Goal: Task Accomplishment & Management: Manage account settings

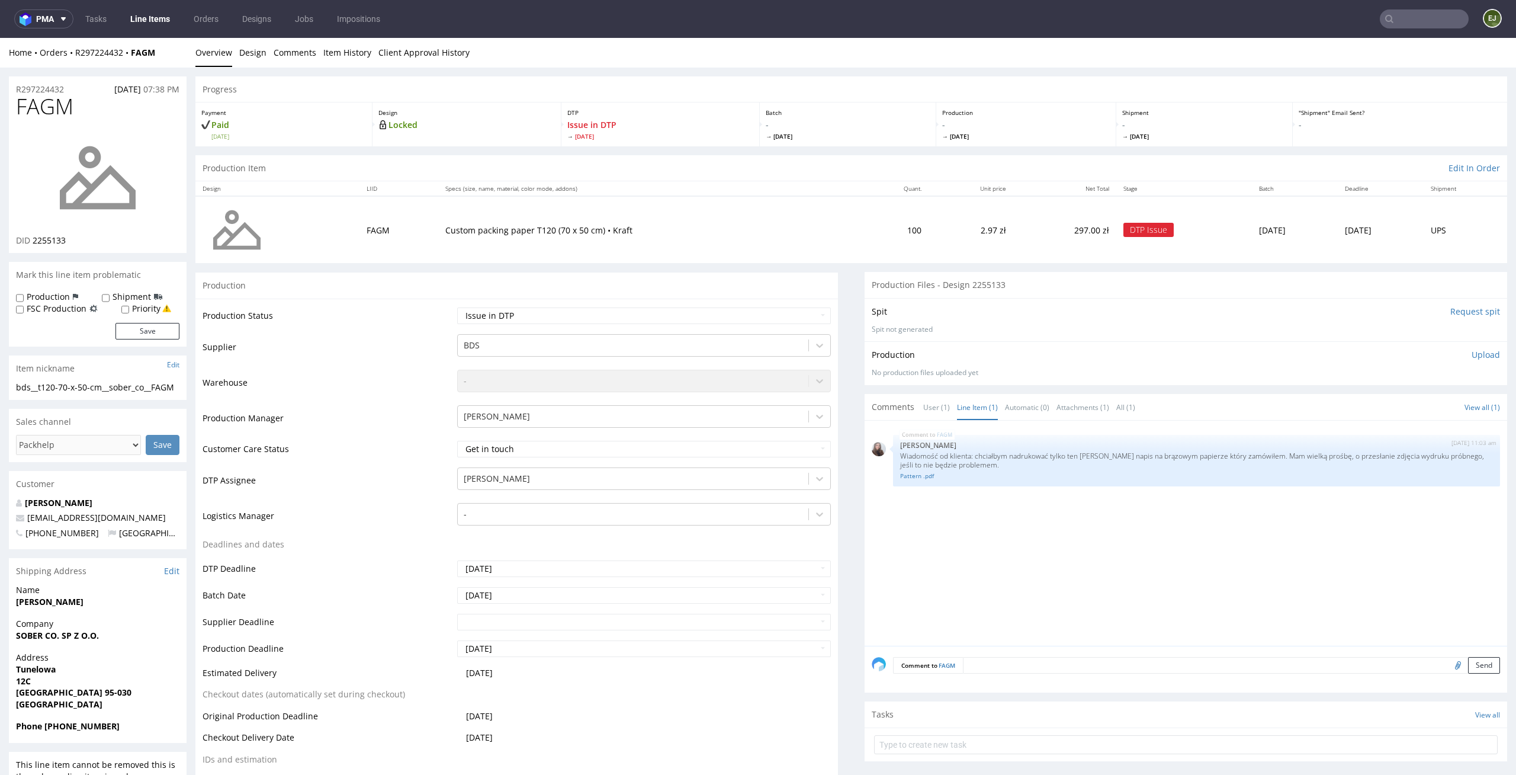
click at [95, 182] on img at bounding box center [97, 177] width 95 height 95
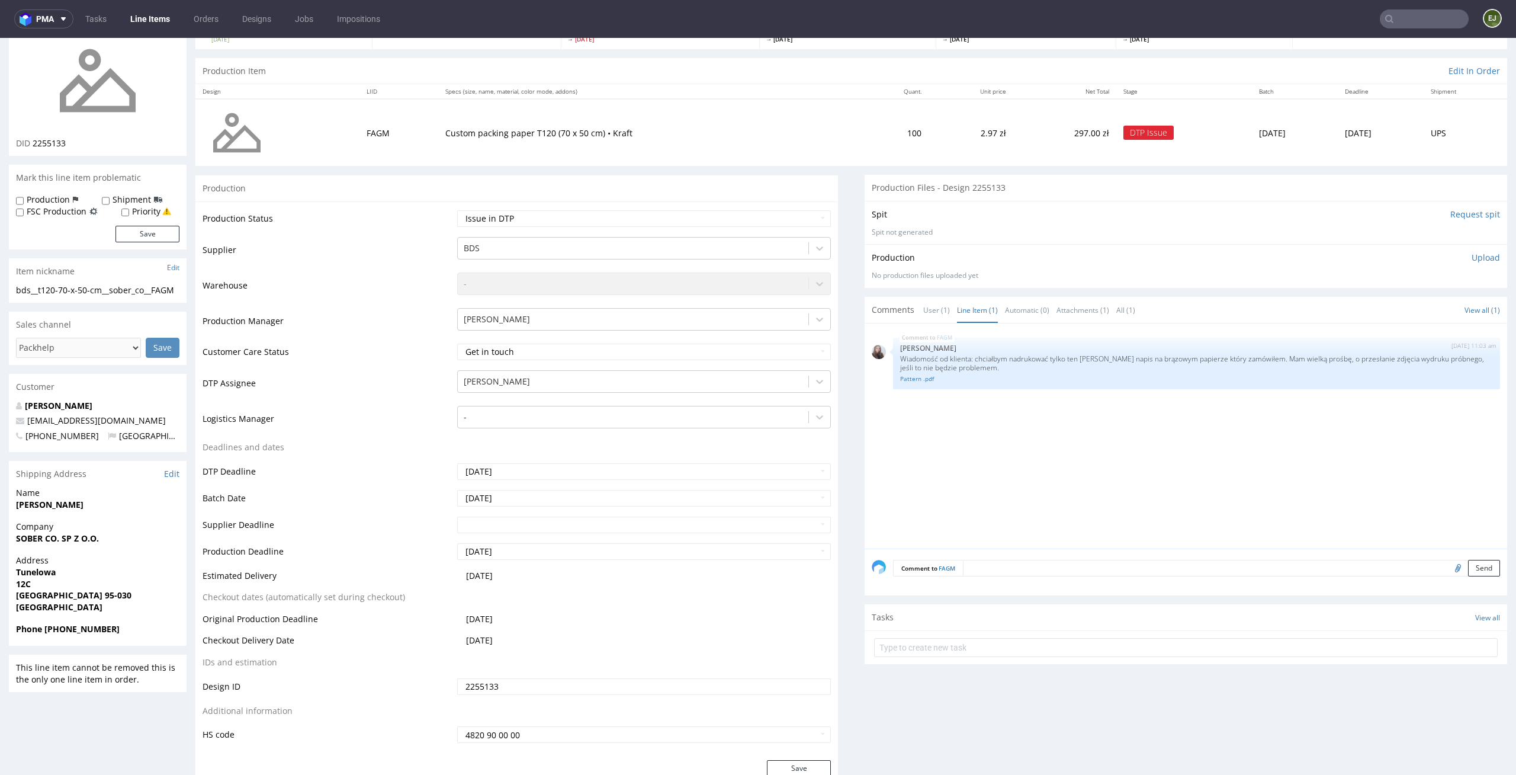
scroll to position [117, 0]
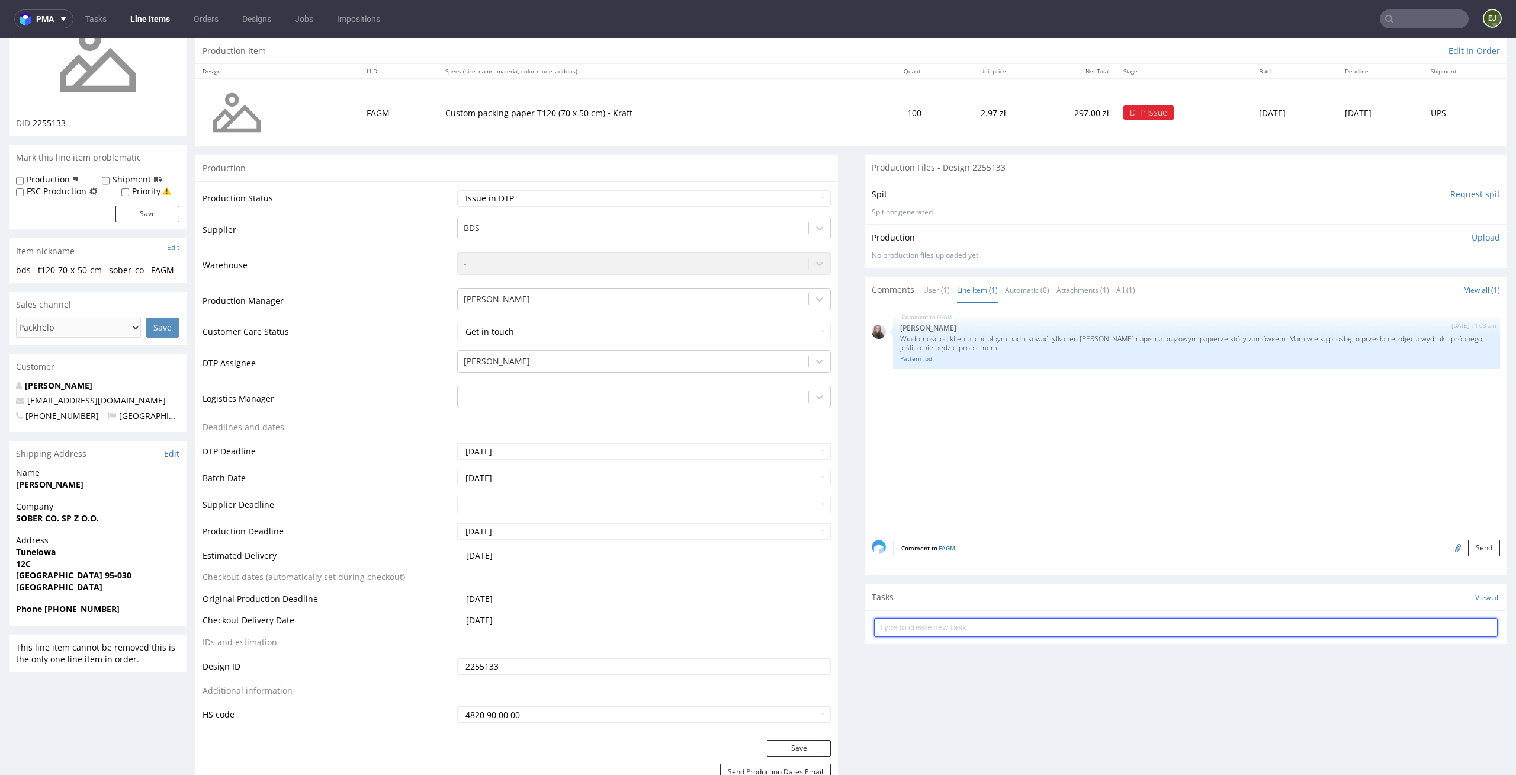
click at [1024, 635] on input "text" at bounding box center [1186, 627] width 624 height 19
type input "issue"
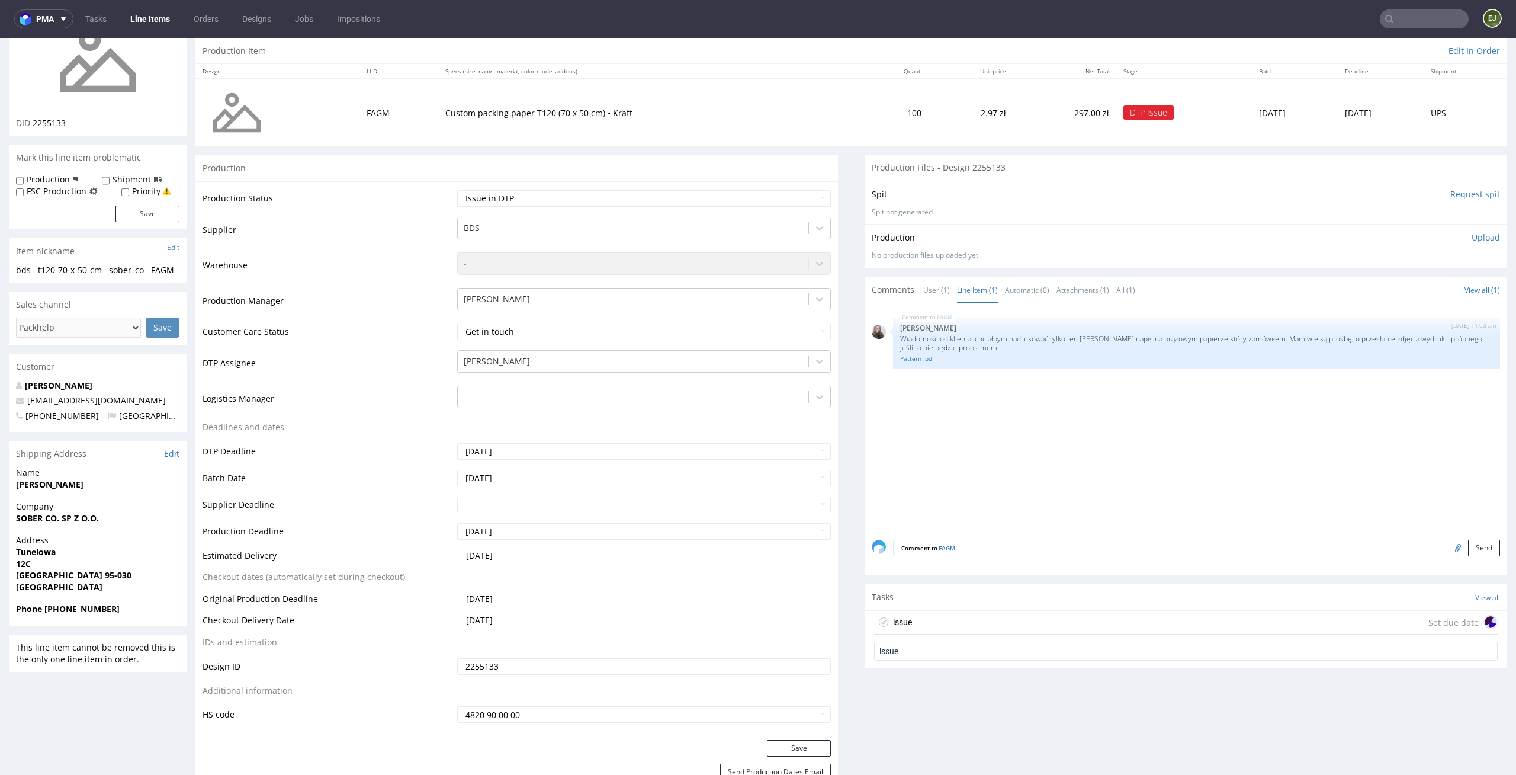
click at [1032, 622] on div "issue Set due date" at bounding box center [1186, 623] width 624 height 24
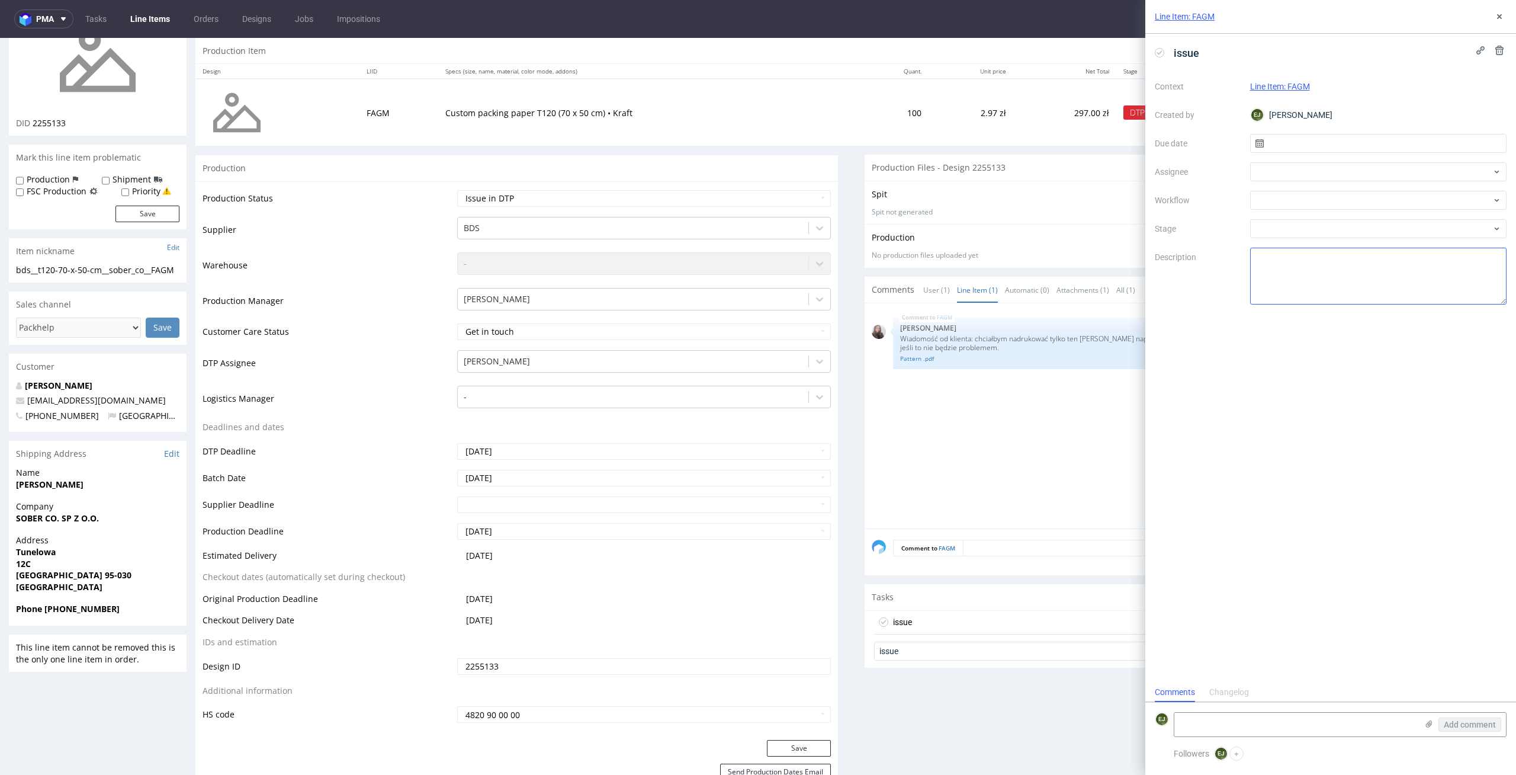
scroll to position [9, 0]
click at [1348, 136] on input "text" at bounding box center [1378, 143] width 257 height 19
click at [1400, 216] on button "4" at bounding box center [1397, 221] width 18 height 19
type input "[DATE]"
click at [1401, 196] on div at bounding box center [1378, 200] width 257 height 19
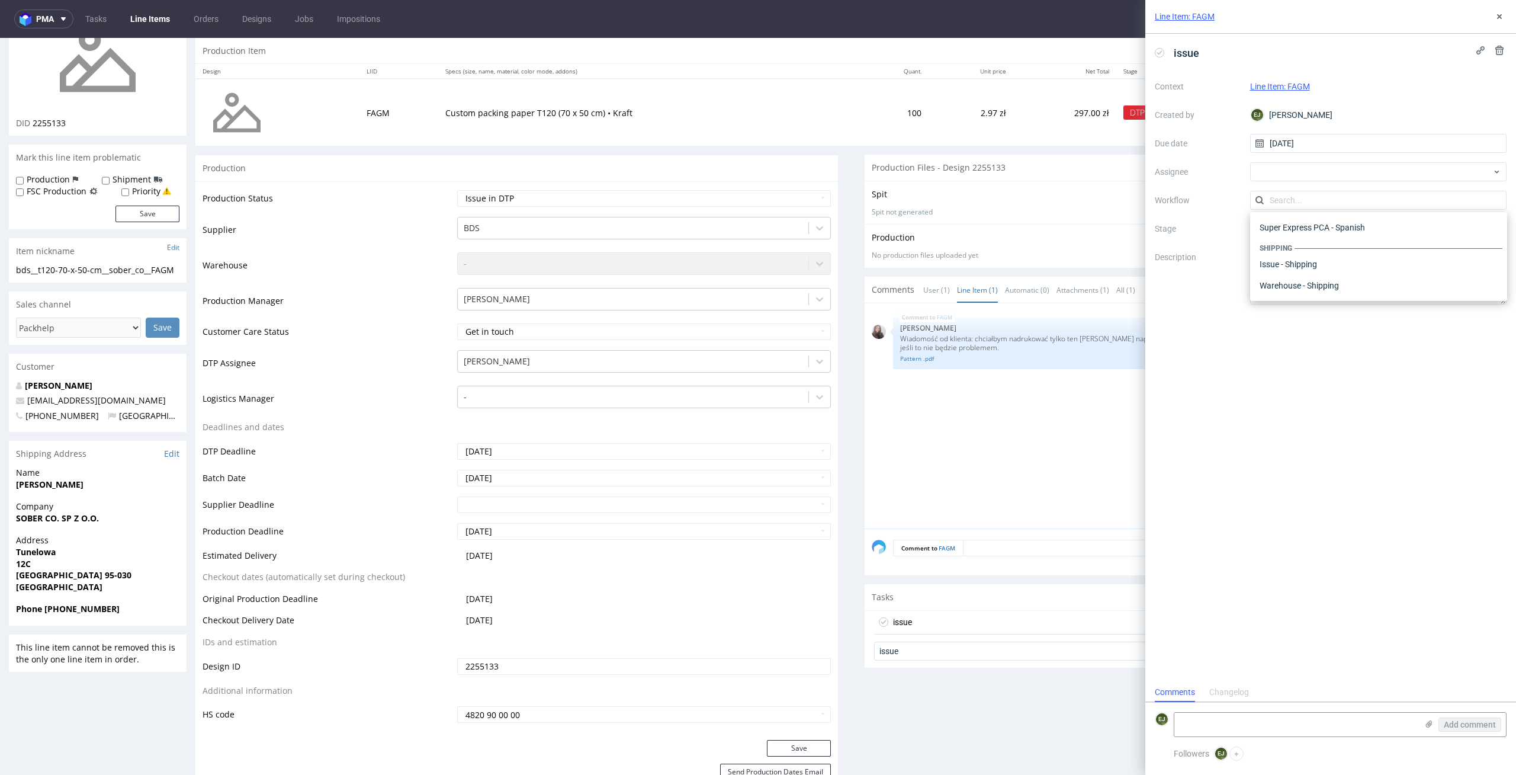
scroll to position [0, 0]
click at [1405, 273] on div "DTP - Issue" at bounding box center [1379, 263] width 248 height 21
click at [1303, 717] on textarea at bounding box center [1295, 724] width 243 height 24
paste textarea "Unfortunately, we do not provide test prints. Our comments regarding the projec…"
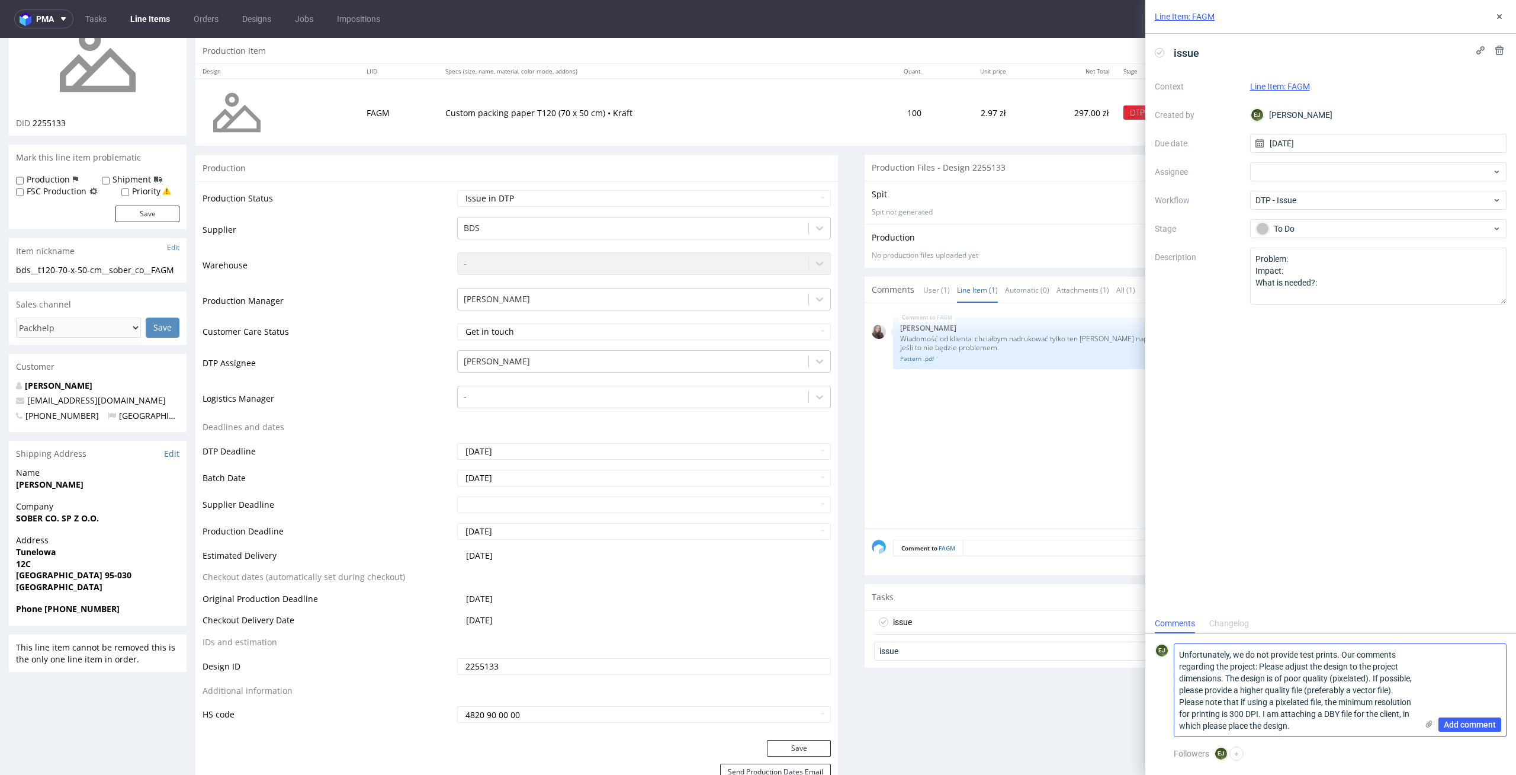
type textarea "Unfortunately, we do not provide test prints. Our comments regarding the projec…"
click at [1427, 724] on icon at bounding box center [1428, 723] width 9 height 9
click at [0, 0] on input "file" at bounding box center [0, 0] width 0 height 0
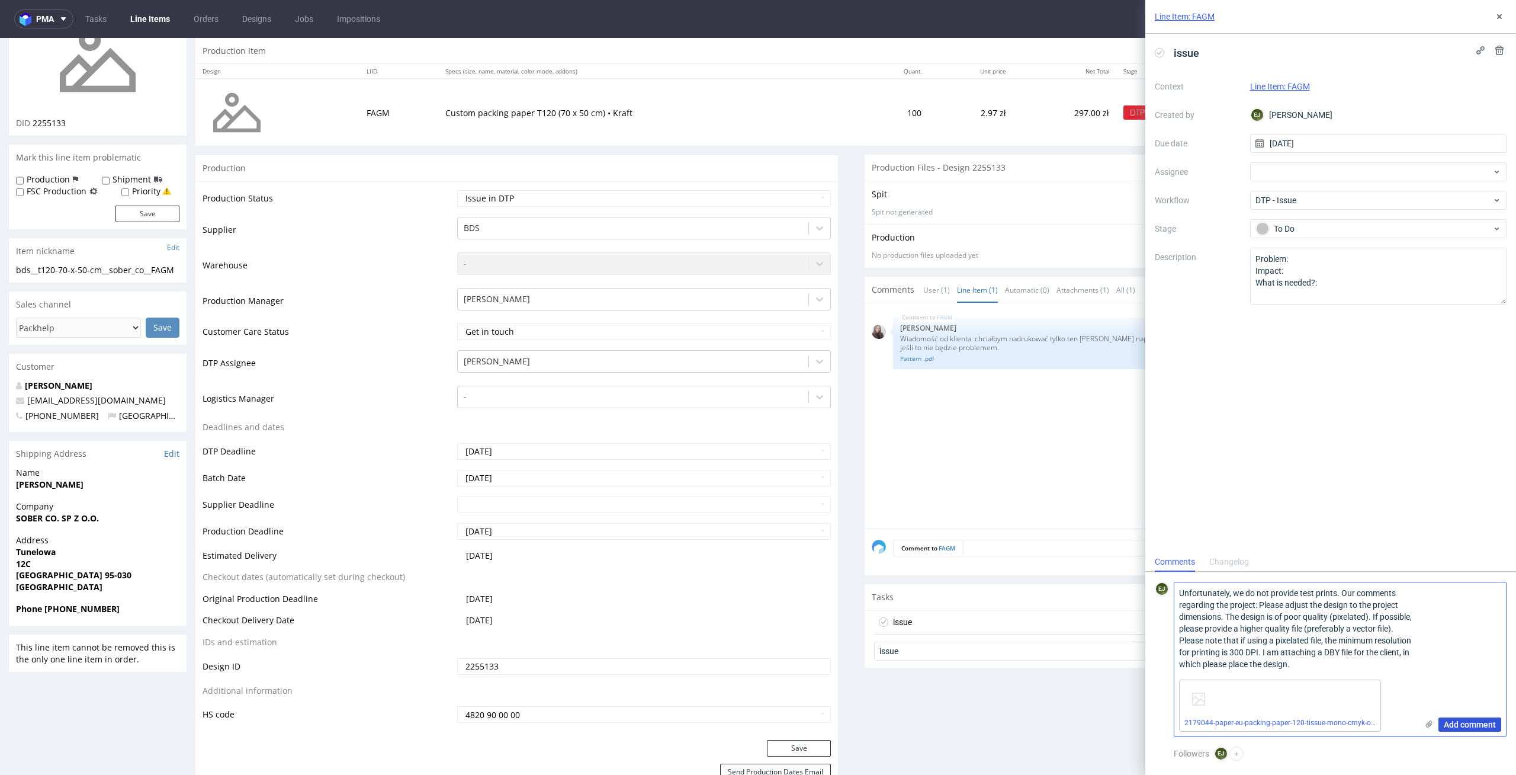
click at [1496, 729] on button "Add comment" at bounding box center [1469, 724] width 63 height 14
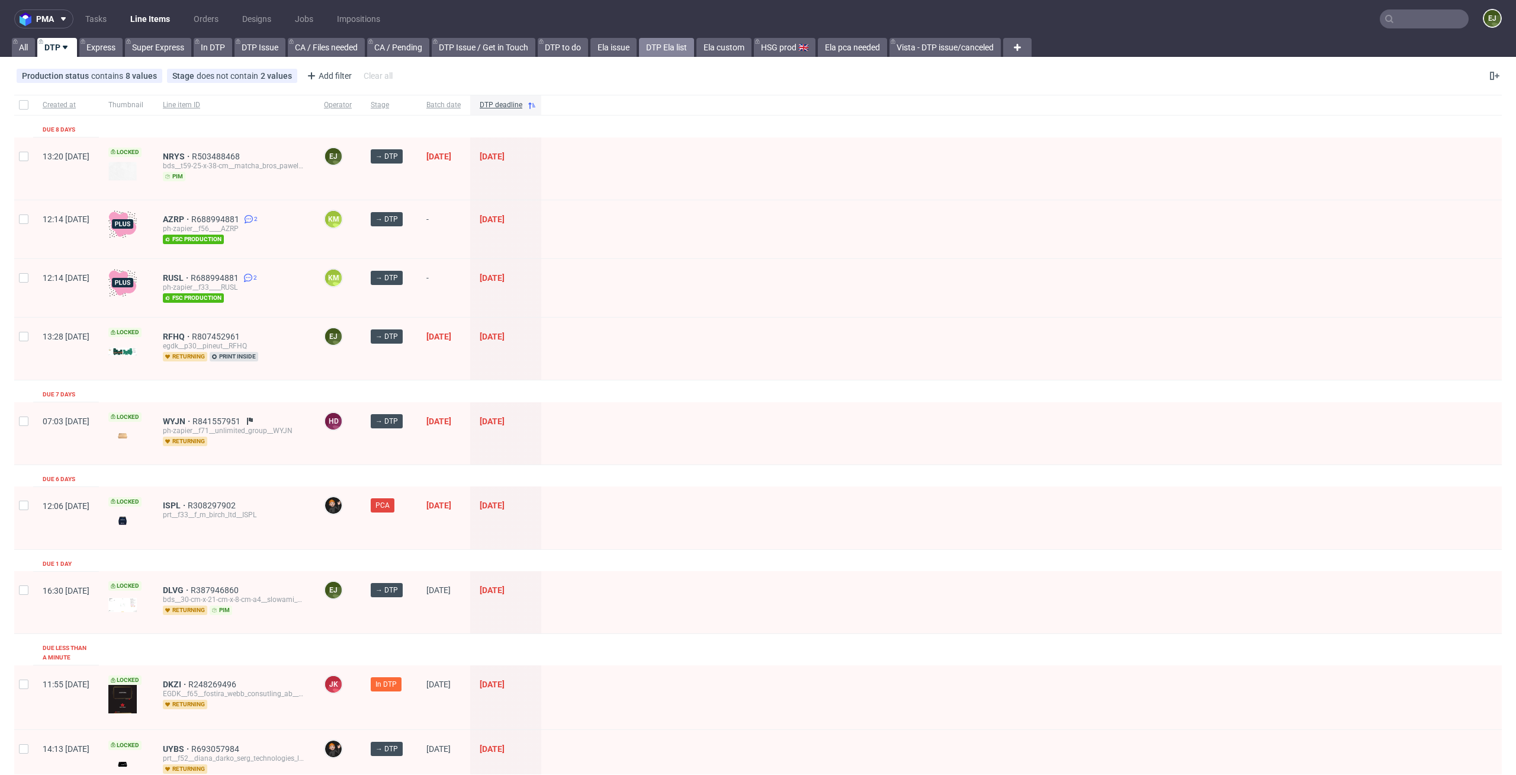
click at [663, 46] on link "DTP Ela list" at bounding box center [666, 47] width 55 height 19
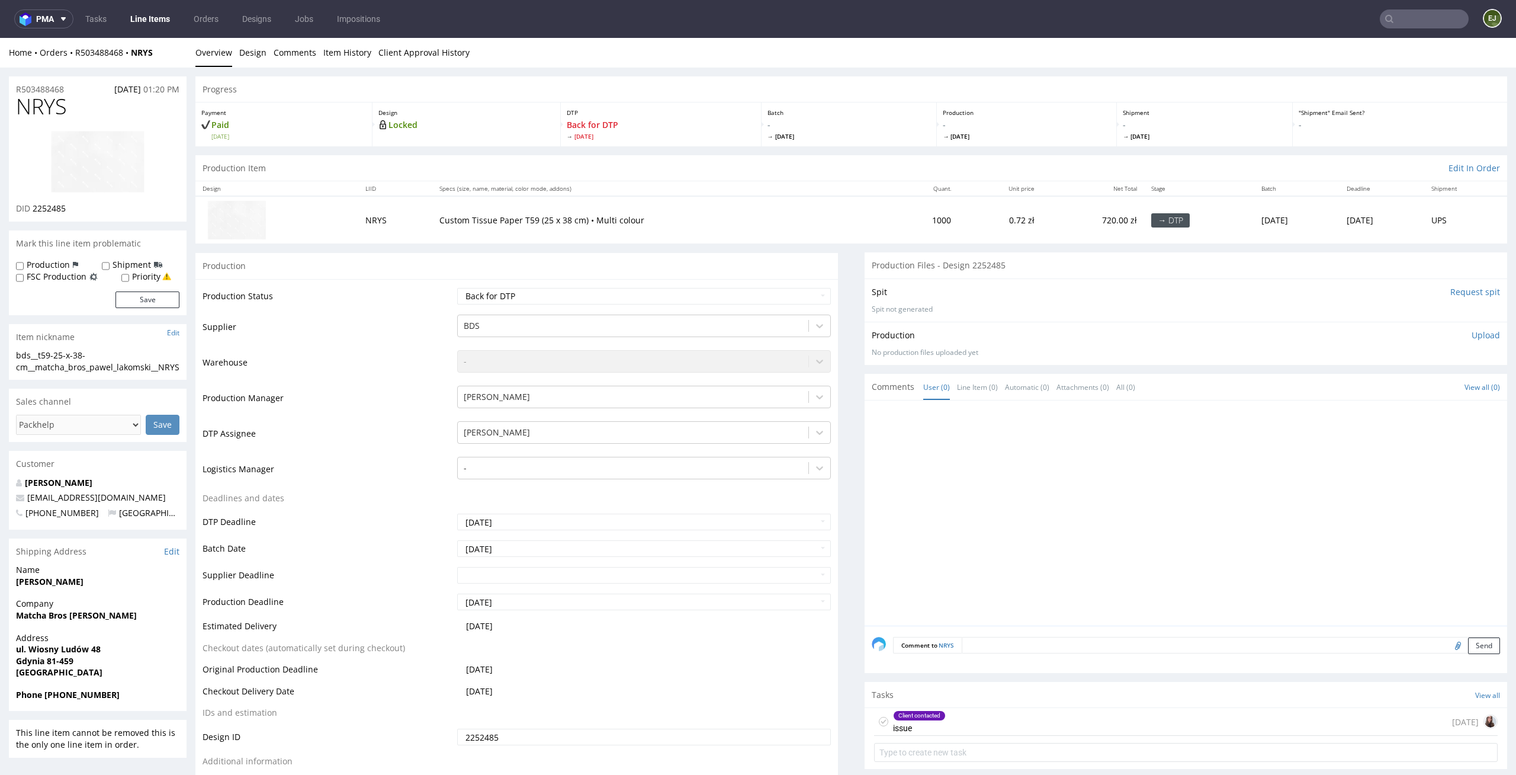
scroll to position [165, 0]
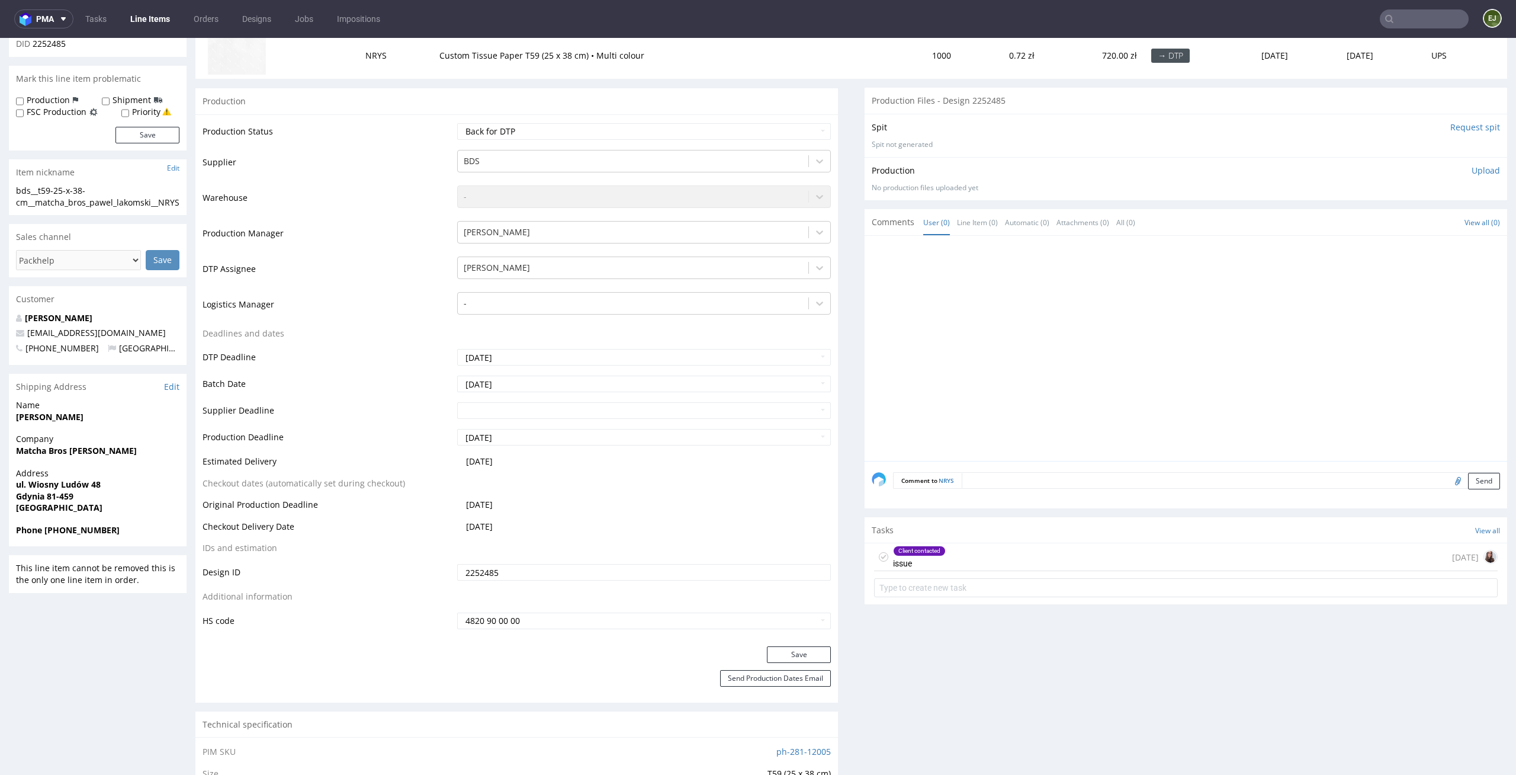
click at [924, 567] on div "Client contacted issue" at bounding box center [919, 556] width 53 height 27
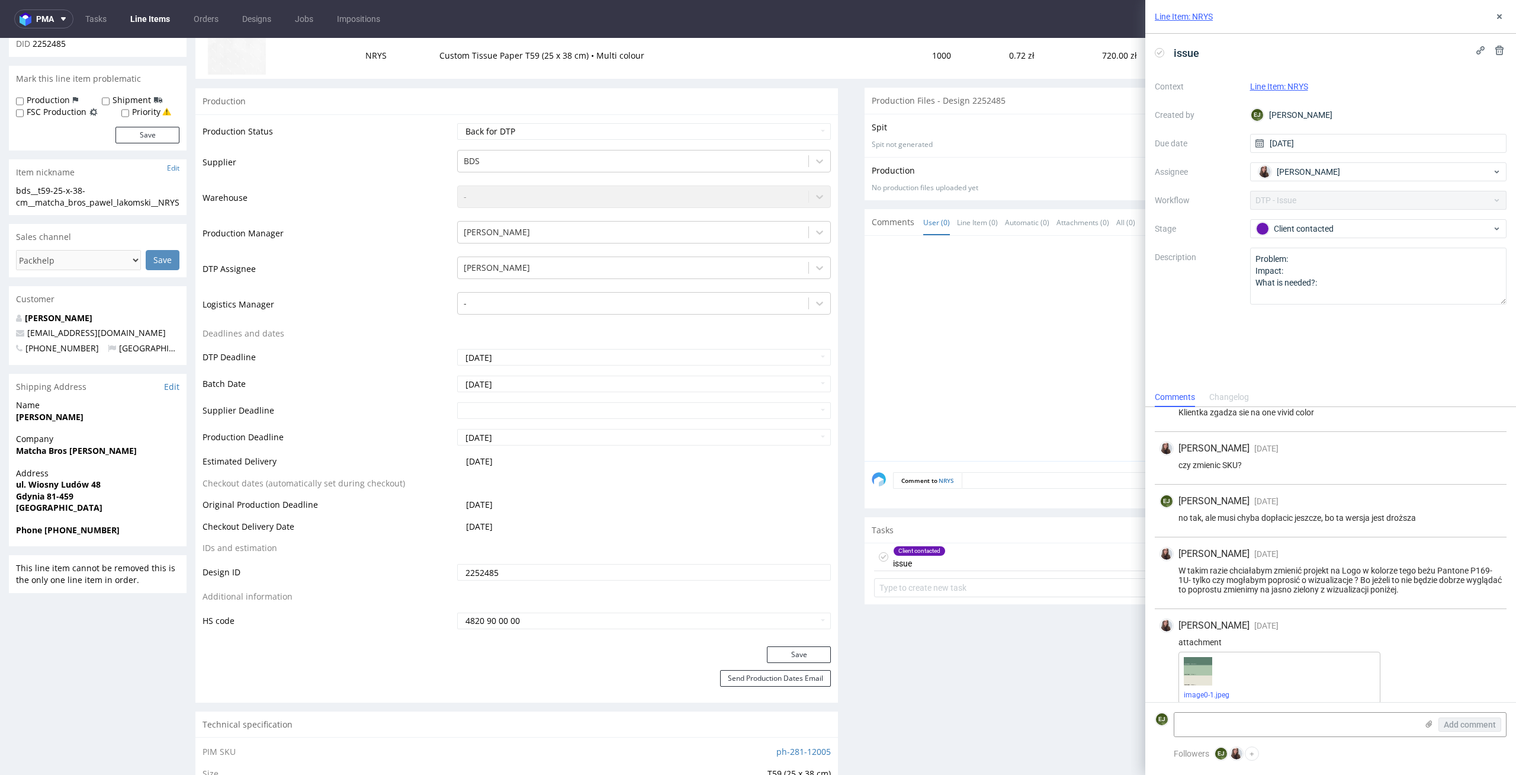
scroll to position [459, 0]
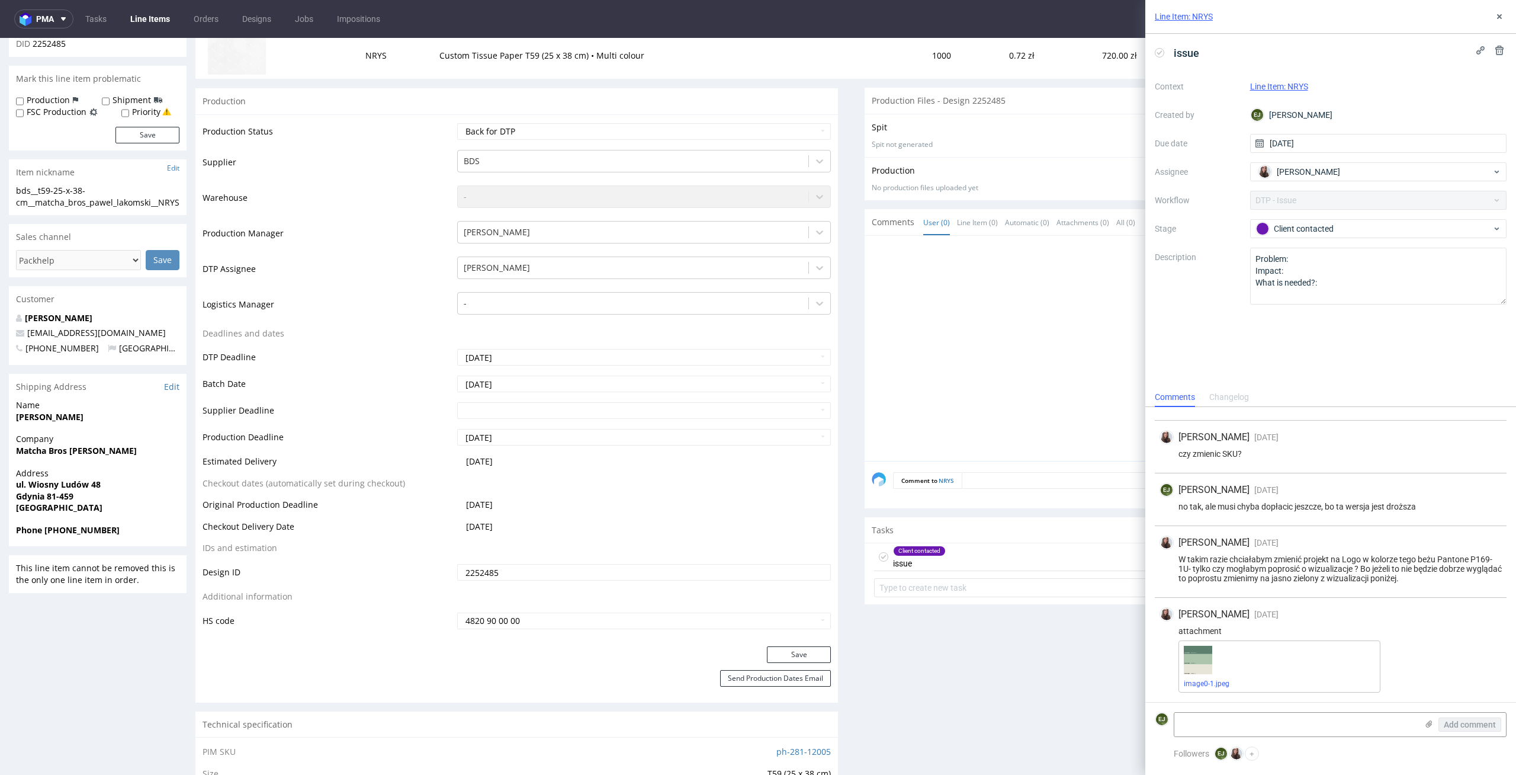
click at [1024, 397] on div at bounding box center [1189, 352] width 635 height 218
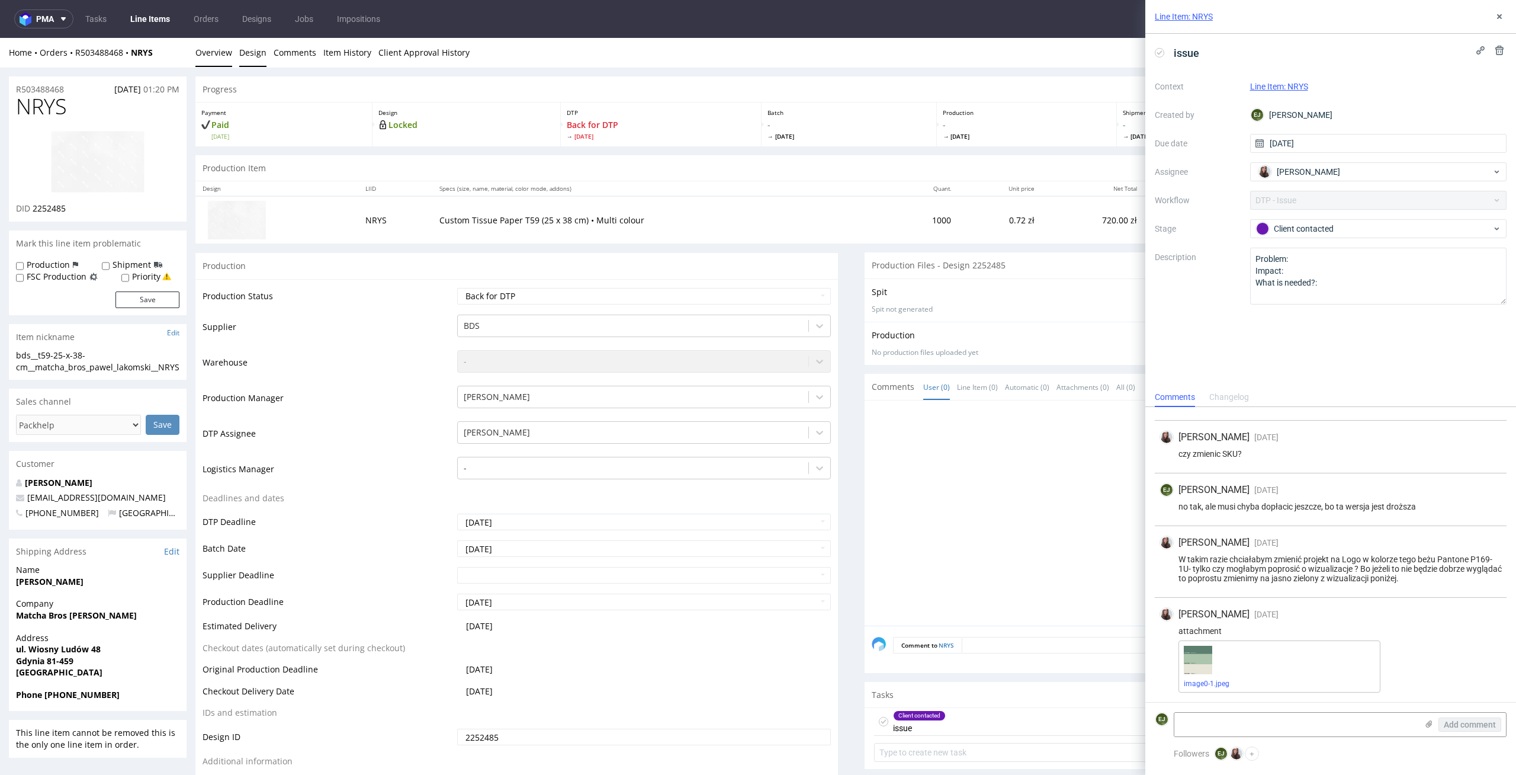
click at [255, 56] on link "Design" at bounding box center [252, 52] width 27 height 29
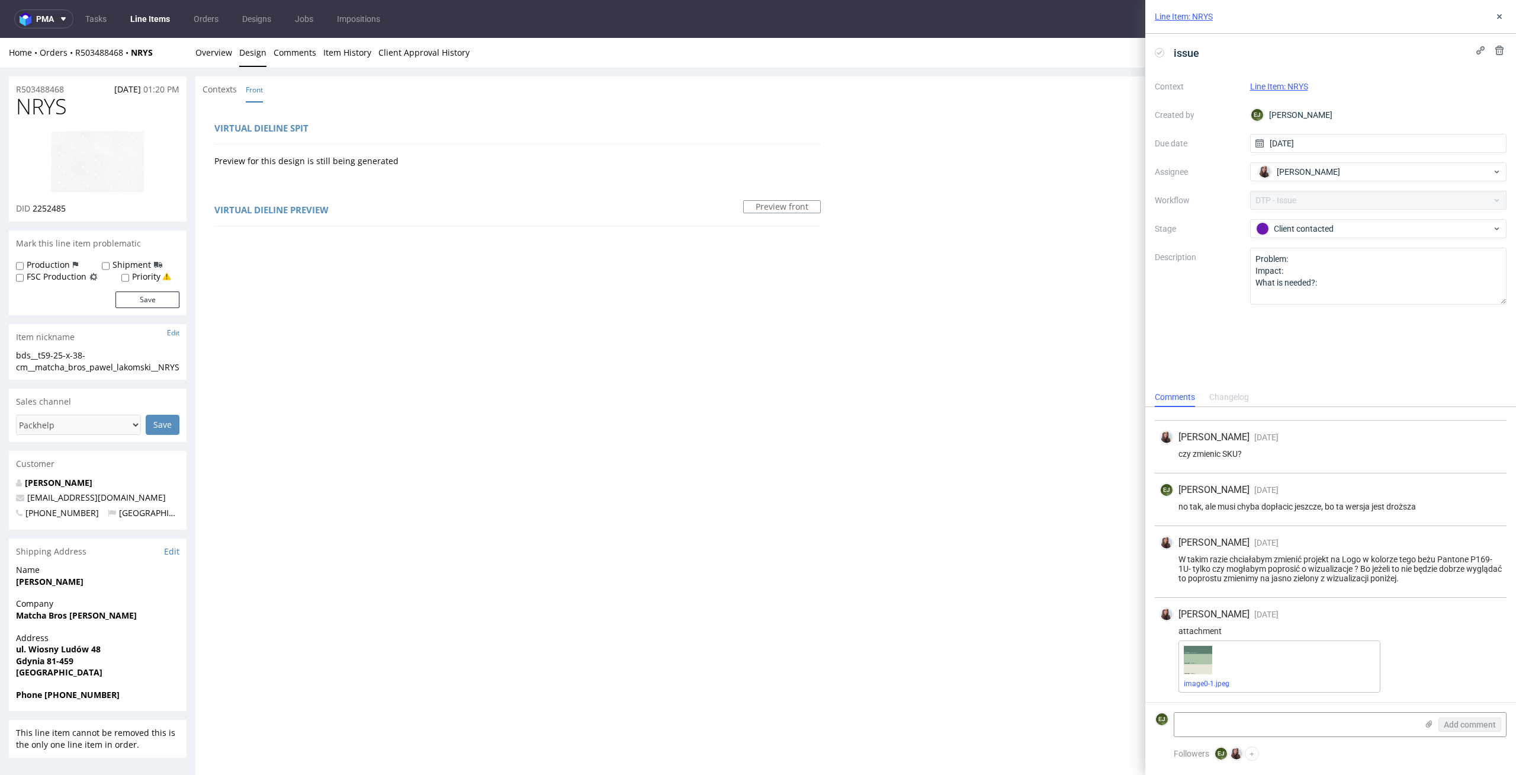
click at [122, 189] on img at bounding box center [97, 161] width 95 height 63
drag, startPoint x: 53, startPoint y: 353, endPoint x: 0, endPoint y: 353, distance: 53.3
click at [0, 353] on div "R503488468 24.08.2025 01:20 PM NRYS DID 2252485 Mark this line item problematic…" at bounding box center [758, 671] width 1516 height 1206
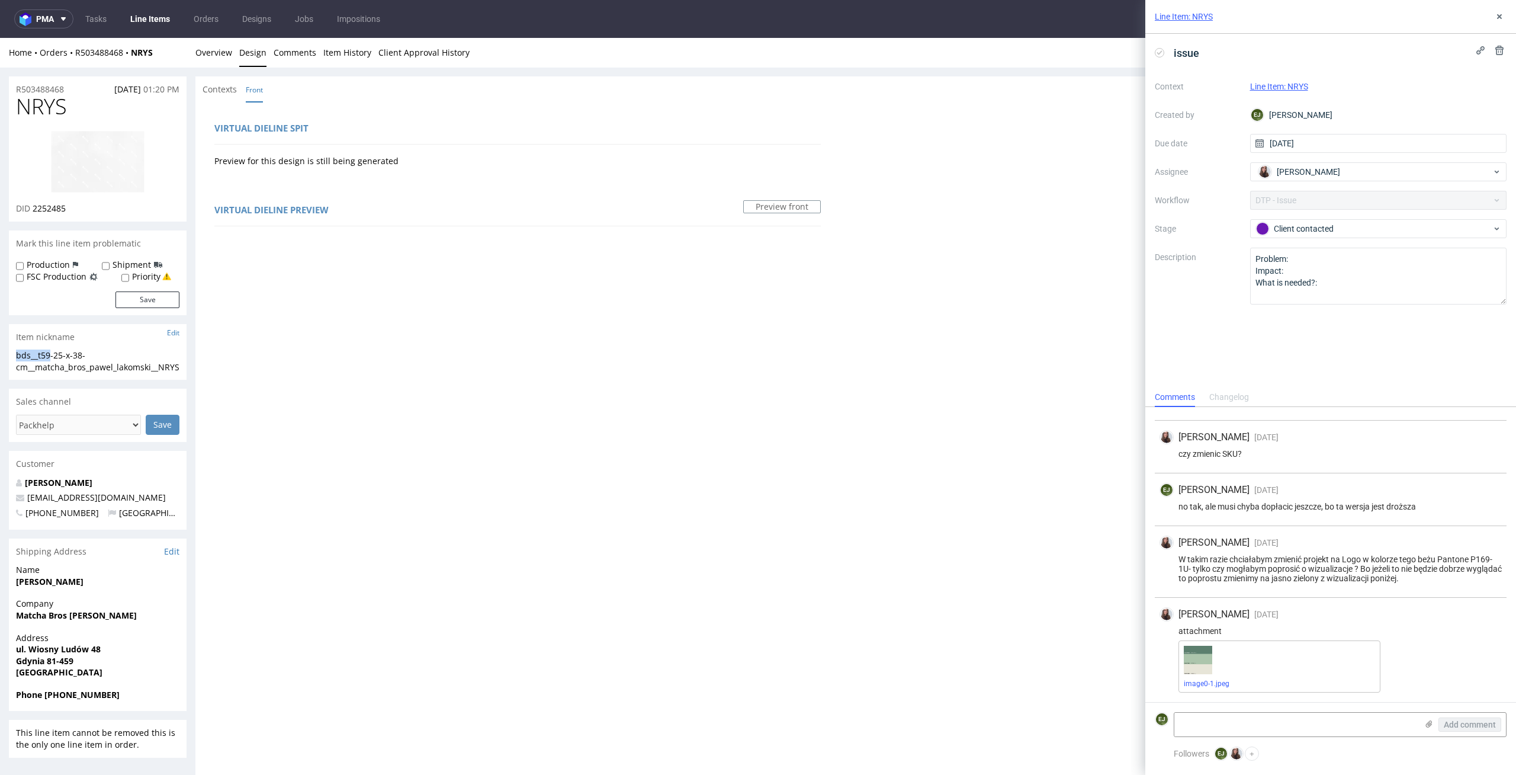
copy div "bds__t59"
click at [1214, 685] on link "image0-1.jpeg" at bounding box center [1207, 683] width 46 height 8
click at [1453, 604] on div "Sandra Beśka 1 day ago 3rd Sep 2025, 10:24 attachment image0-1.jpeg" at bounding box center [1331, 650] width 352 height 104
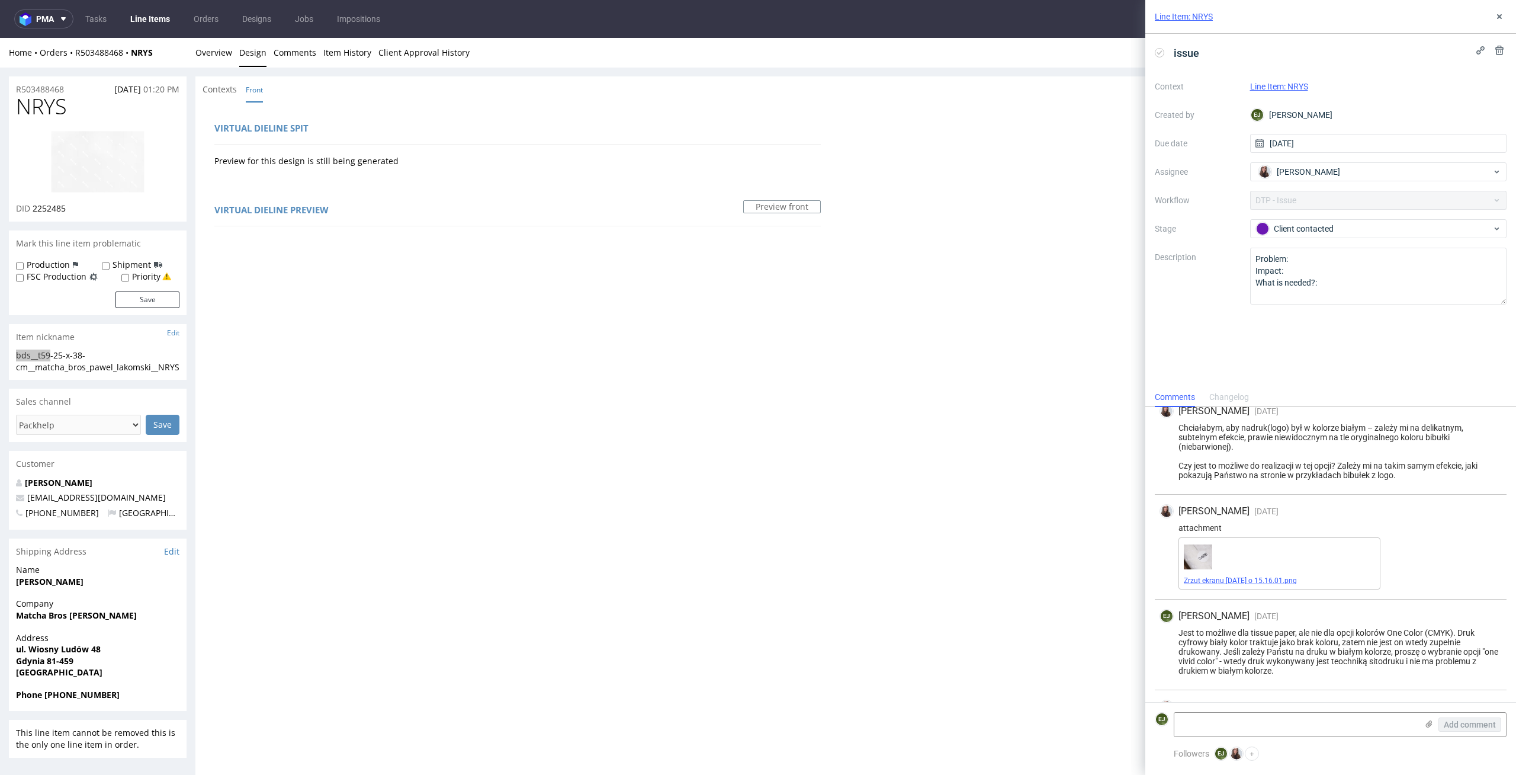
click at [1222, 576] on link "Zrzut ekranu 2025-08-28 o 15.16.01.png" at bounding box center [1240, 580] width 113 height 8
drag, startPoint x: 52, startPoint y: 386, endPoint x: 5, endPoint y: 359, distance: 54.1
click at [5, 359] on div "R503488468 24.08.2025 01:20 PM NRYS DID 2252485 Mark this line item problematic…" at bounding box center [758, 671] width 1516 height 1206
copy div "bds__t59-25-x-38-cm__matcha_bros_pawel_lakomski__NRYS"
drag, startPoint x: 78, startPoint y: 209, endPoint x: 33, endPoint y: 209, distance: 45.6
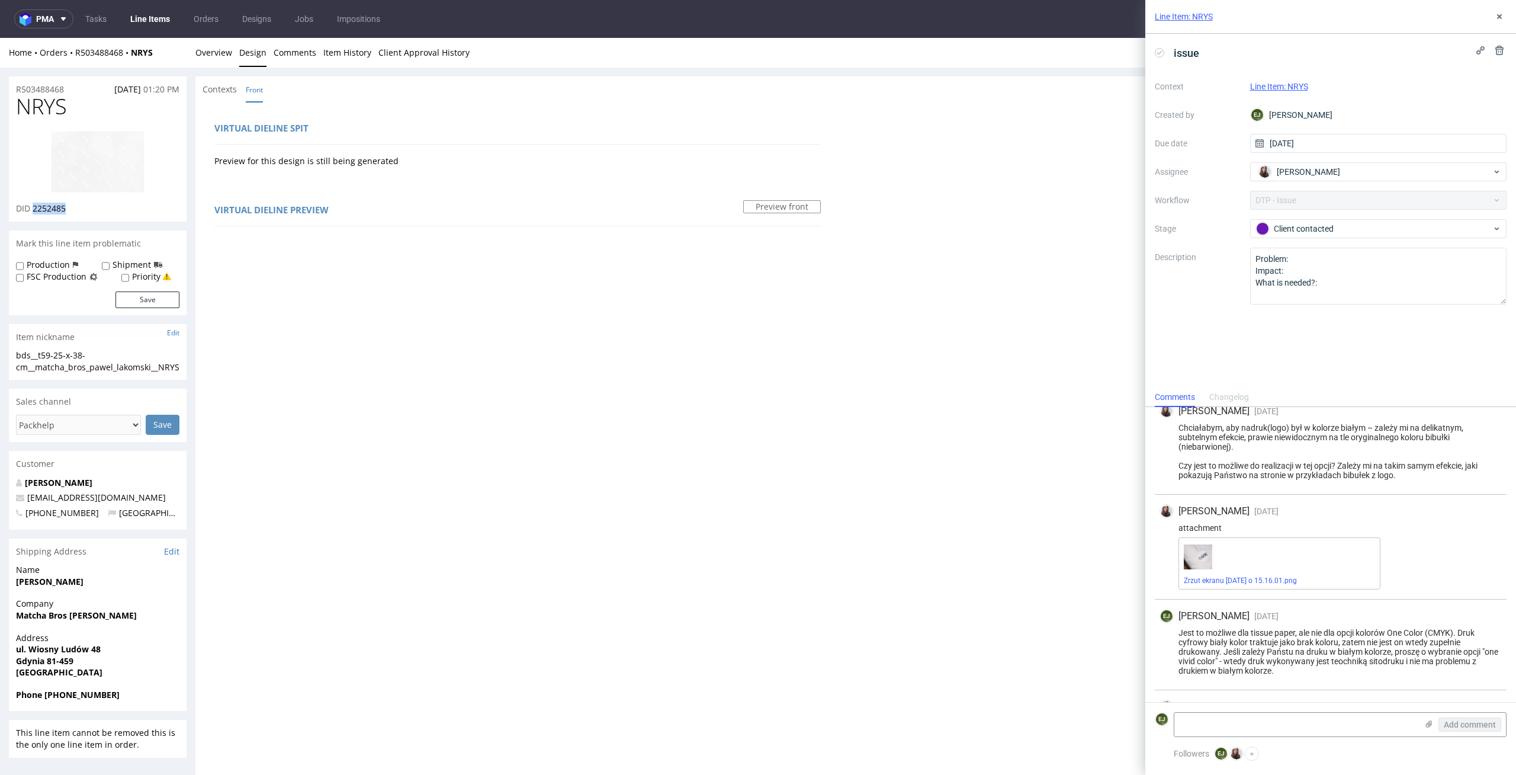
click at [32, 209] on div "DID 2252485" at bounding box center [97, 209] width 163 height 12
copy span "2252485"
drag, startPoint x: 75, startPoint y: 108, endPoint x: 0, endPoint y: 103, distance: 75.4
click at [0, 103] on div "R503488468 24.08.2025 01:20 PM NRYS DID 2252485 Mark this line item problematic…" at bounding box center [758, 671] width 1516 height 1206
copy span "NRYS"
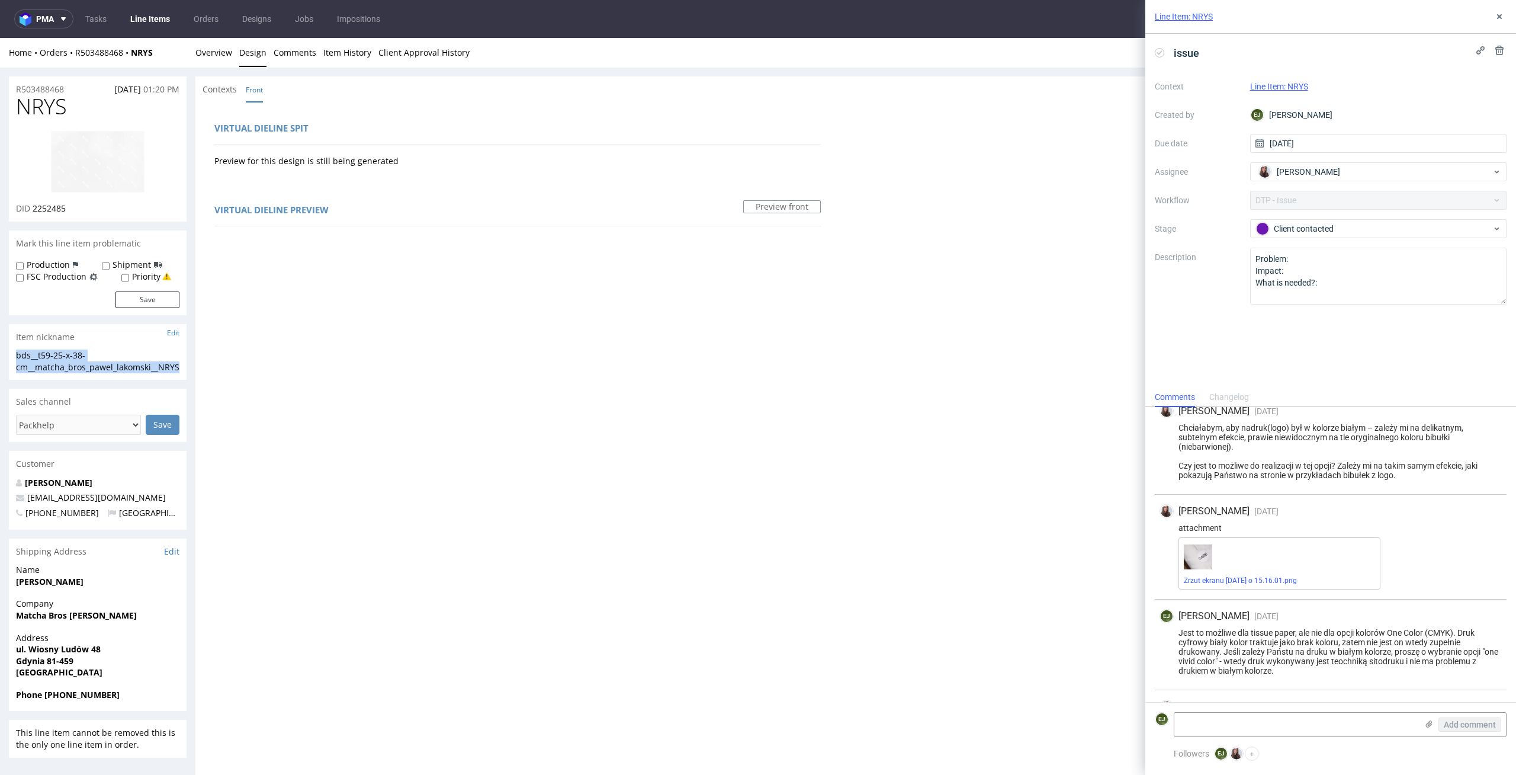
drag, startPoint x: 70, startPoint y: 381, endPoint x: 0, endPoint y: 359, distance: 73.2
click at [0, 359] on div "R503488468 24.08.2025 01:20 PM NRYS DID 2252485 Mark this line item problematic…" at bounding box center [758, 671] width 1516 height 1206
copy div "bds__t59-25-x-38-cm__matcha_bros_pawel_lakomski__NRYS"
drag, startPoint x: 75, startPoint y: 208, endPoint x: 33, endPoint y: 209, distance: 41.5
click at [33, 209] on div "DID 2252485" at bounding box center [97, 209] width 163 height 12
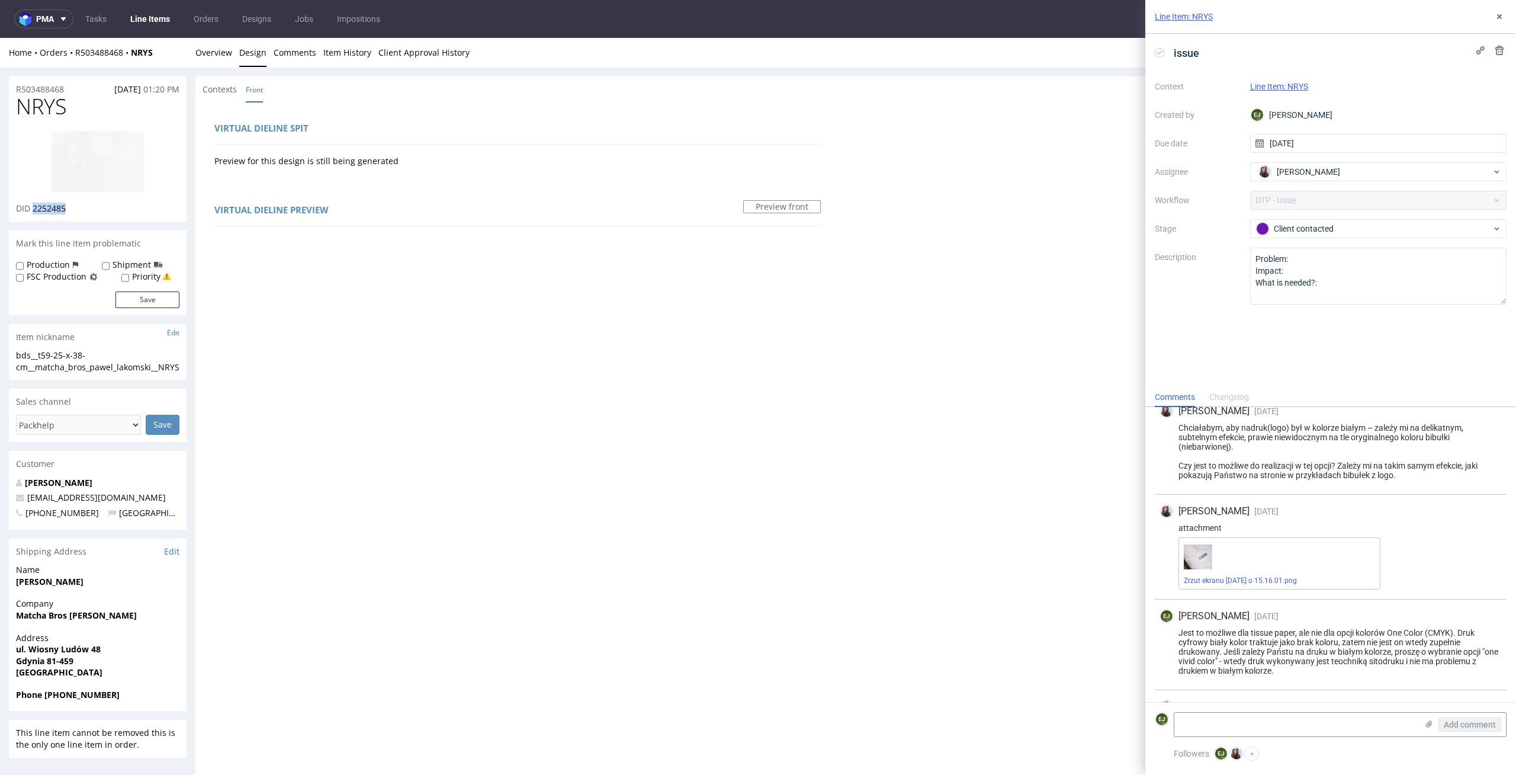
copy span "2252485"
click at [213, 58] on link "Overview" at bounding box center [213, 52] width 37 height 29
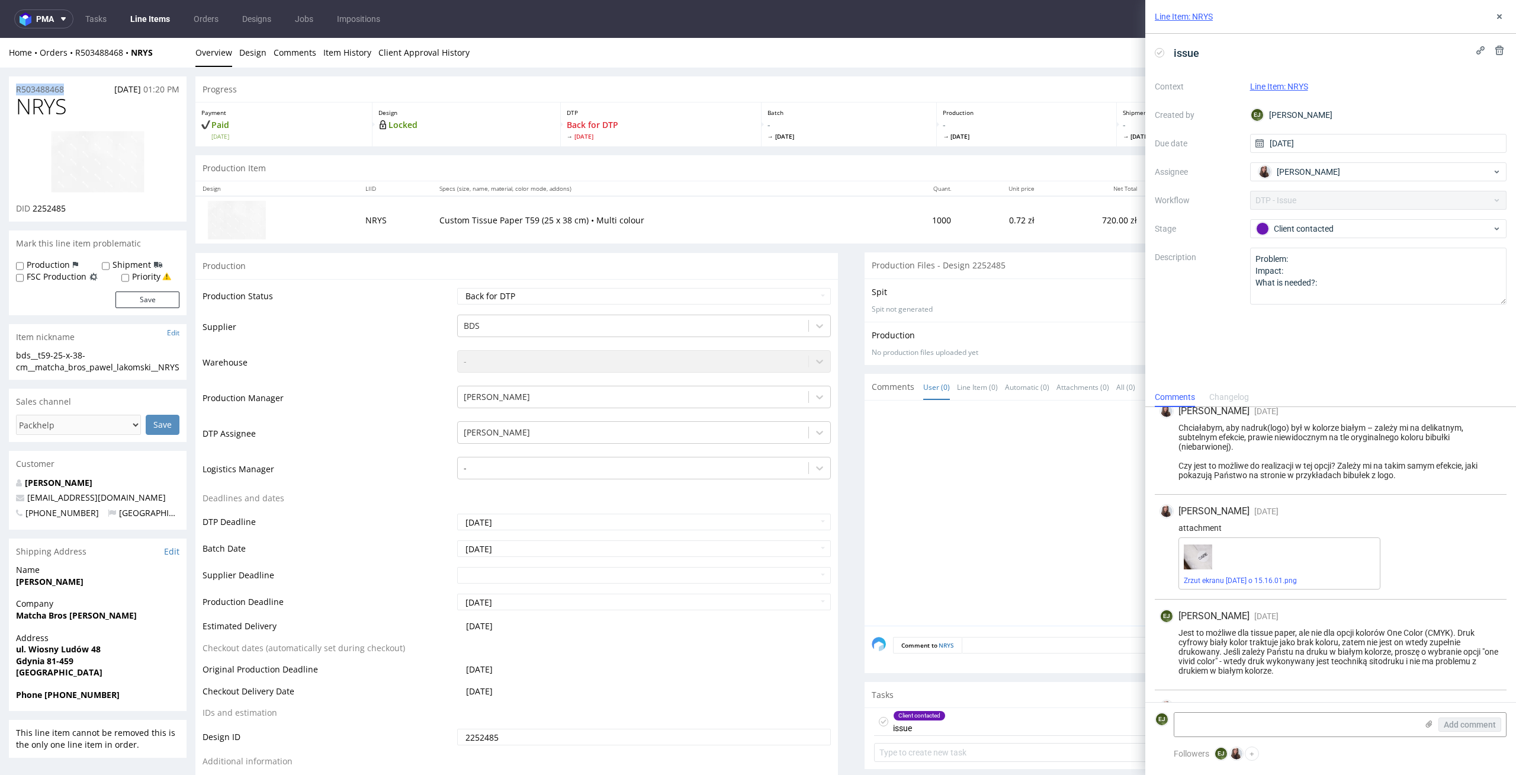
drag, startPoint x: 76, startPoint y: 86, endPoint x: 0, endPoint y: 86, distance: 76.4
copy p "R503488468"
click at [1352, 724] on textarea at bounding box center [1295, 724] width 243 height 24
paste textarea "Unfortunately, we don't offer proofs. We've prepared three versions of the desi…"
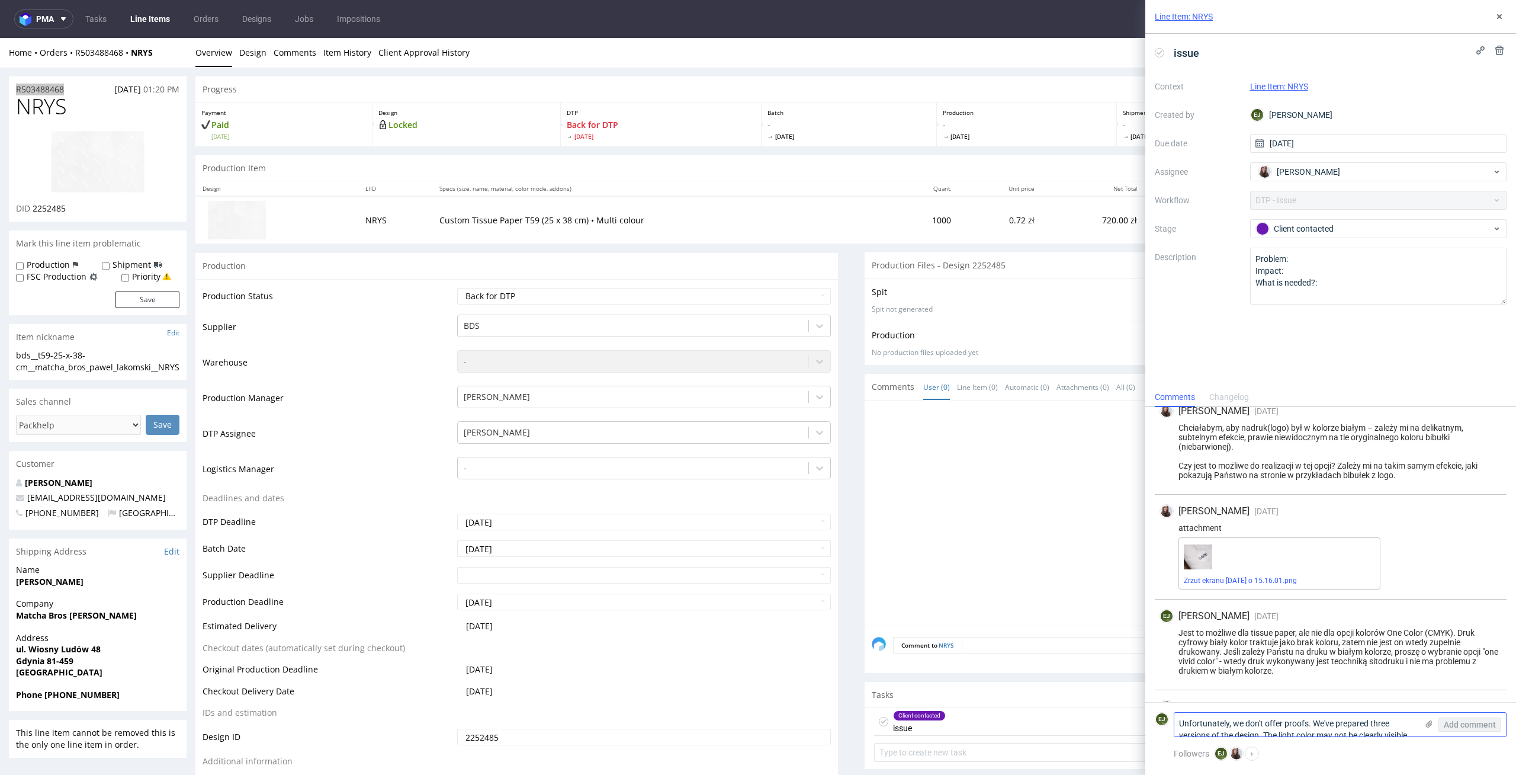
scroll to position [0, 0]
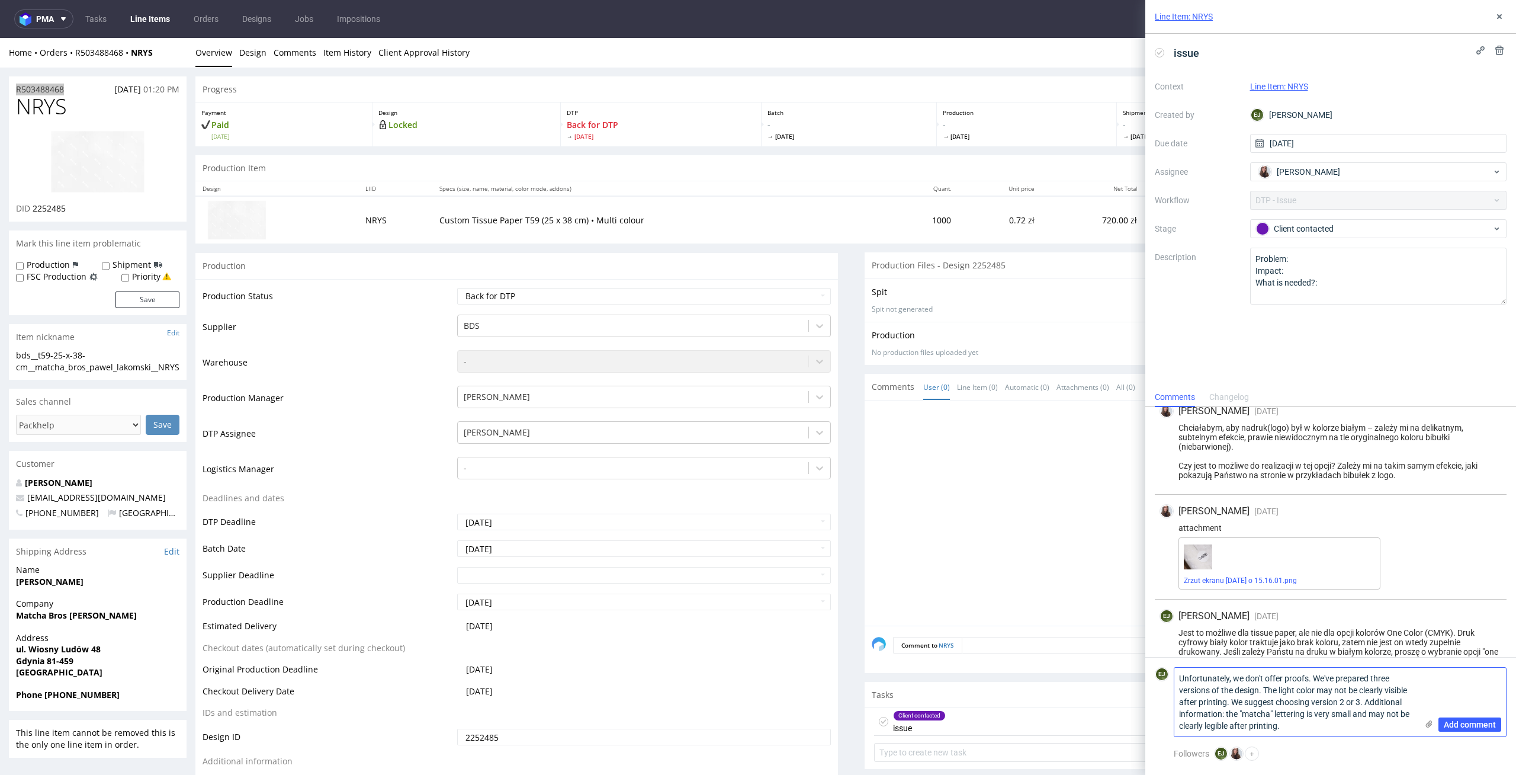
type textarea "Unfortunately, we don't offer proofs. We've prepared three versions of the desi…"
click at [1432, 722] on icon at bounding box center [1428, 723] width 9 height 9
click at [0, 0] on input "file" at bounding box center [0, 0] width 0 height 0
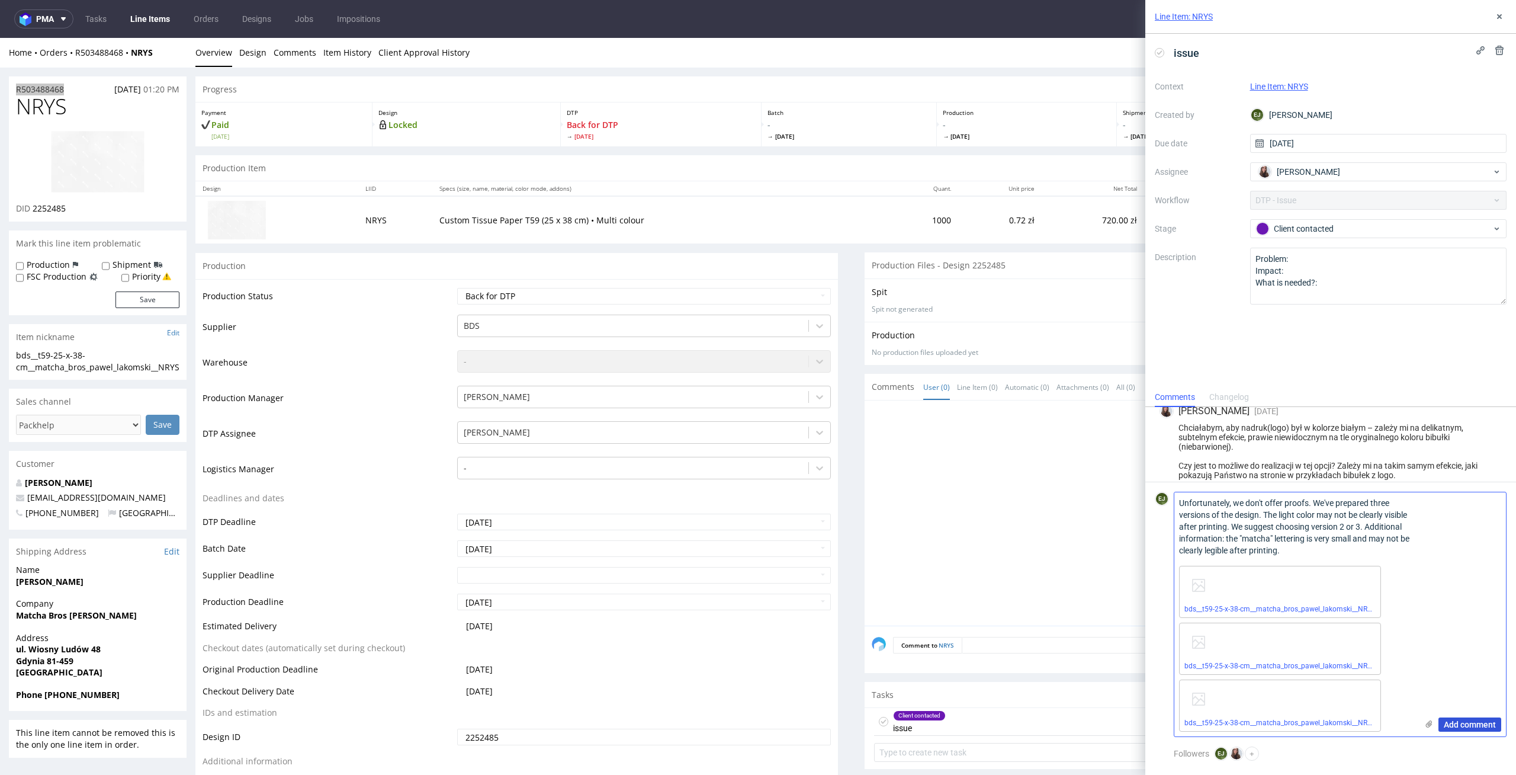
click at [1470, 726] on span "Add comment" at bounding box center [1470, 724] width 52 height 8
drag, startPoint x: 1308, startPoint y: 555, endPoint x: 1158, endPoint y: 505, distance: 158.4
click at [1158, 505] on div "EJ Unfortunately, we don't offer proofs. We've prepared three versions of the d…" at bounding box center [1331, 614] width 352 height 245
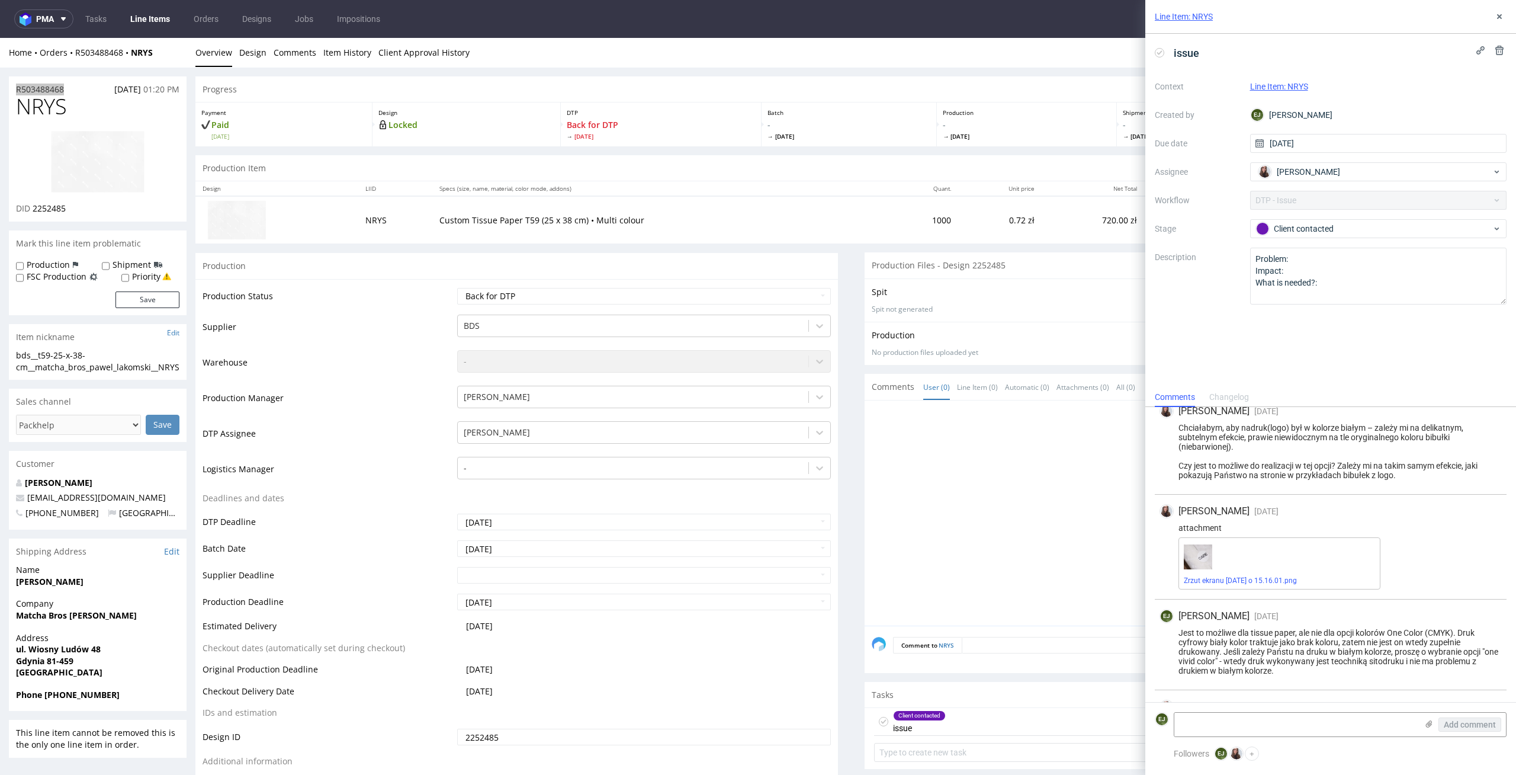
scroll to position [706, 0]
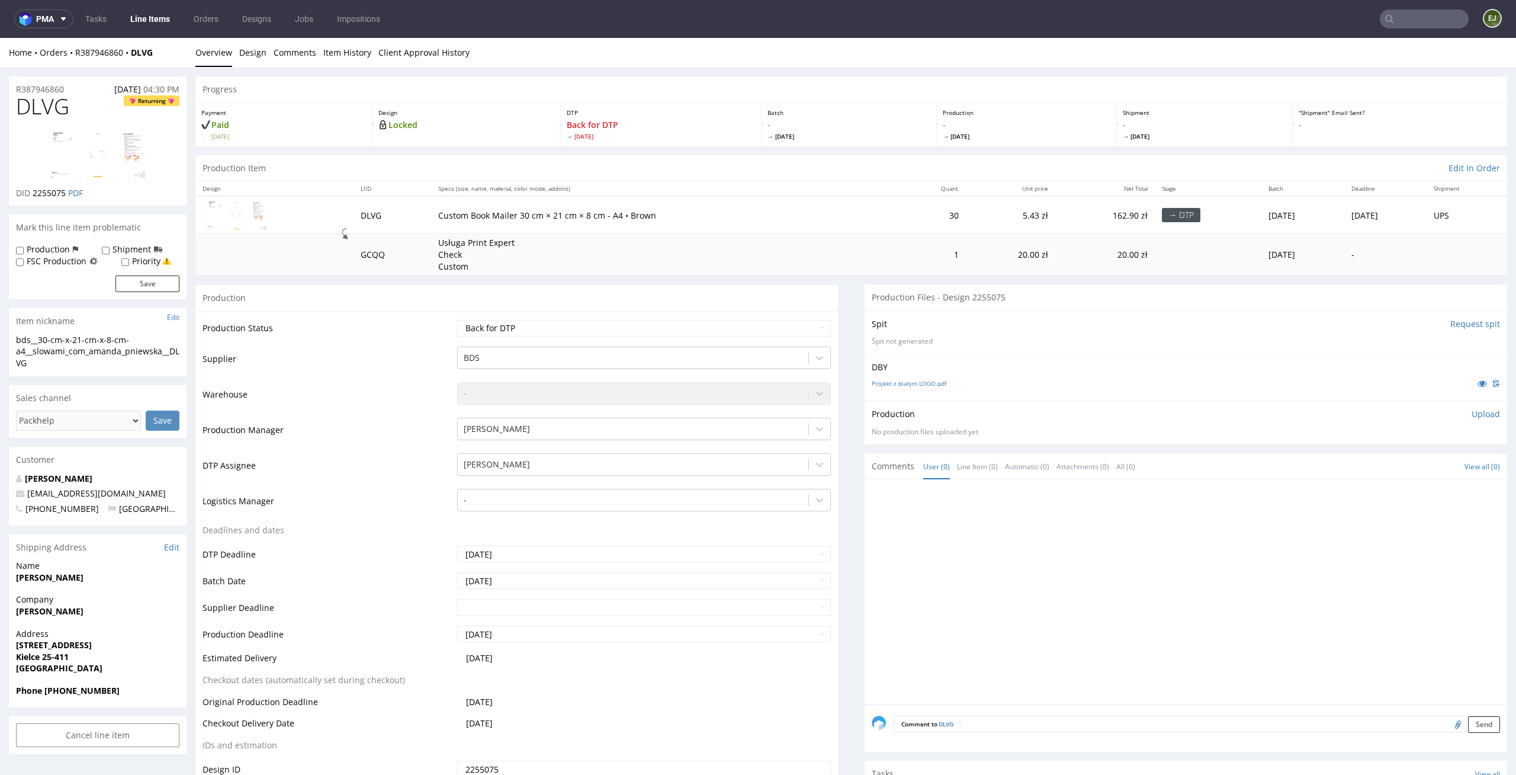
scroll to position [90, 0]
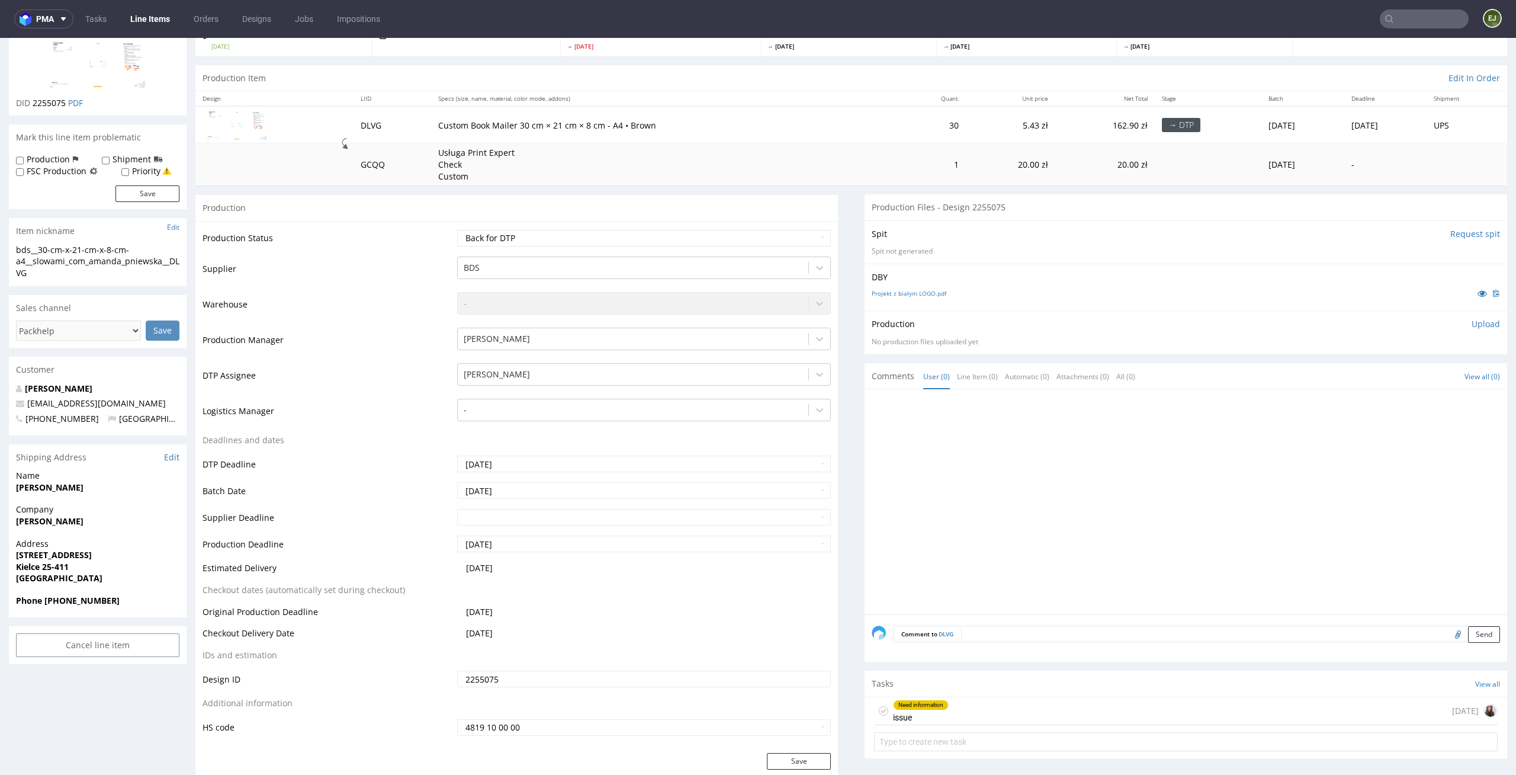
click at [948, 705] on div "Need information issue 1 day ago" at bounding box center [1186, 711] width 624 height 28
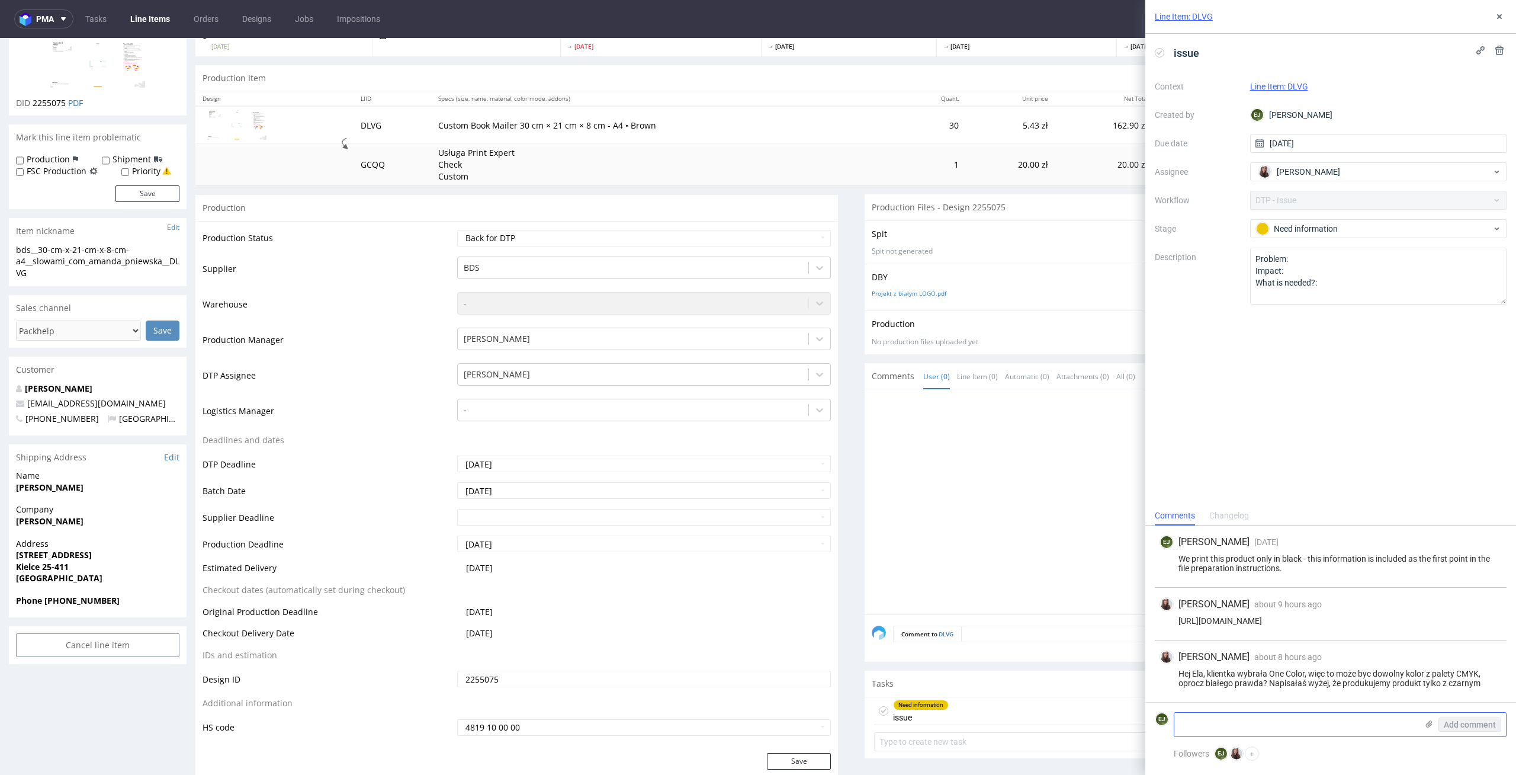
click at [1345, 718] on textarea at bounding box center [1295, 724] width 243 height 24
type textarea "dm"
click at [1488, 729] on button "Add comment" at bounding box center [1469, 724] width 63 height 14
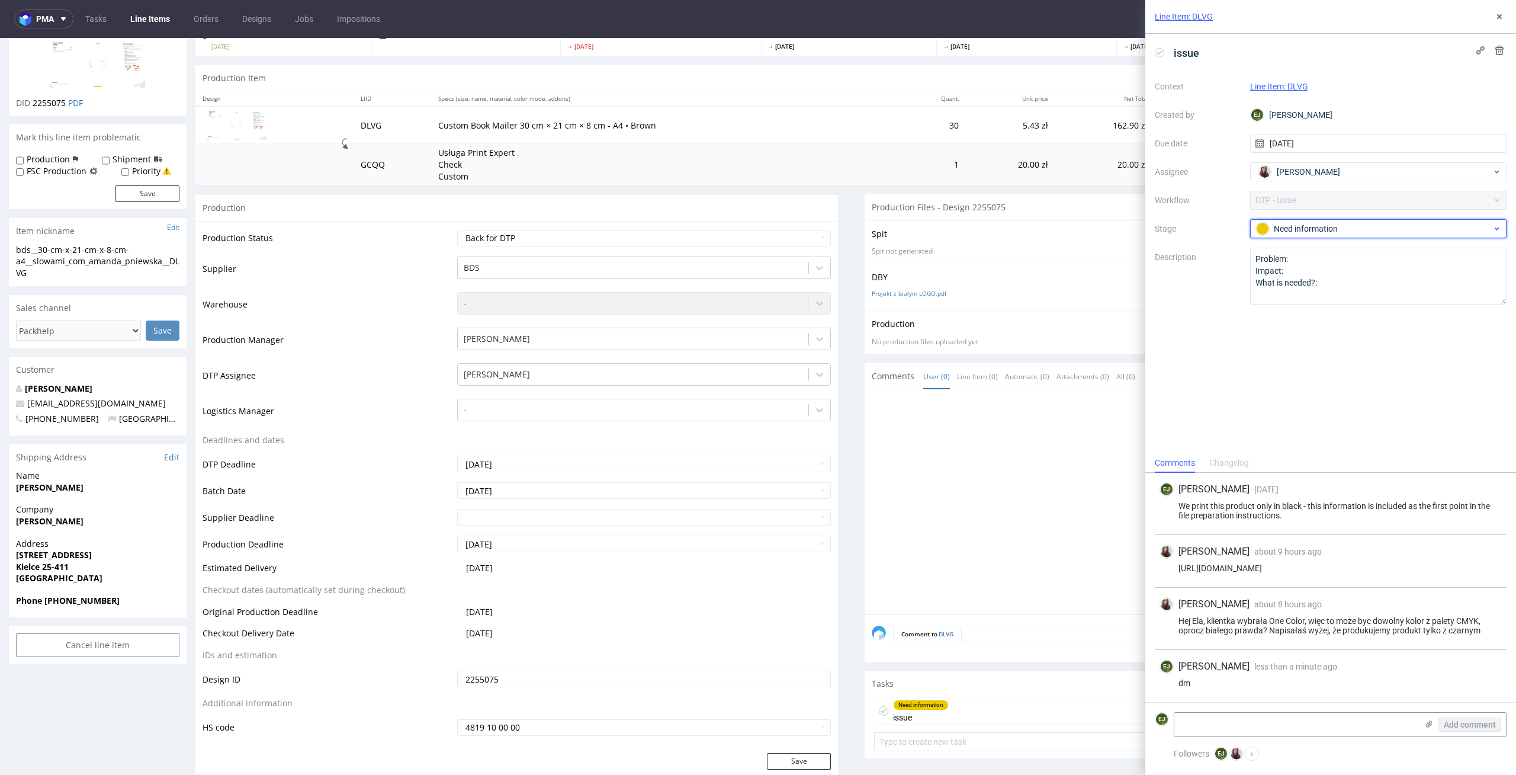
click at [1331, 230] on div "Need information" at bounding box center [1374, 228] width 236 height 13
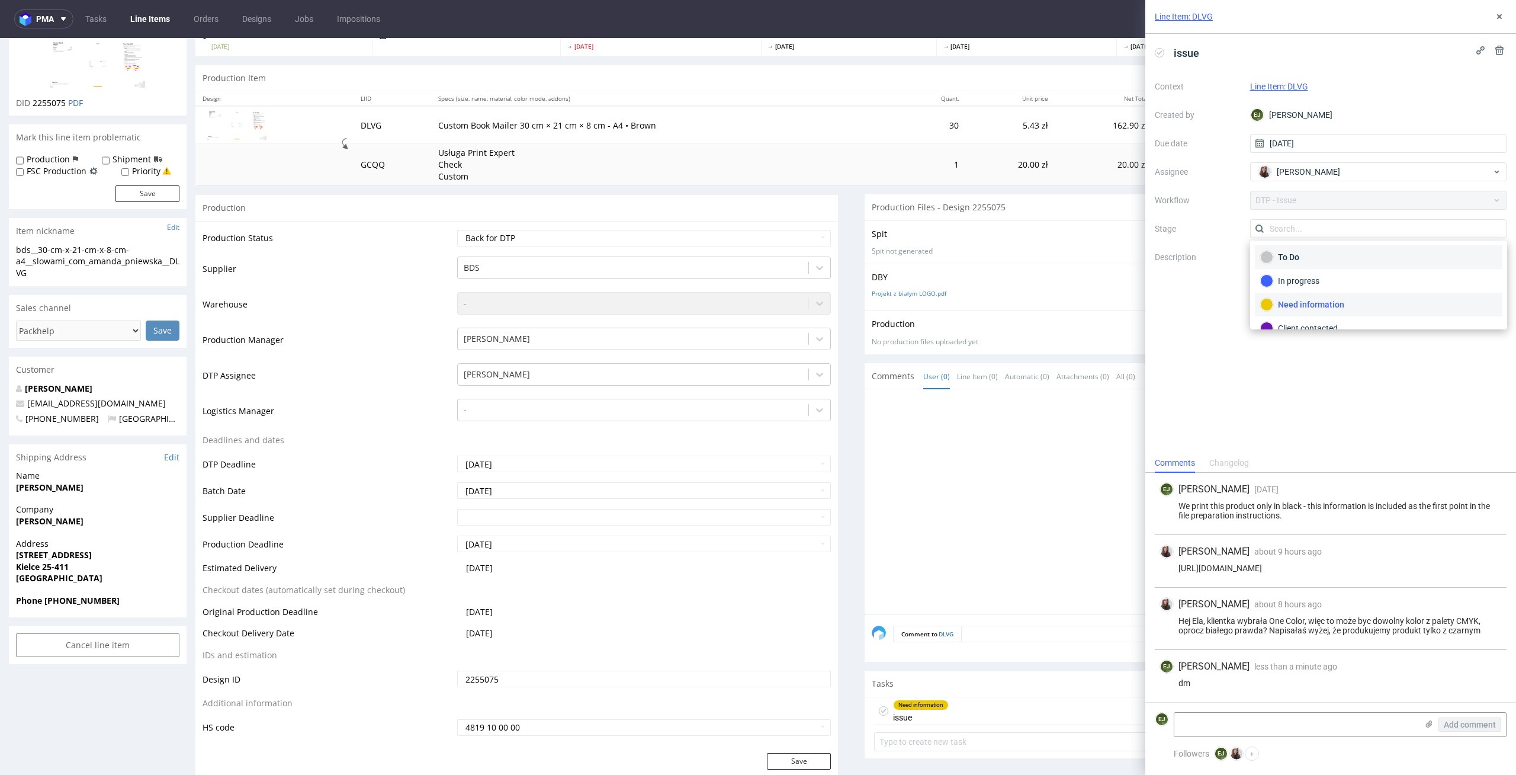
click at [1350, 263] on div "To Do" at bounding box center [1378, 256] width 237 height 13
click at [774, 230] on select "Waiting for Artwork Waiting for Diecut Waiting for Mockup Waiting for DTP Waiti…" at bounding box center [644, 238] width 374 height 17
select select "dtp_issue"
click at [457, 230] on select "Waiting for Artwork Waiting for Diecut Waiting for Mockup Waiting for DTP Waiti…" at bounding box center [644, 238] width 374 height 17
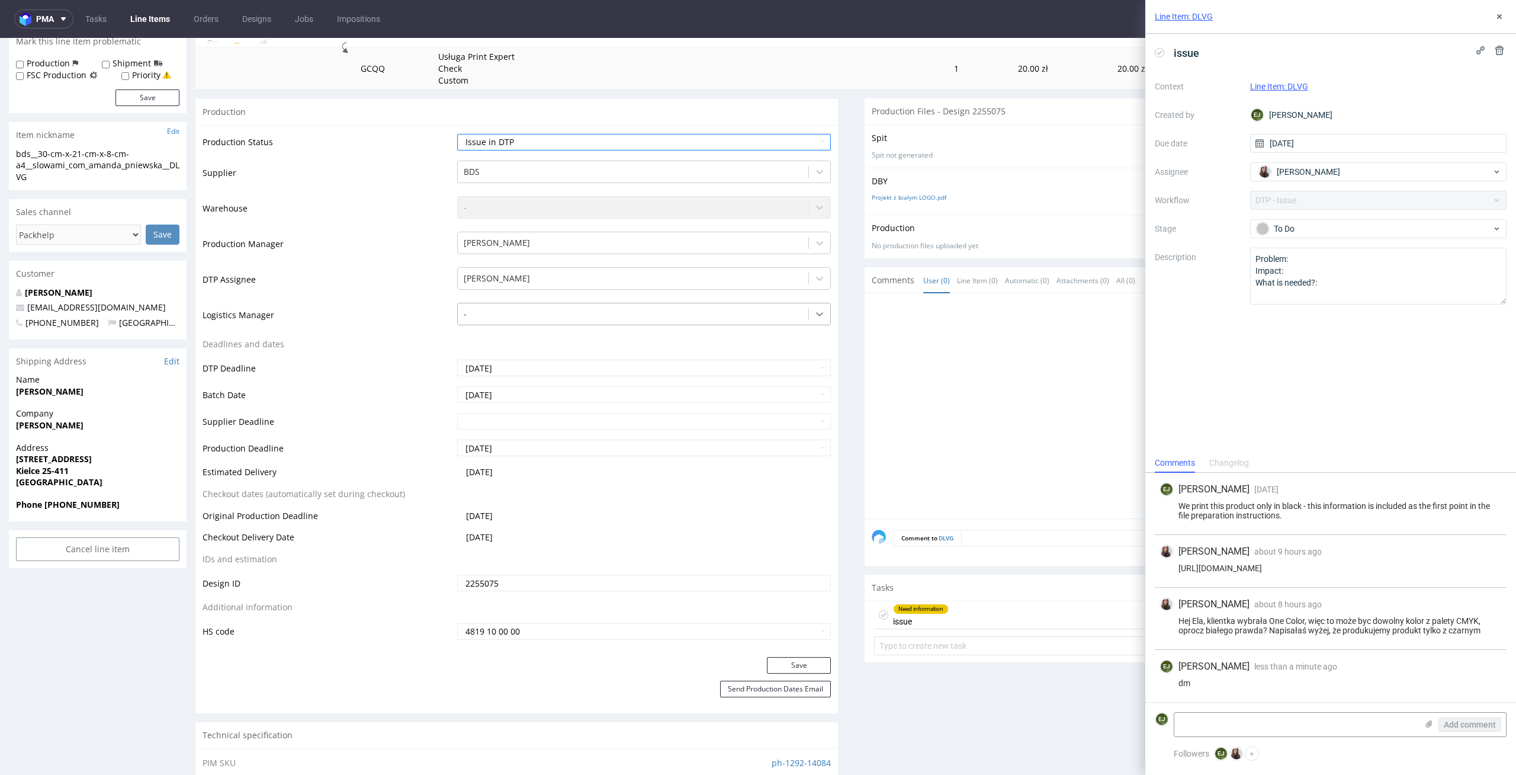
scroll to position [372, 0]
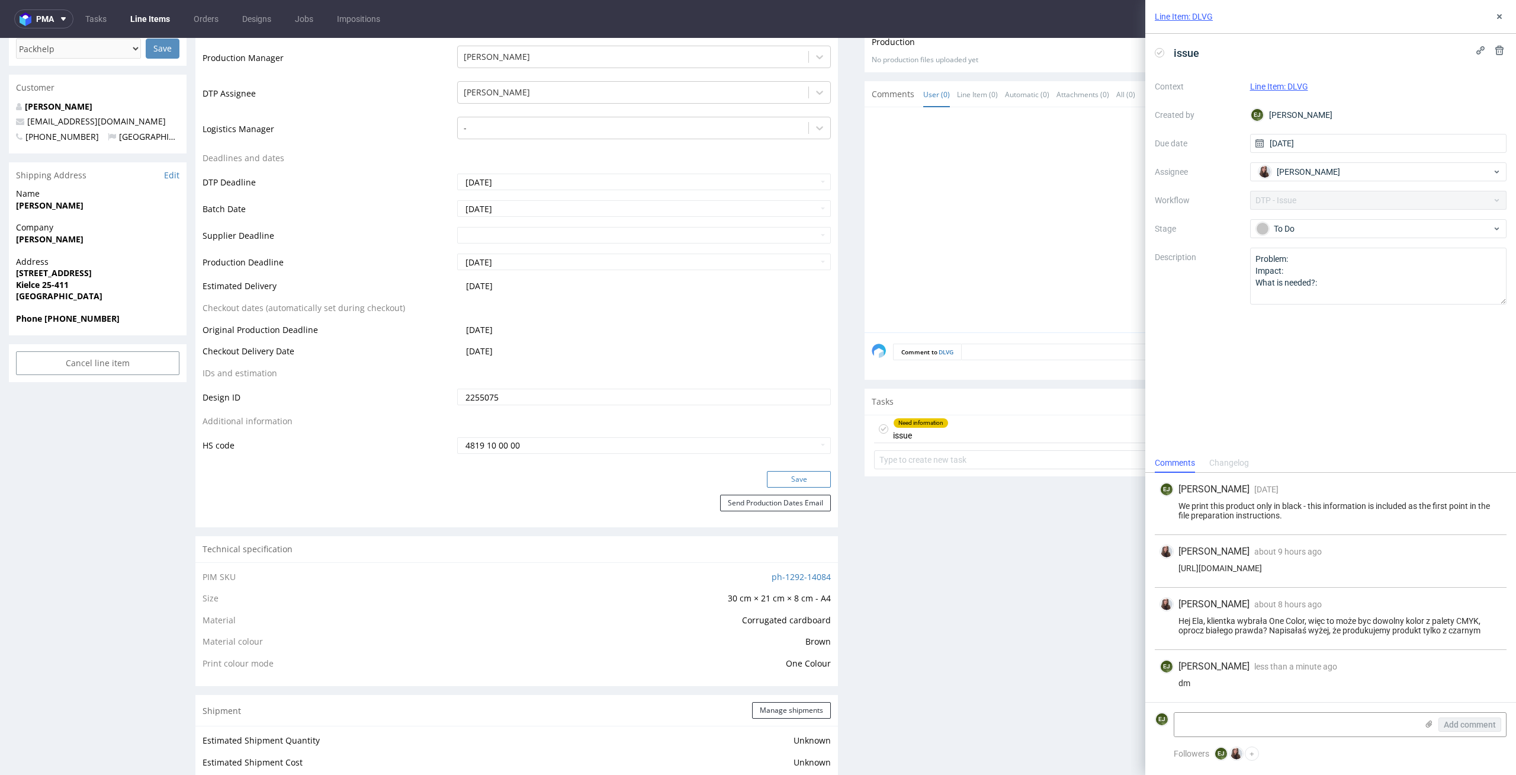
click at [818, 474] on button "Save" at bounding box center [799, 479] width 64 height 17
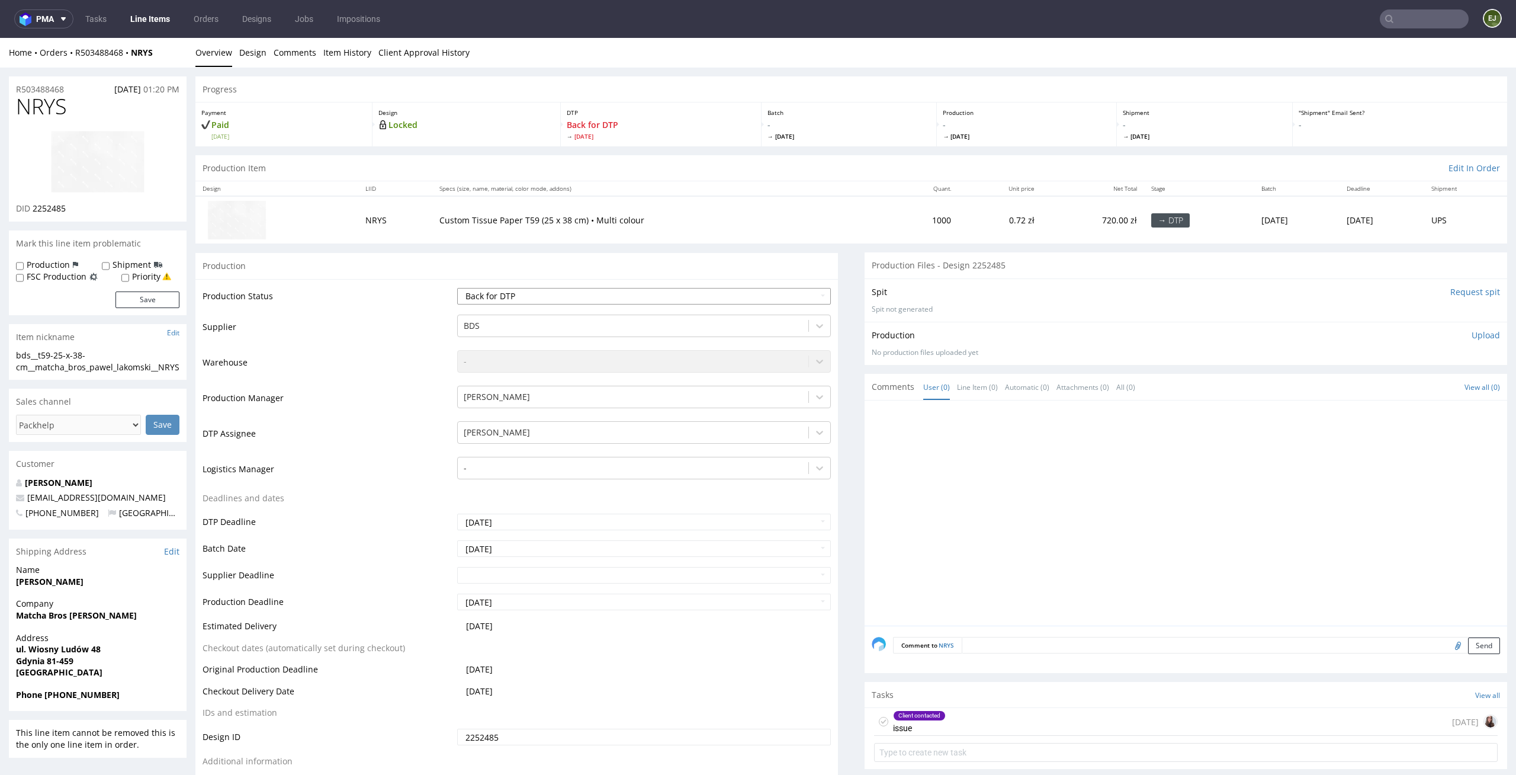
click at [760, 297] on select "Waiting for Artwork Waiting for Diecut Waiting for Mockup Waiting for DTP Waiti…" at bounding box center [644, 296] width 374 height 17
click at [457, 288] on select "Waiting for Artwork Waiting for Diecut Waiting for Mockup Waiting for DTP Waiti…" at bounding box center [644, 296] width 374 height 17
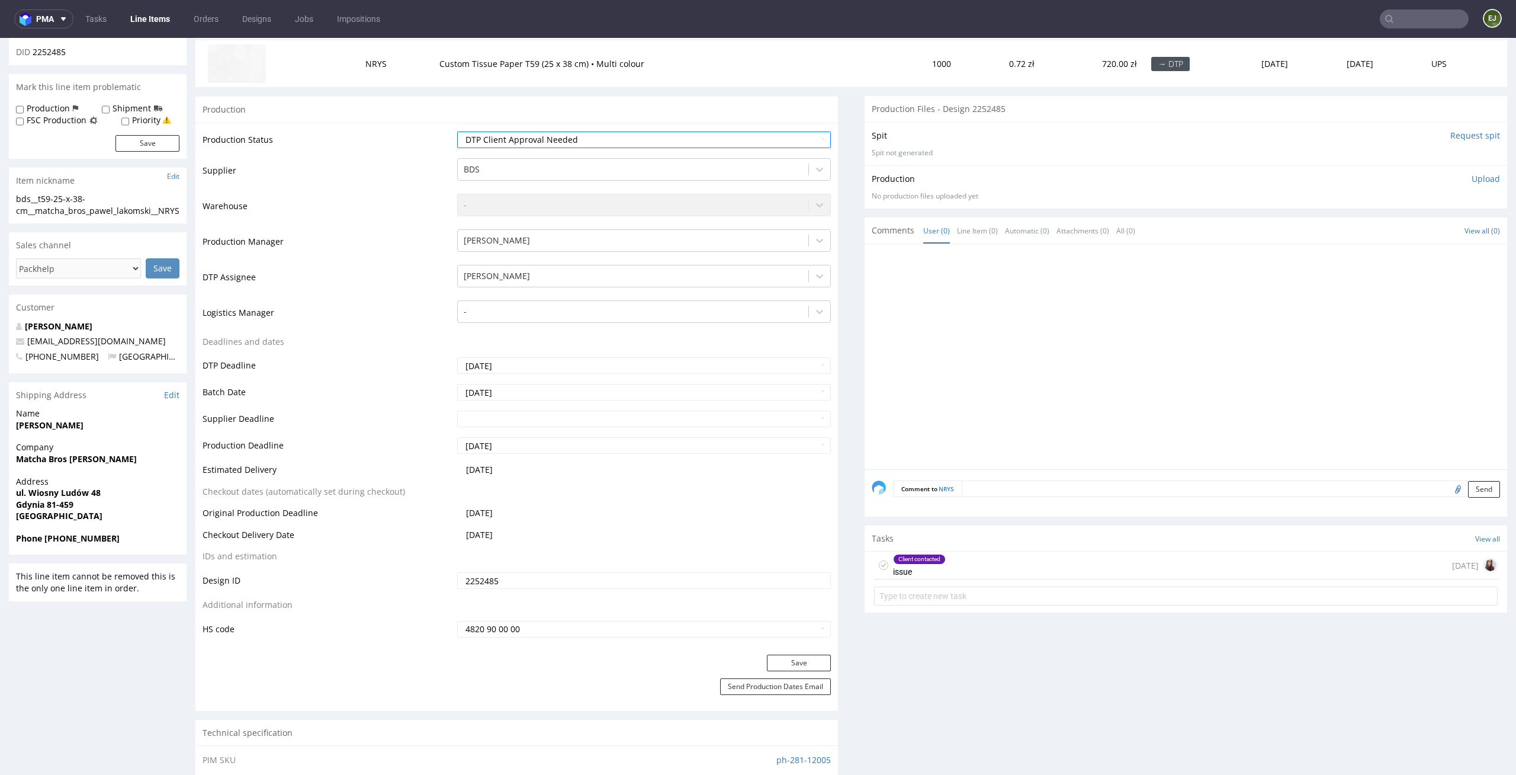
scroll to position [257, 0]
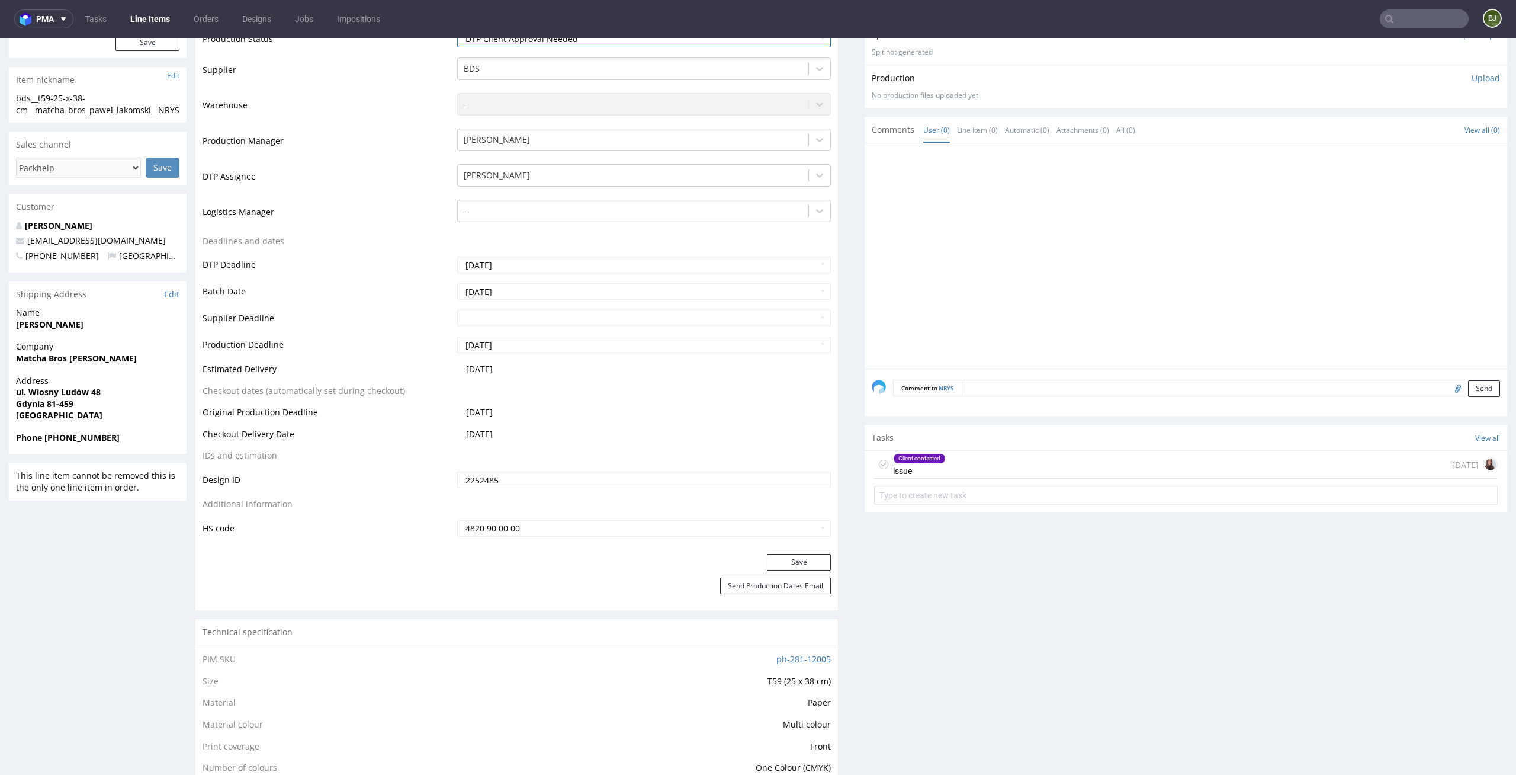
click at [999, 468] on div "Client contacted issue 8 days ago" at bounding box center [1186, 465] width 624 height 28
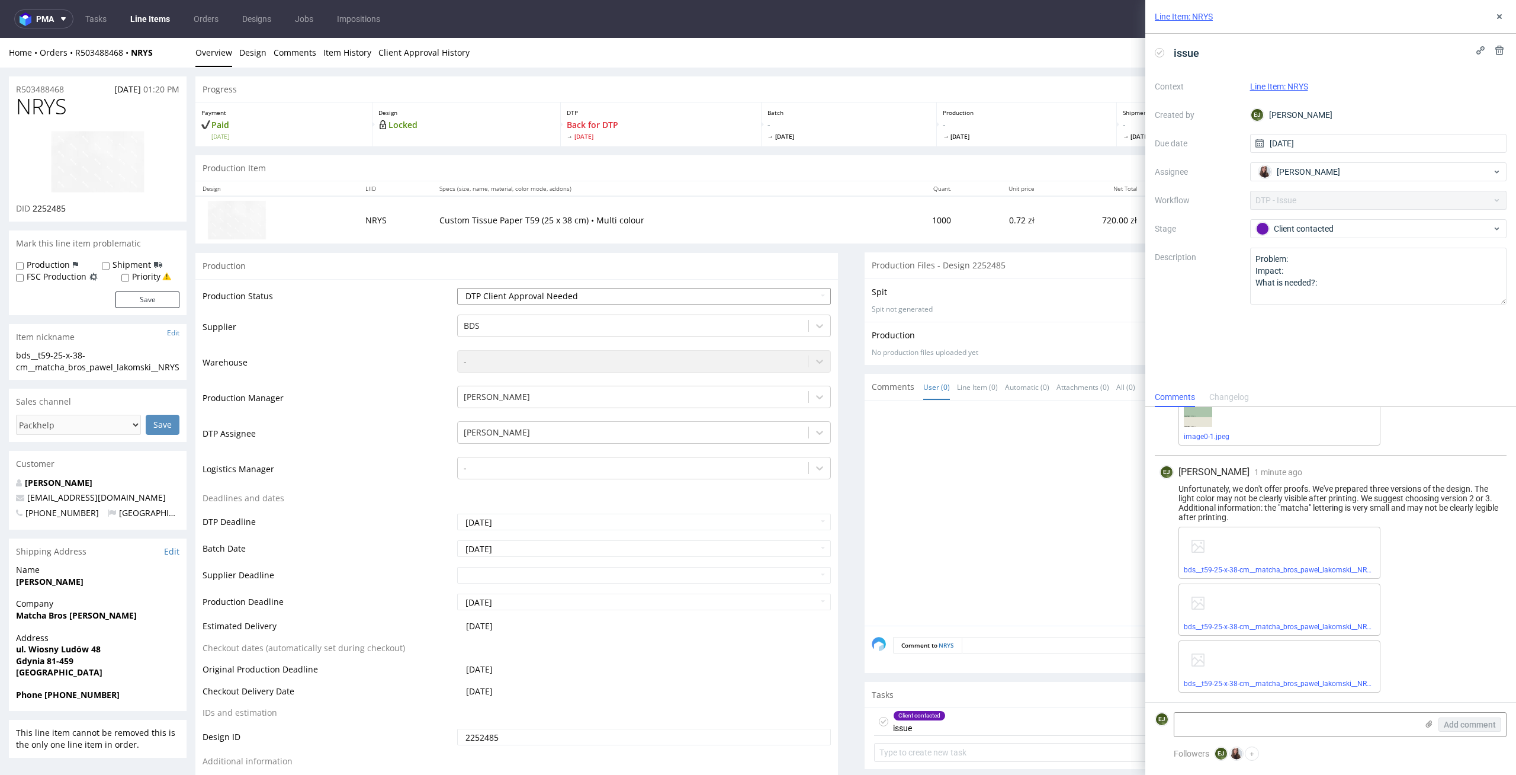
click at [738, 291] on select "Waiting for Artwork Waiting for Diecut Waiting for Mockup Waiting for DTP Waiti…" at bounding box center [644, 296] width 374 height 17
select select "dtp_issue"
click at [457, 288] on select "Waiting for Artwork Waiting for Diecut Waiting for Mockup Waiting for DTP Waiti…" at bounding box center [644, 296] width 374 height 17
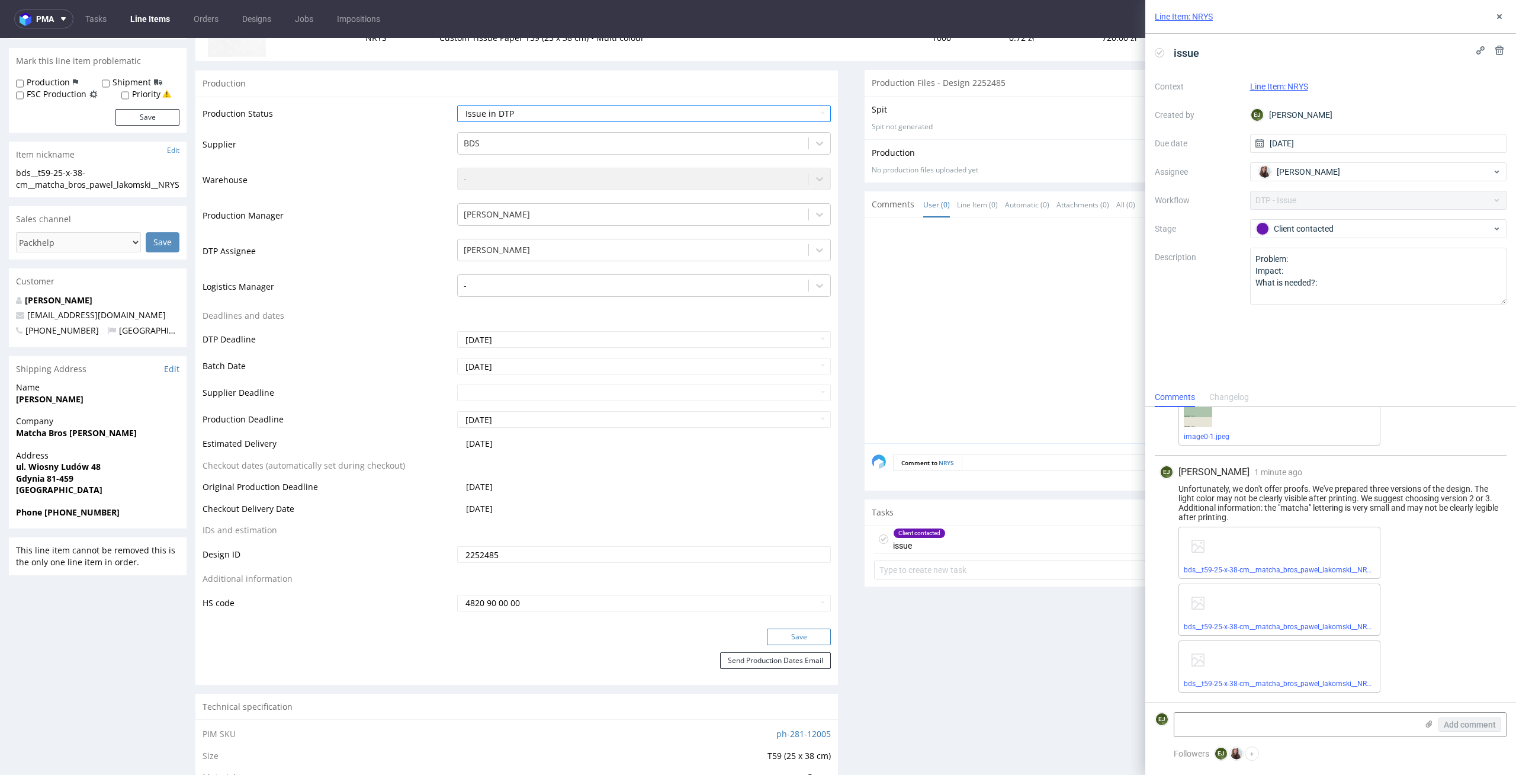
click at [792, 632] on button "Save" at bounding box center [799, 636] width 64 height 17
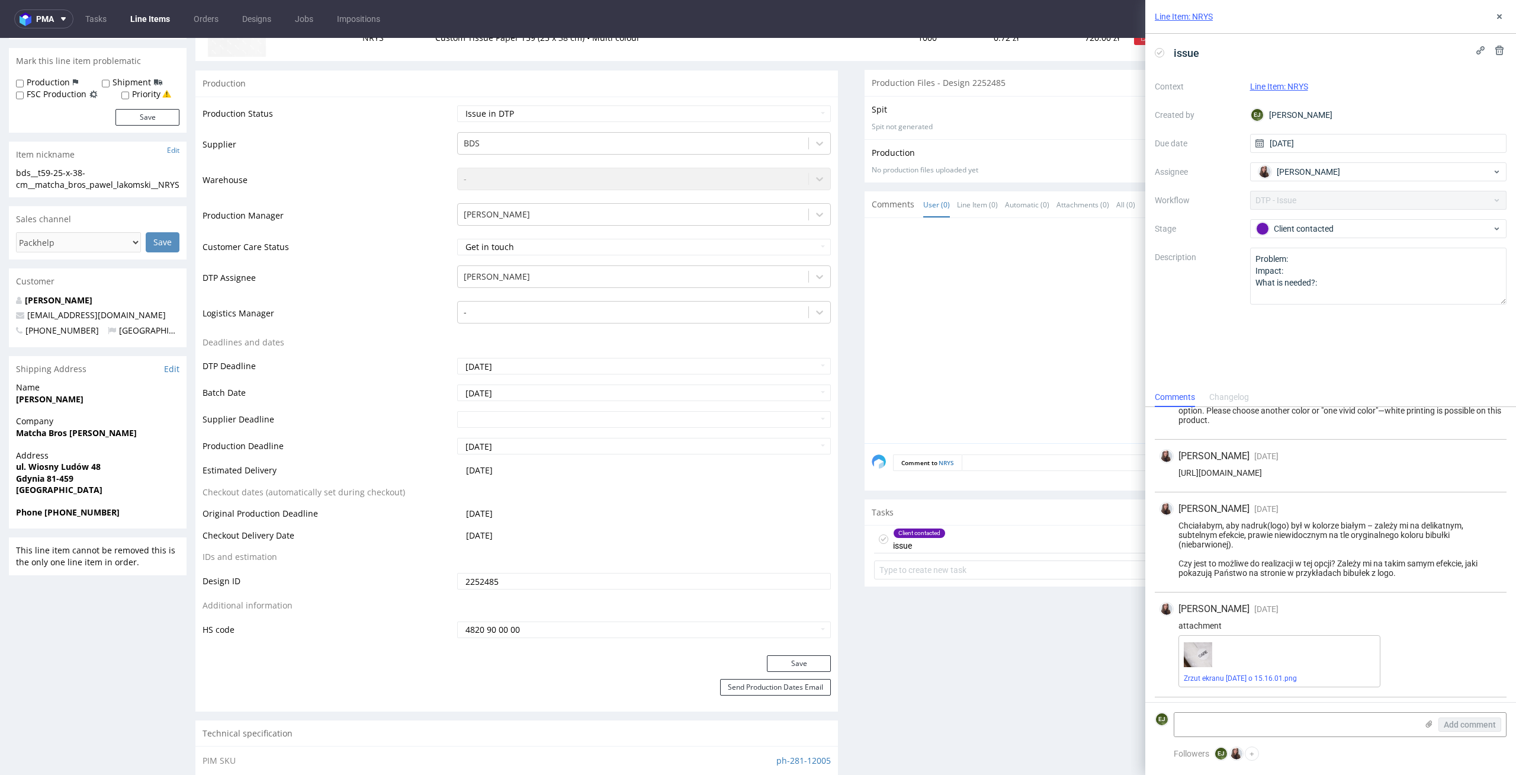
scroll to position [0, 0]
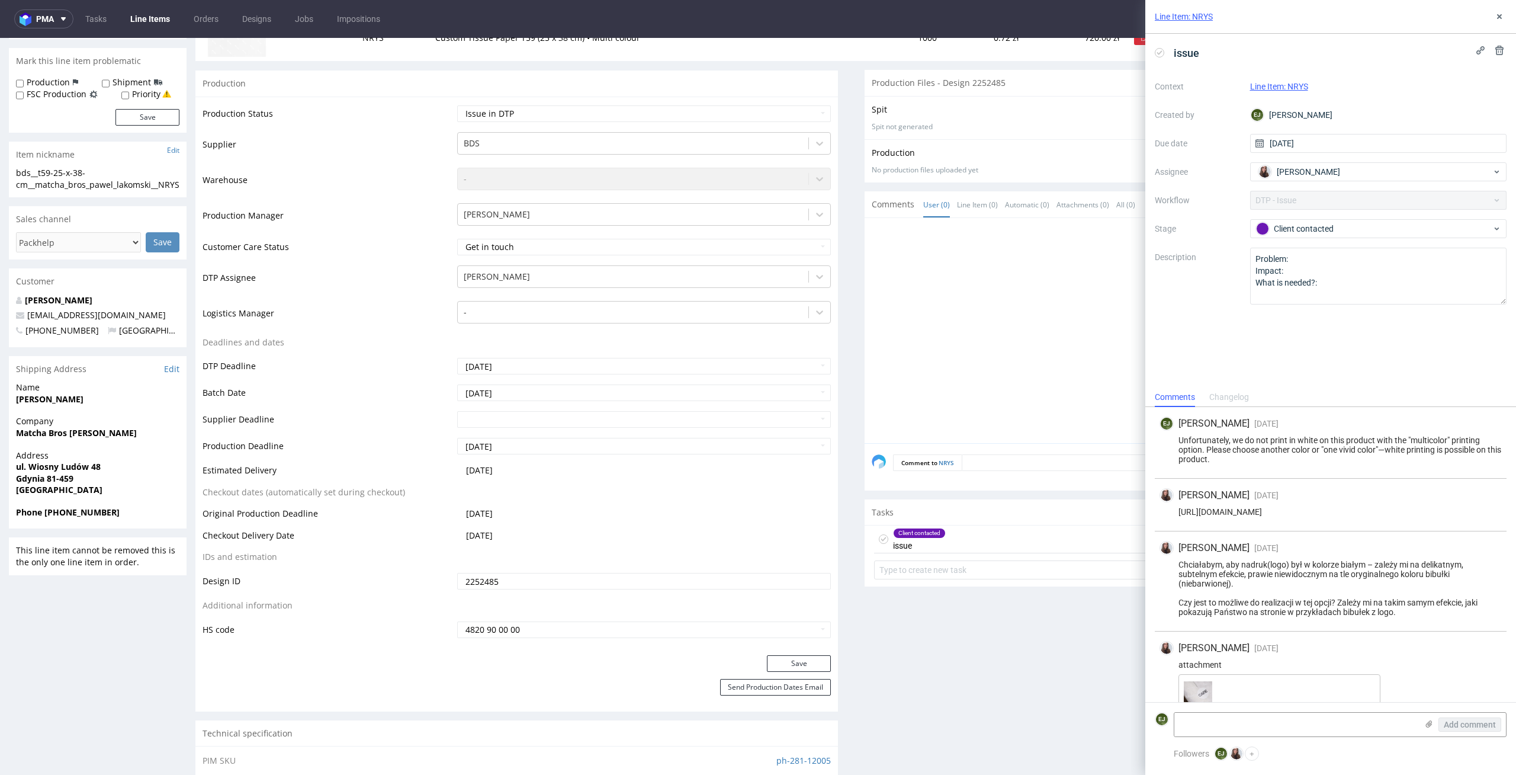
click at [1370, 240] on div "Context Line Item: NRYS Created by EJ Elżbieta Jelińska Due date 27/08/2025 Ass…" at bounding box center [1331, 190] width 352 height 227
click at [1382, 227] on div "Client contacted" at bounding box center [1374, 228] width 236 height 13
click at [1382, 246] on div "To Do" at bounding box center [1378, 246] width 237 height 13
click at [888, 382] on div at bounding box center [1189, 334] width 635 height 218
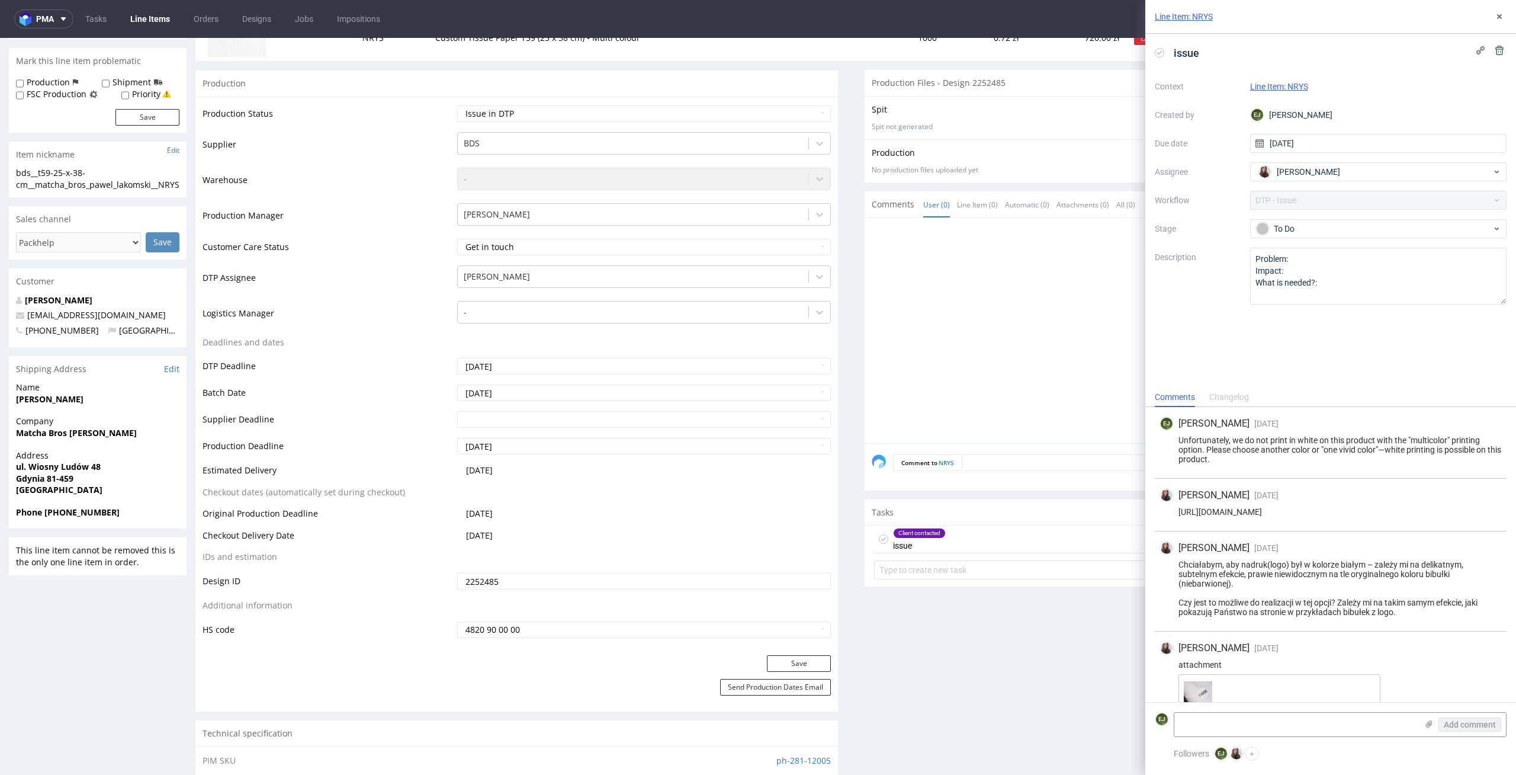
scroll to position [0, 0]
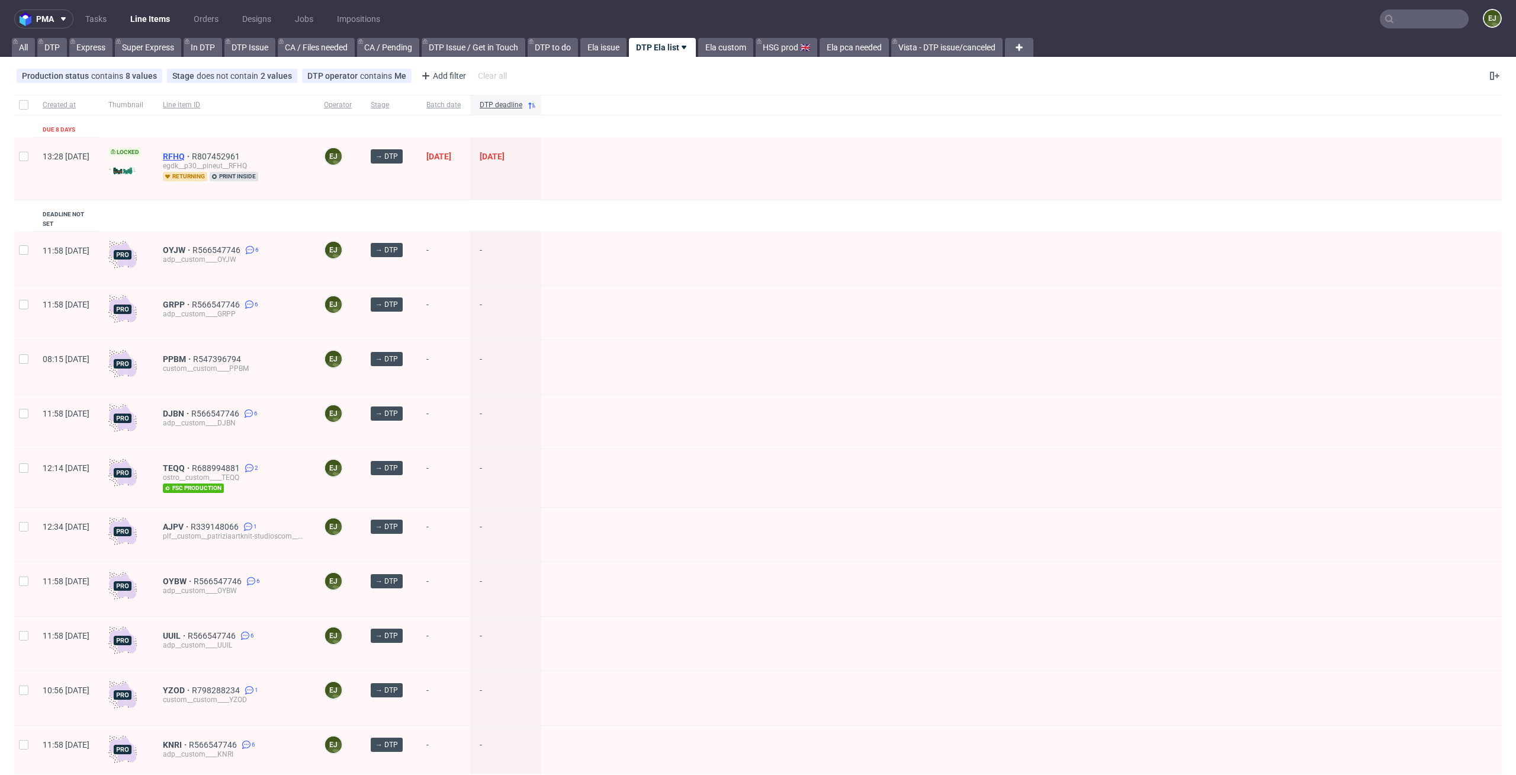
click at [192, 154] on span "RFHQ" at bounding box center [177, 156] width 29 height 9
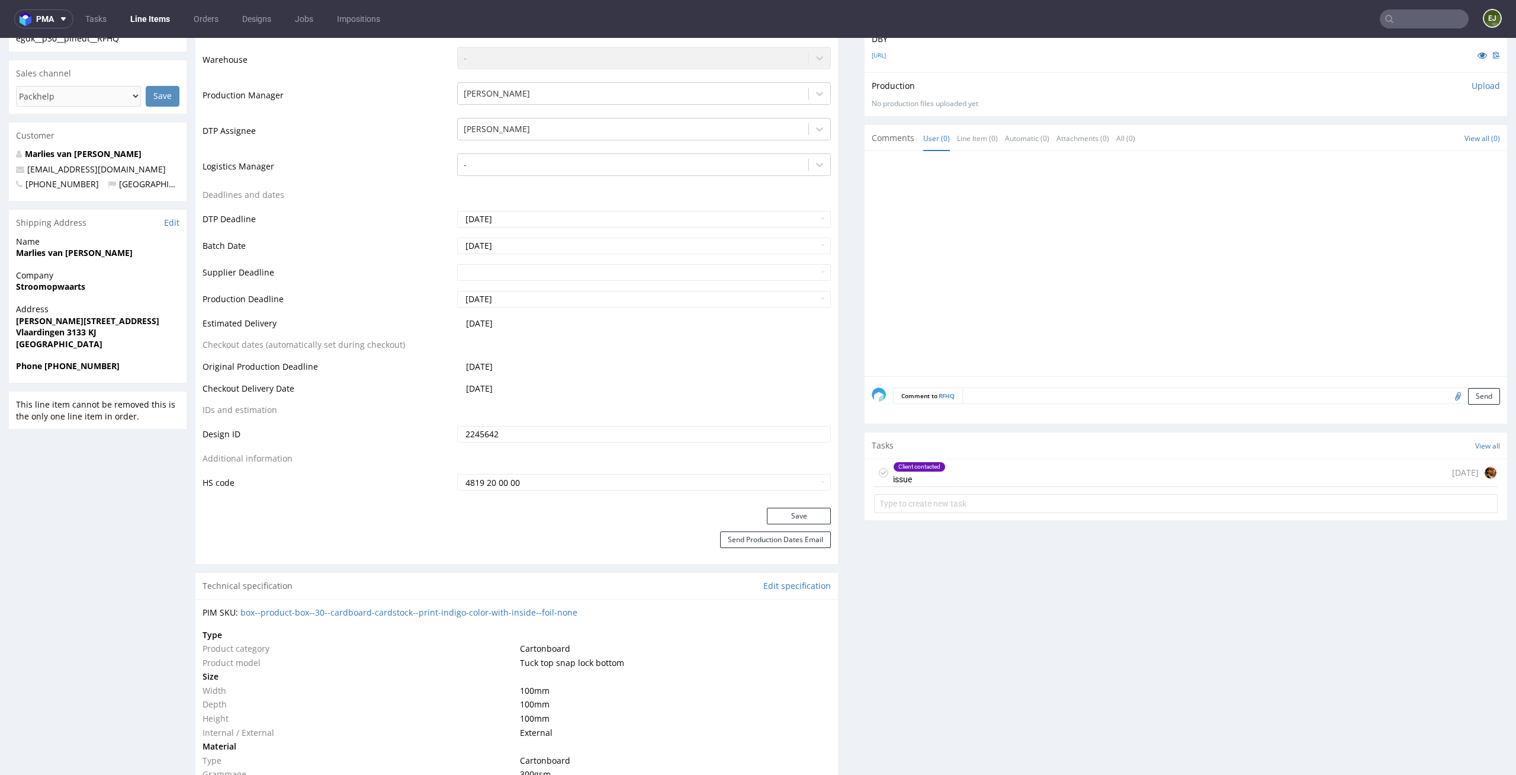
scroll to position [333, 0]
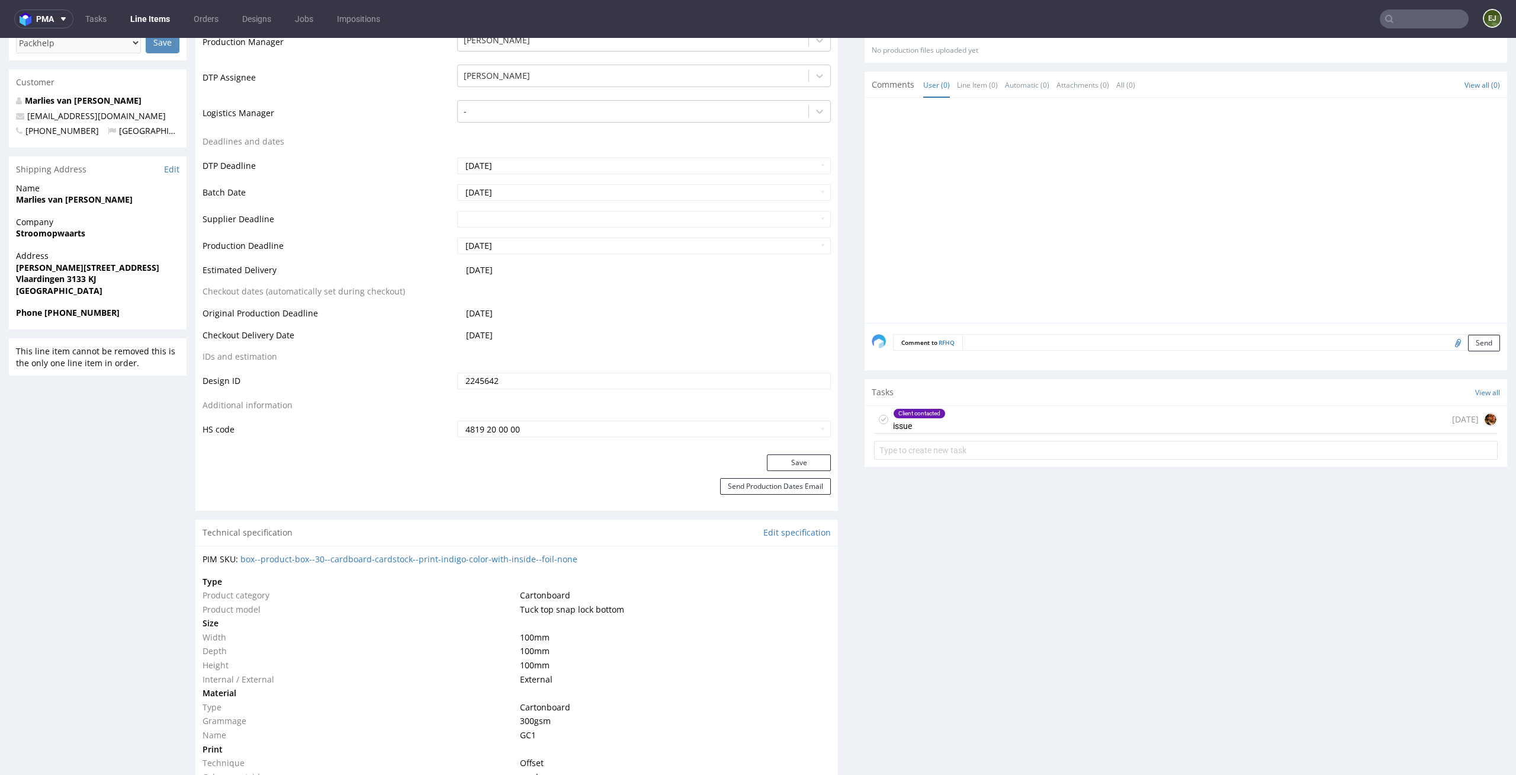
click at [1015, 415] on div "Client contacted issue 8 days ago" at bounding box center [1186, 420] width 624 height 28
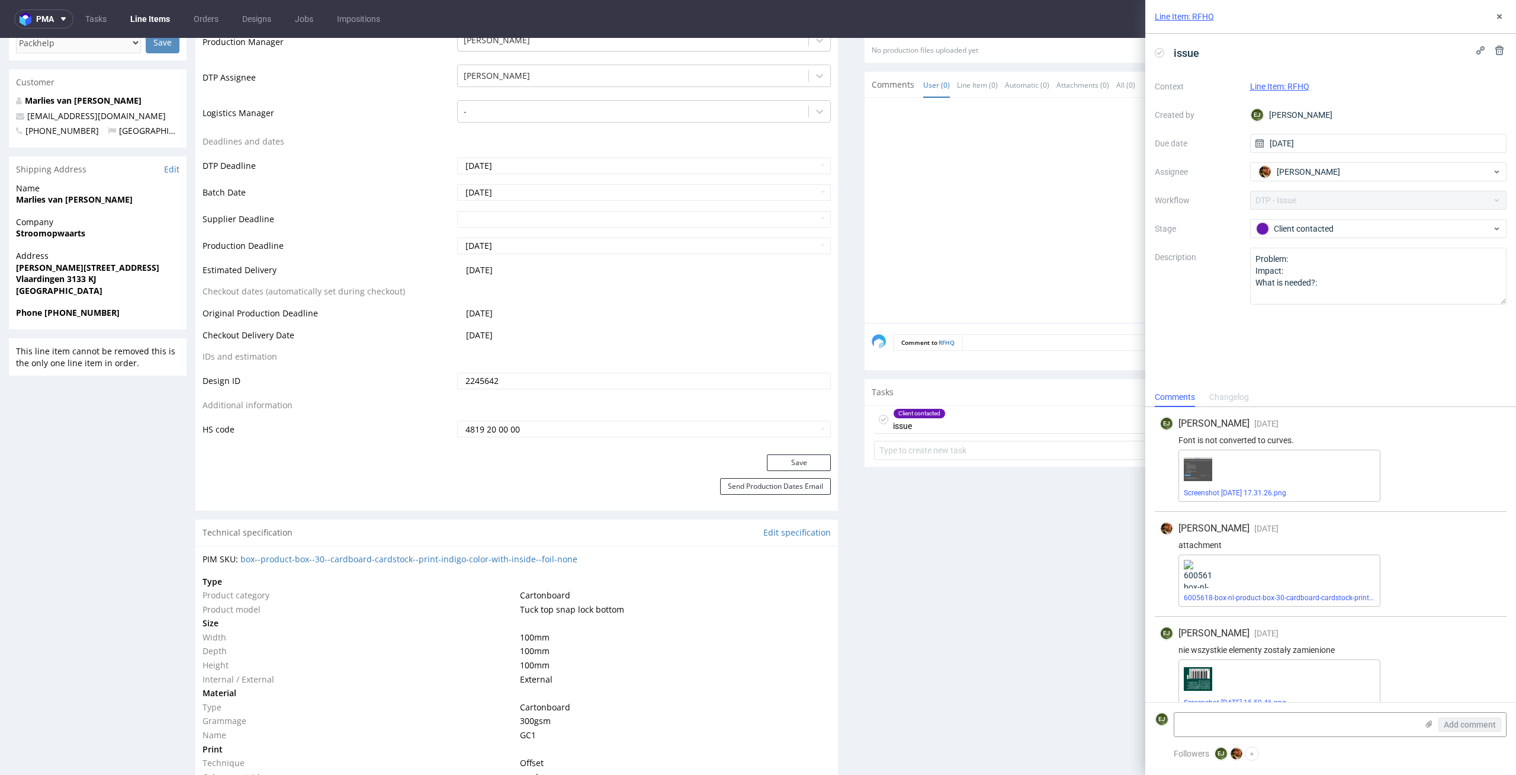
scroll to position [124, 0]
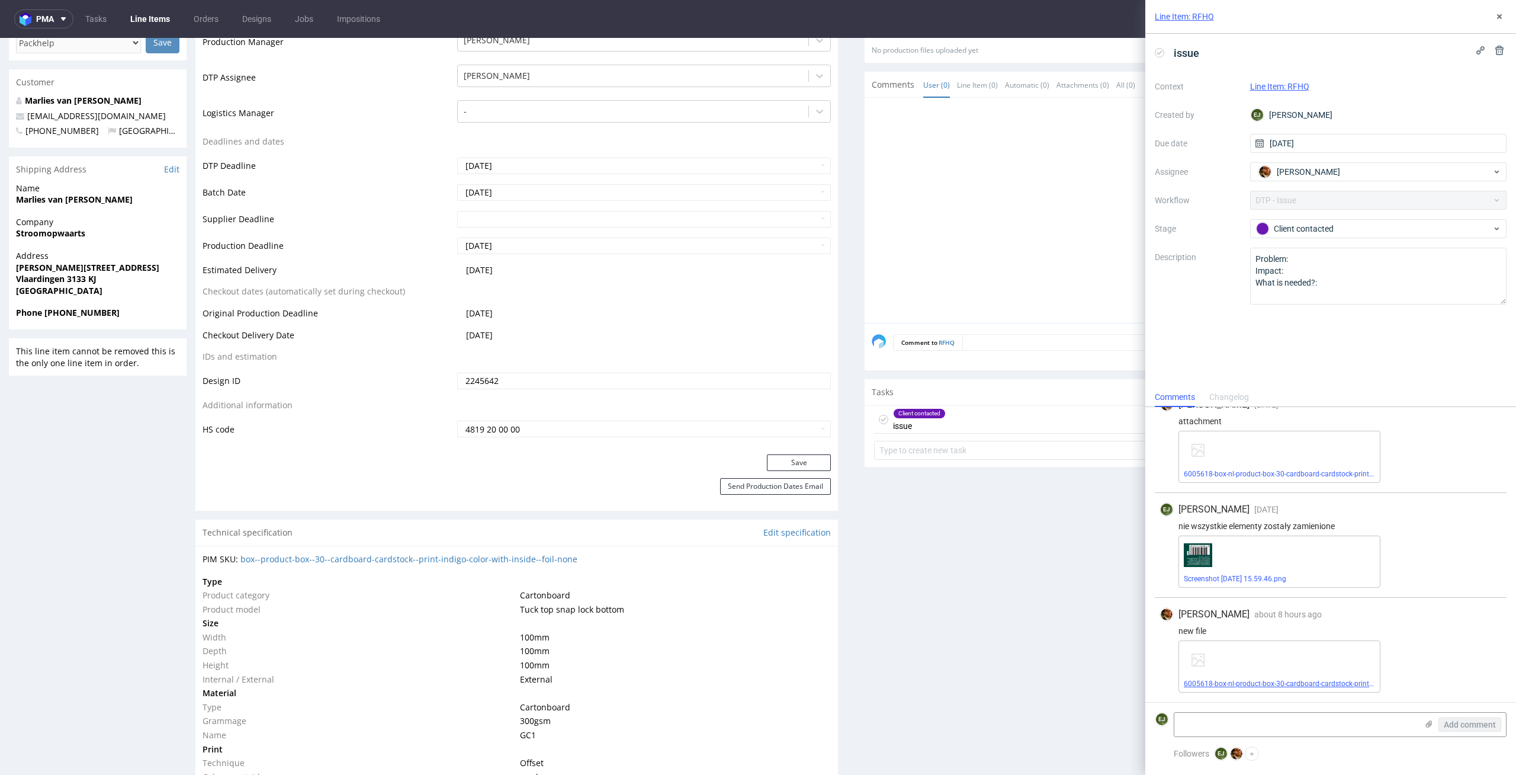
click at [1275, 686] on link "6005618-box-nl-product-box-30-cardboard-cardstock-print-indigo-color-with-insid…" at bounding box center [1342, 683] width 316 height 8
click at [1277, 579] on link "Screenshot 2025-09-03 at 15.59.46.png" at bounding box center [1235, 578] width 102 height 8
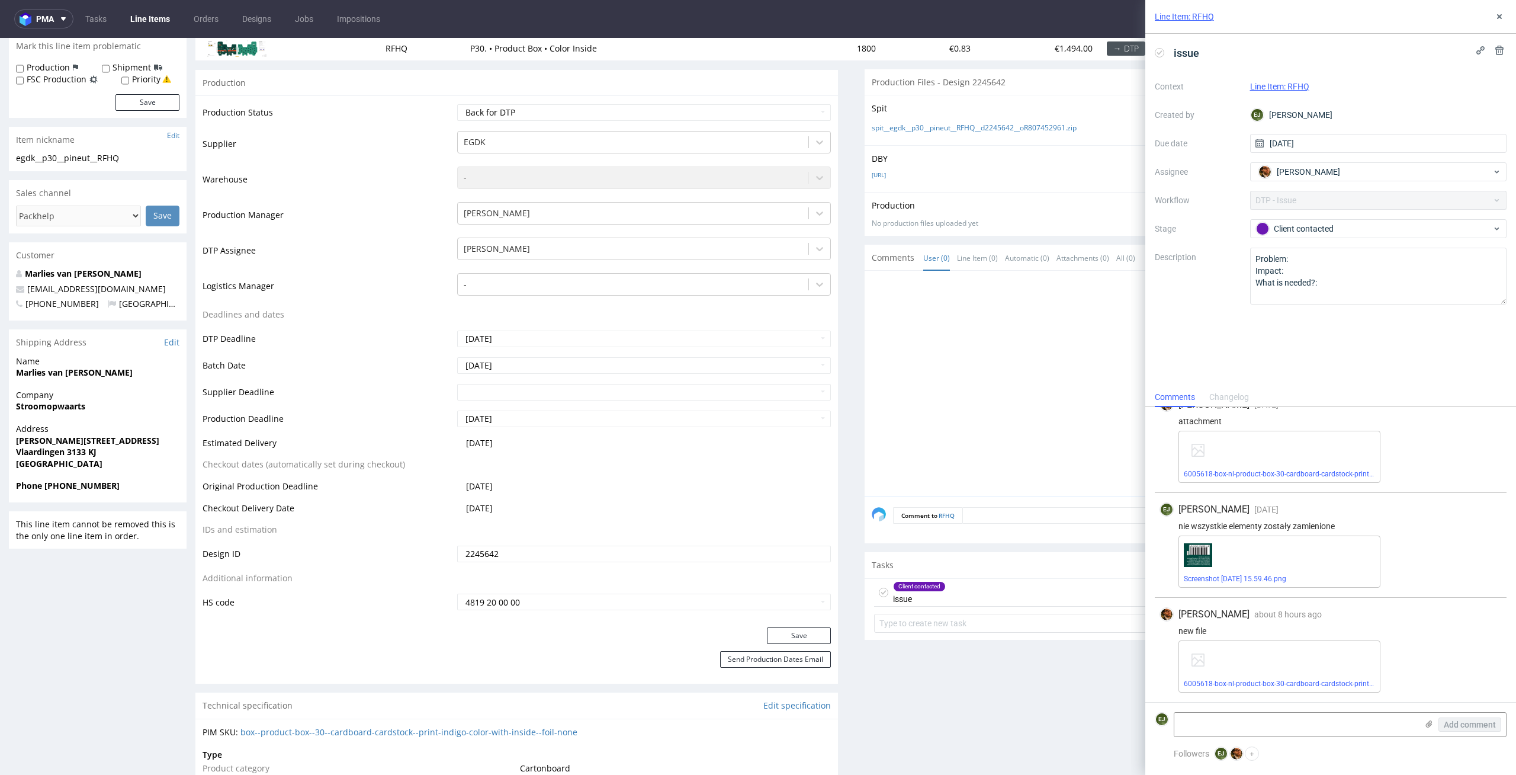
scroll to position [57, 0]
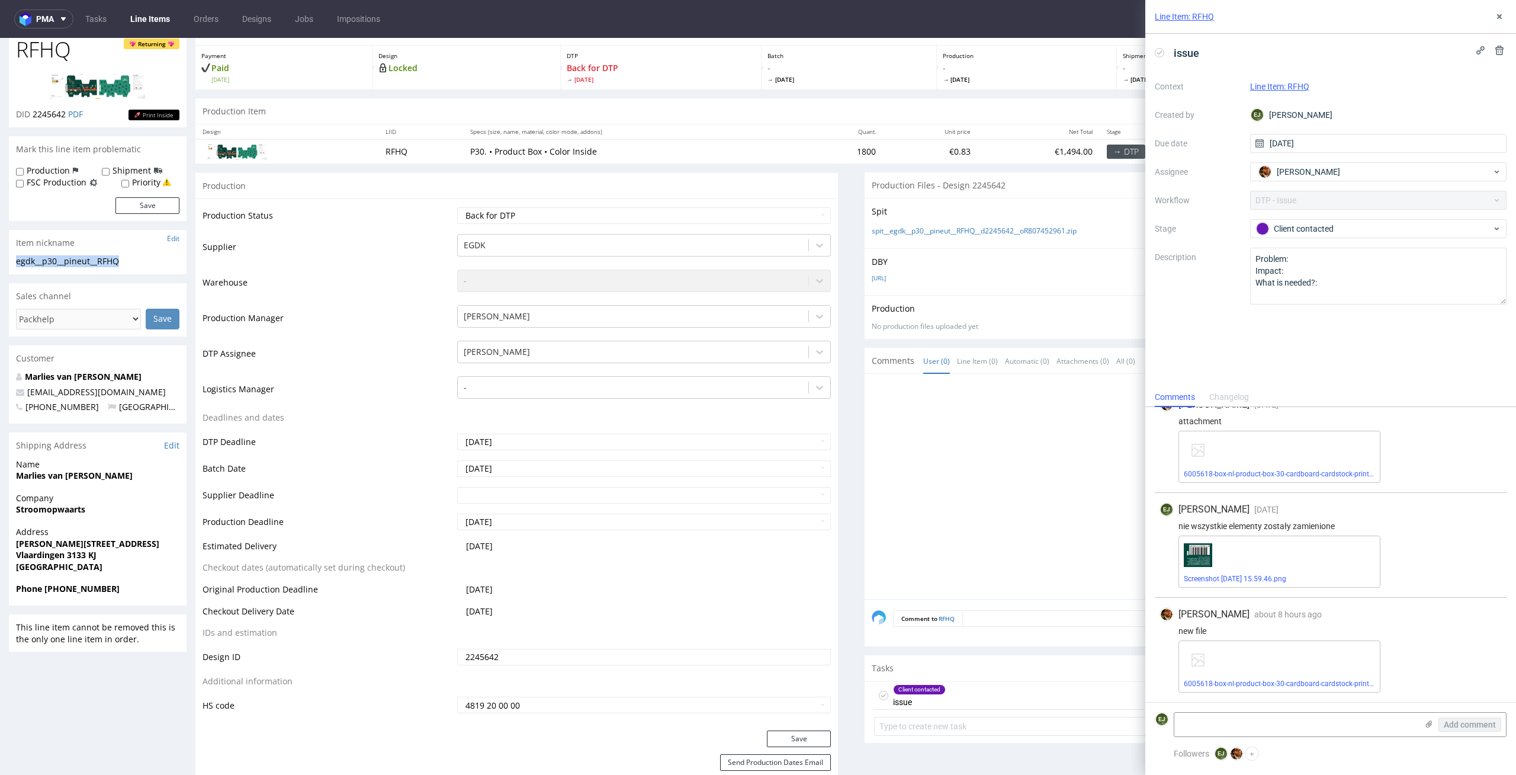
drag, startPoint x: 149, startPoint y: 267, endPoint x: 0, endPoint y: 264, distance: 149.3
copy div "egdk__p30__pineut__RFHQ"
click at [349, 159] on td at bounding box center [286, 151] width 183 height 24
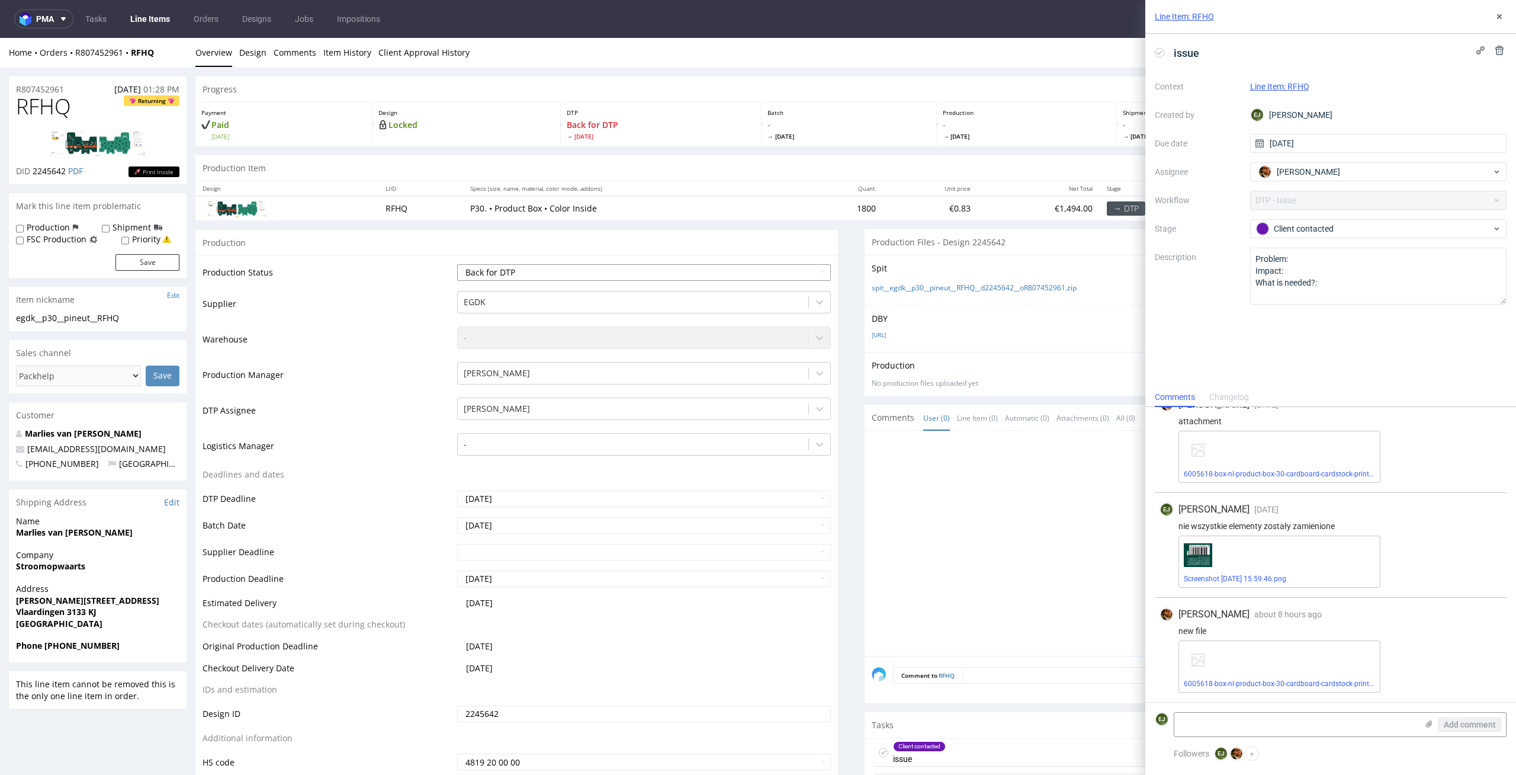
click at [642, 273] on select "Waiting for Artwork Waiting for Diecut Waiting for Mockup Waiting for DTP Waiti…" at bounding box center [644, 272] width 374 height 17
click at [457, 264] on select "Waiting for Artwork Waiting for Diecut Waiting for Mockup Waiting for DTP Waiti…" at bounding box center [644, 272] width 374 height 17
click at [648, 265] on select "Waiting for Artwork Waiting for Diecut Waiting for Mockup Waiting for DTP Waiti…" at bounding box center [644, 272] width 374 height 17
select select "dtp_in_process"
click at [457, 264] on select "Waiting for Artwork Waiting for Diecut Waiting for Mockup Waiting for DTP Waiti…" at bounding box center [644, 272] width 374 height 17
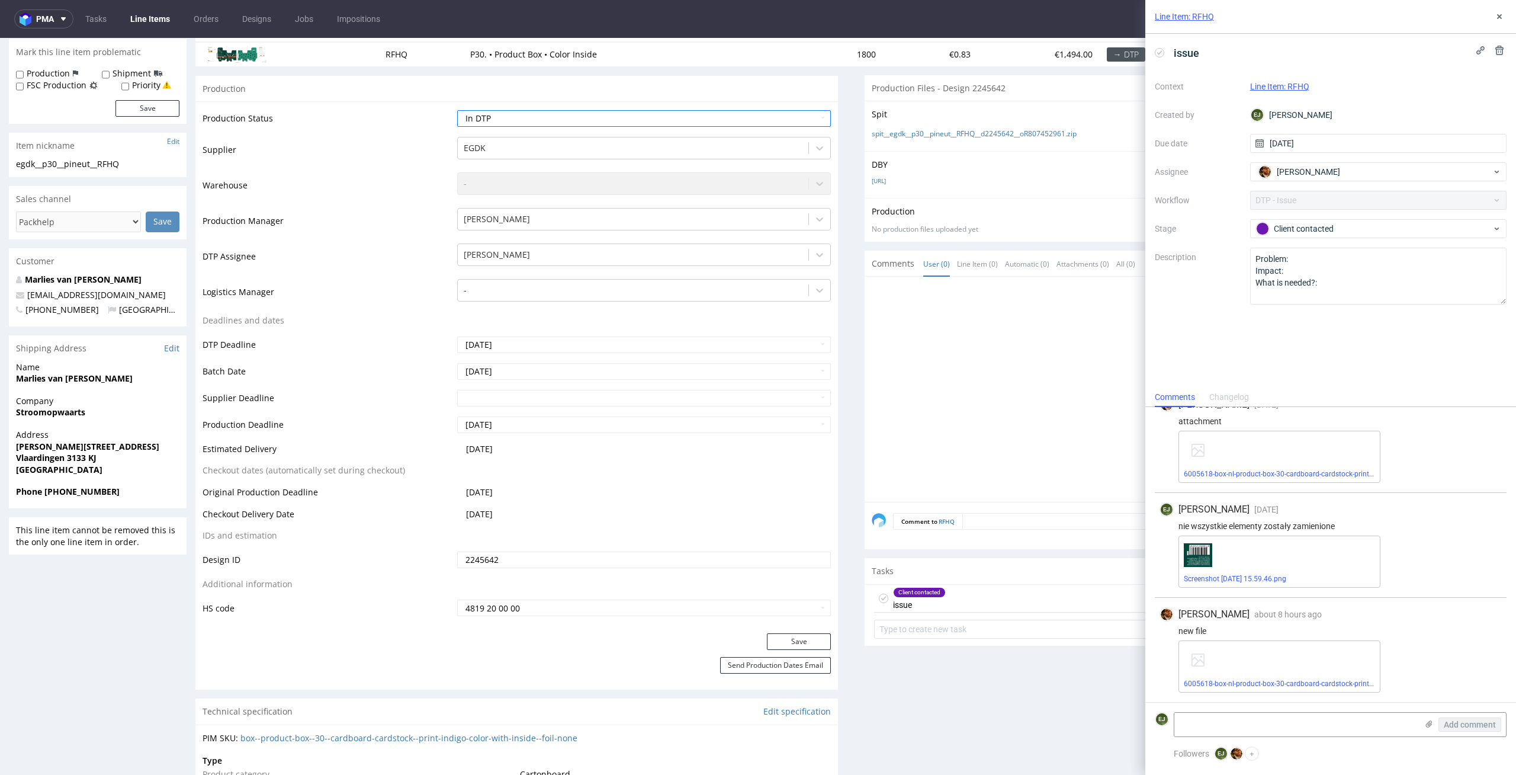
scroll to position [244, 0]
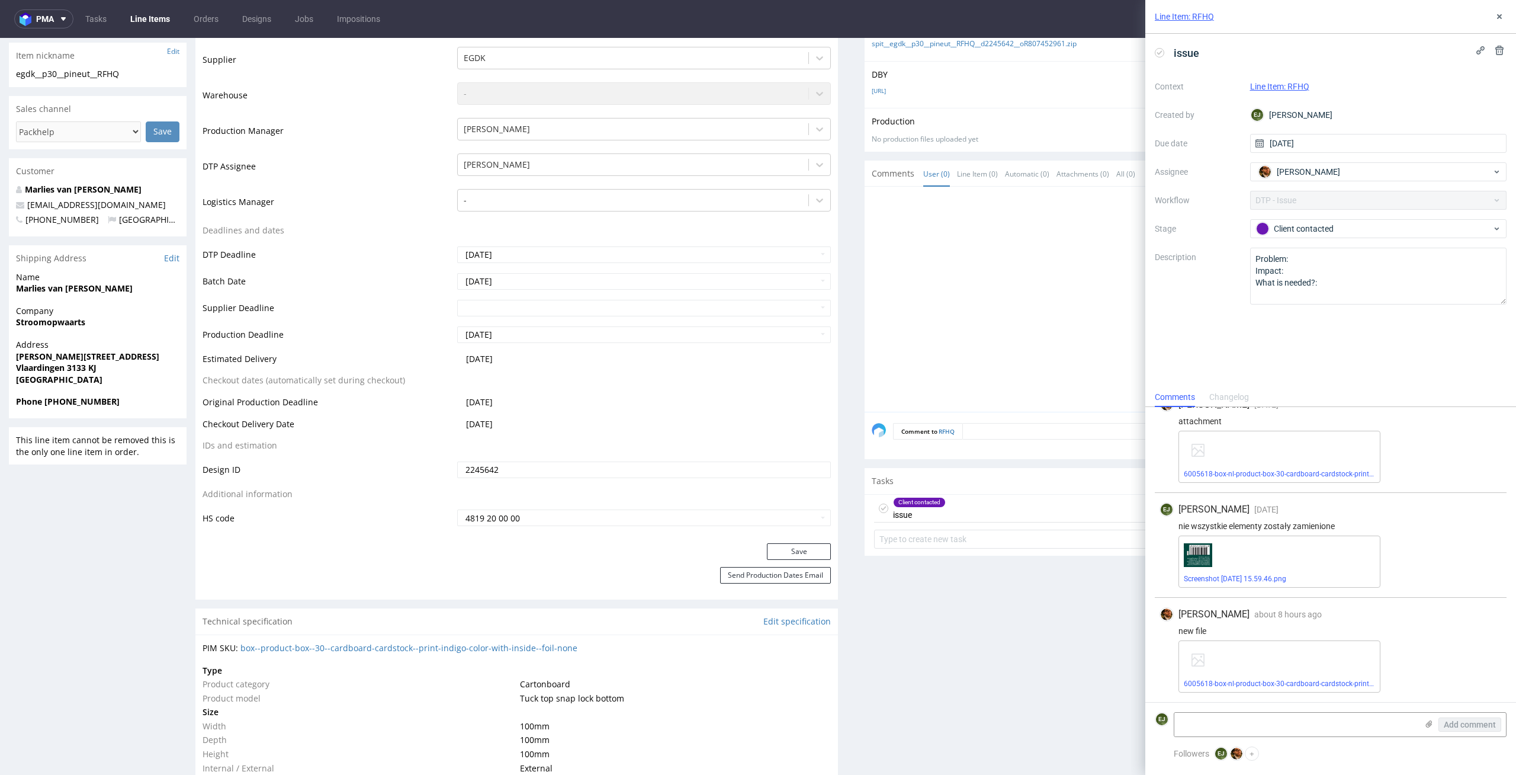
click at [808, 541] on div "Production Status Waiting for Artwork Waiting for Diecut Waiting for Mockup Wai…" at bounding box center [516, 277] width 643 height 532
click at [802, 553] on button "Save" at bounding box center [799, 551] width 64 height 17
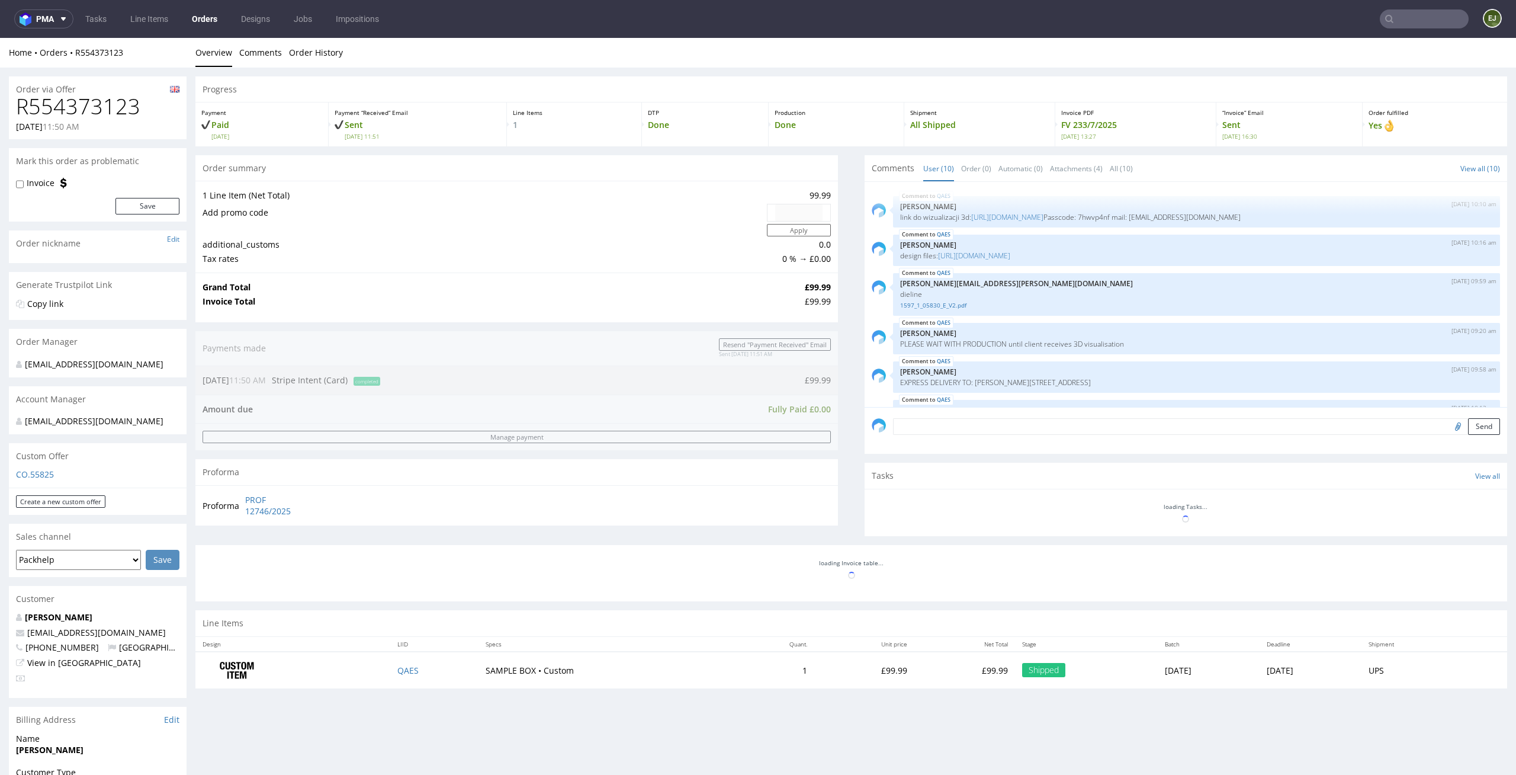
scroll to position [219, 0]
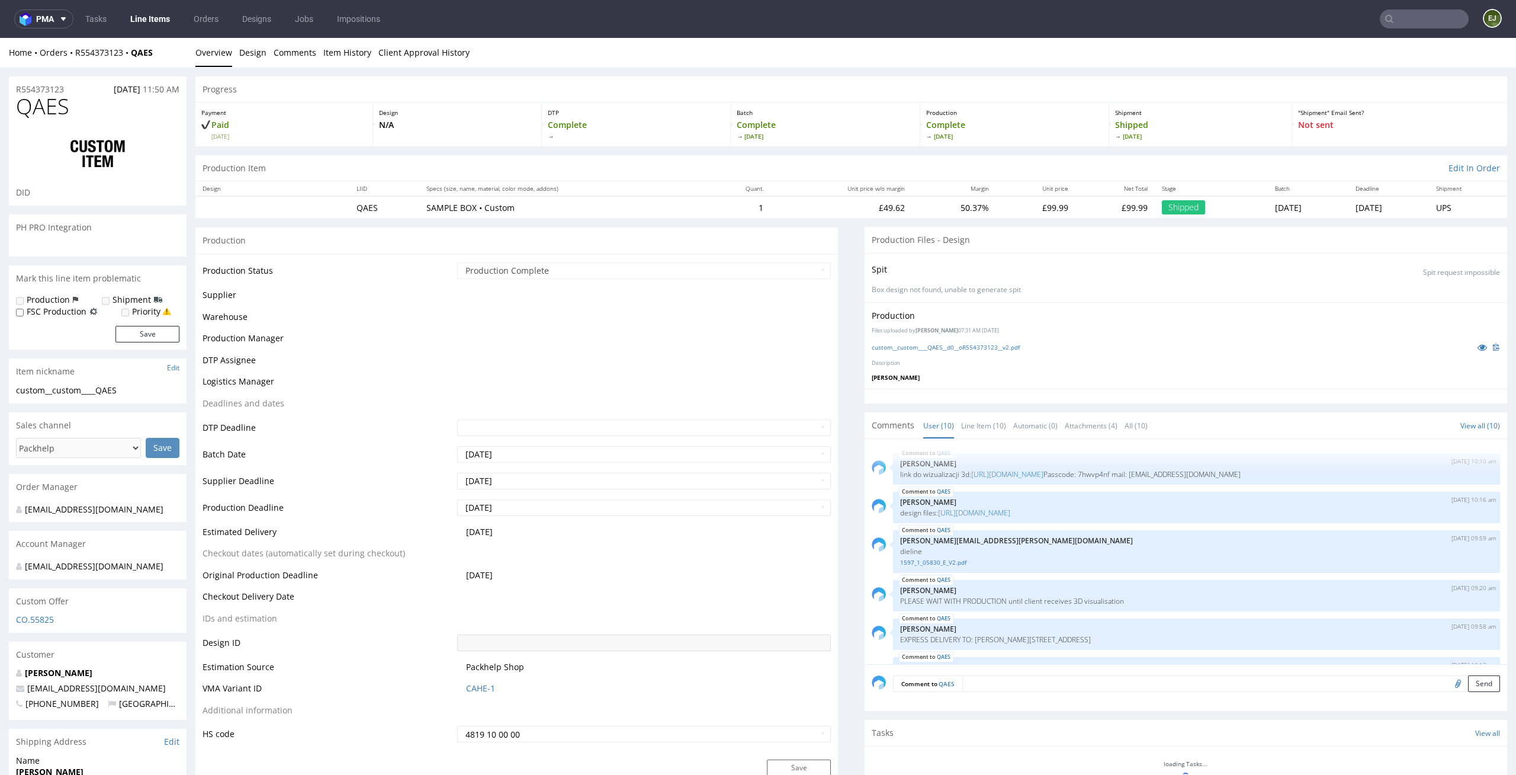
scroll to position [219, 0]
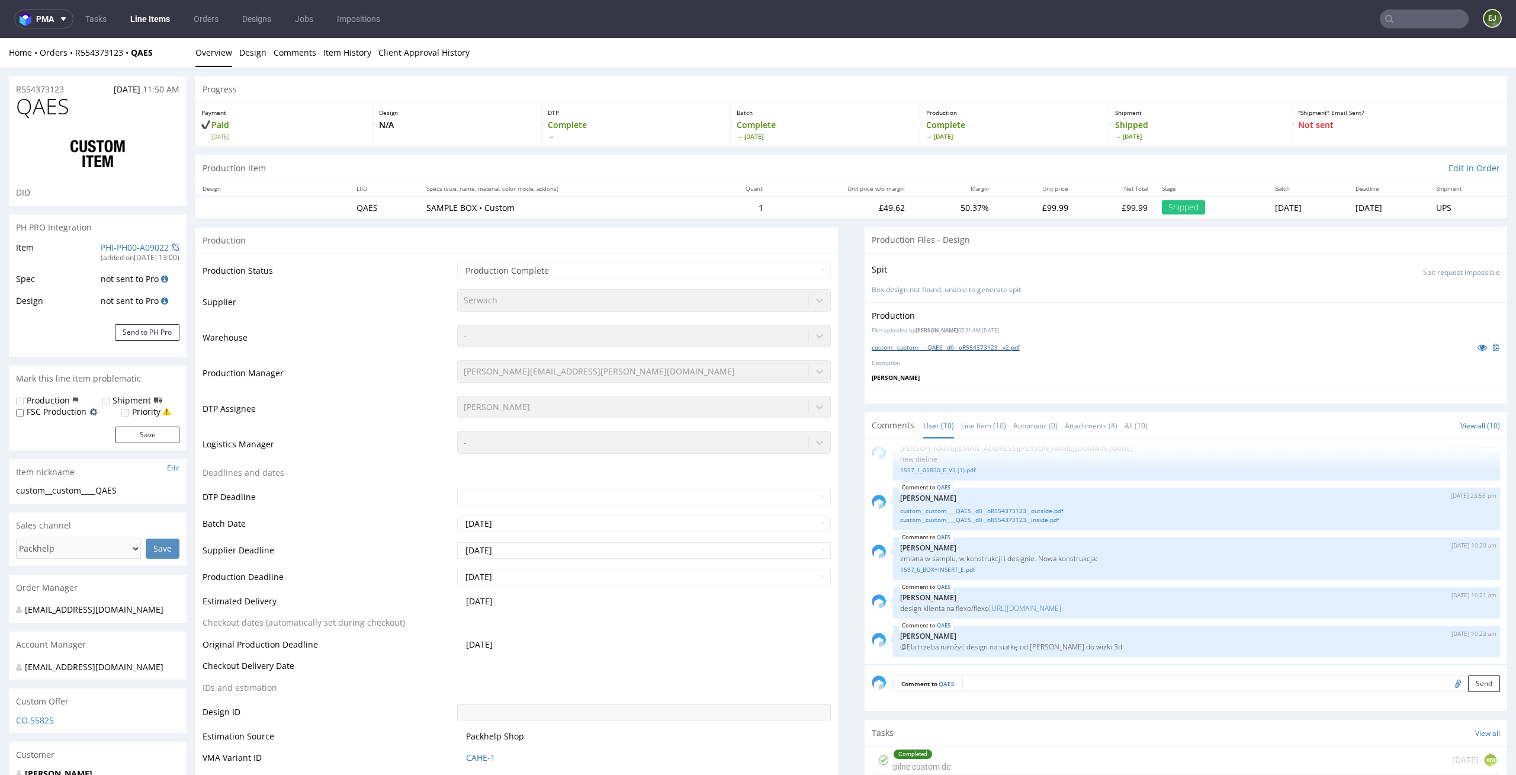
click at [949, 346] on link "custom__custom____QAES__d0__oR554373123__v2.pdf" at bounding box center [946, 347] width 148 height 8
drag, startPoint x: 140, startPoint y: 484, endPoint x: 0, endPoint y: 483, distance: 140.4
drag, startPoint x: 146, startPoint y: 497, endPoint x: 0, endPoint y: 478, distance: 147.0
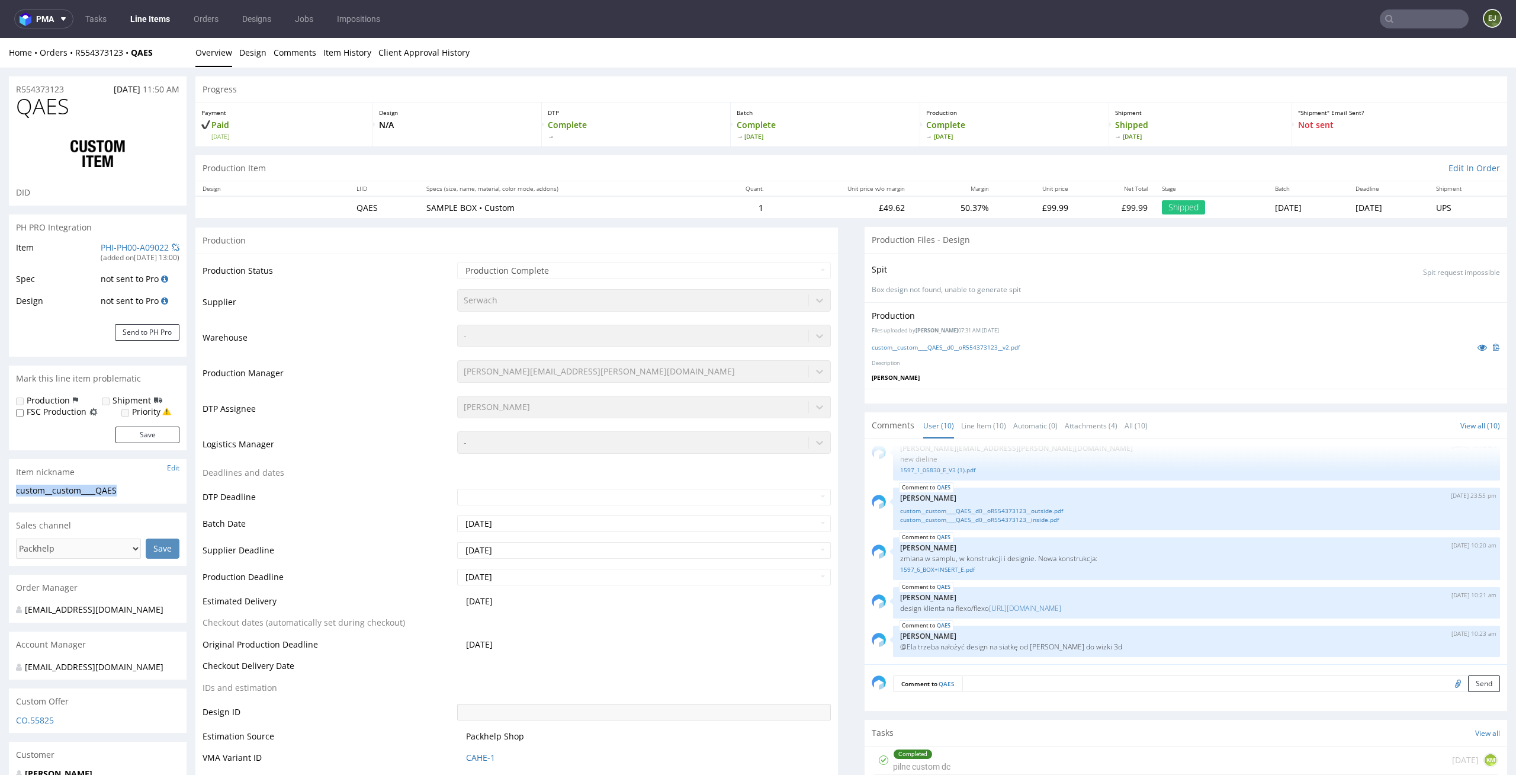
copy section "custom__custom____QAES"
drag, startPoint x: 86, startPoint y: 91, endPoint x: 0, endPoint y: 90, distance: 85.9
copy p "R554373123"
click at [1061, 604] on link "https://www.figma.com/design/zzl3JvtAzSSkWYjLG4mI4f/Final-Design---Box?node-id=…" at bounding box center [1025, 608] width 72 height 10
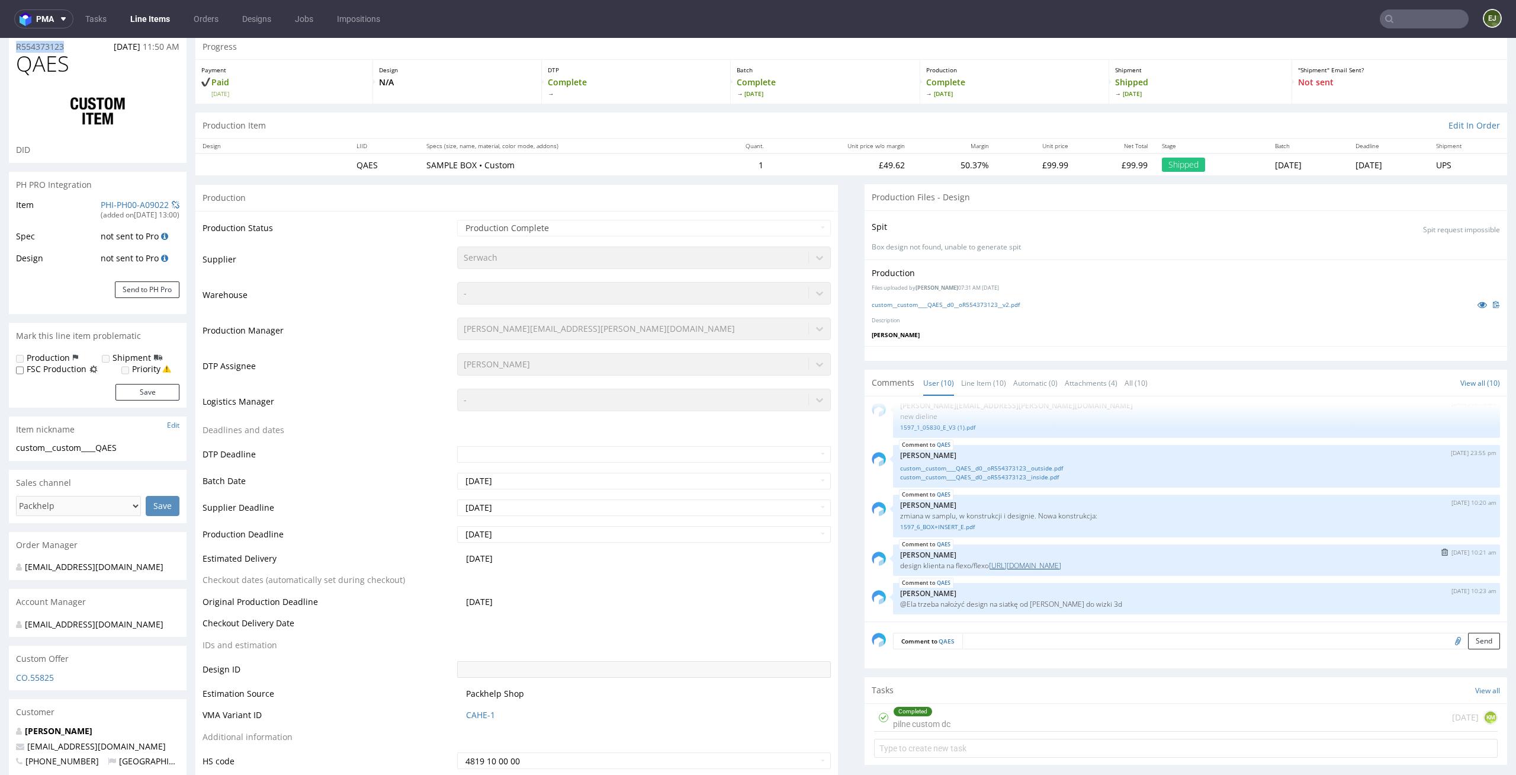
scroll to position [47, 0]
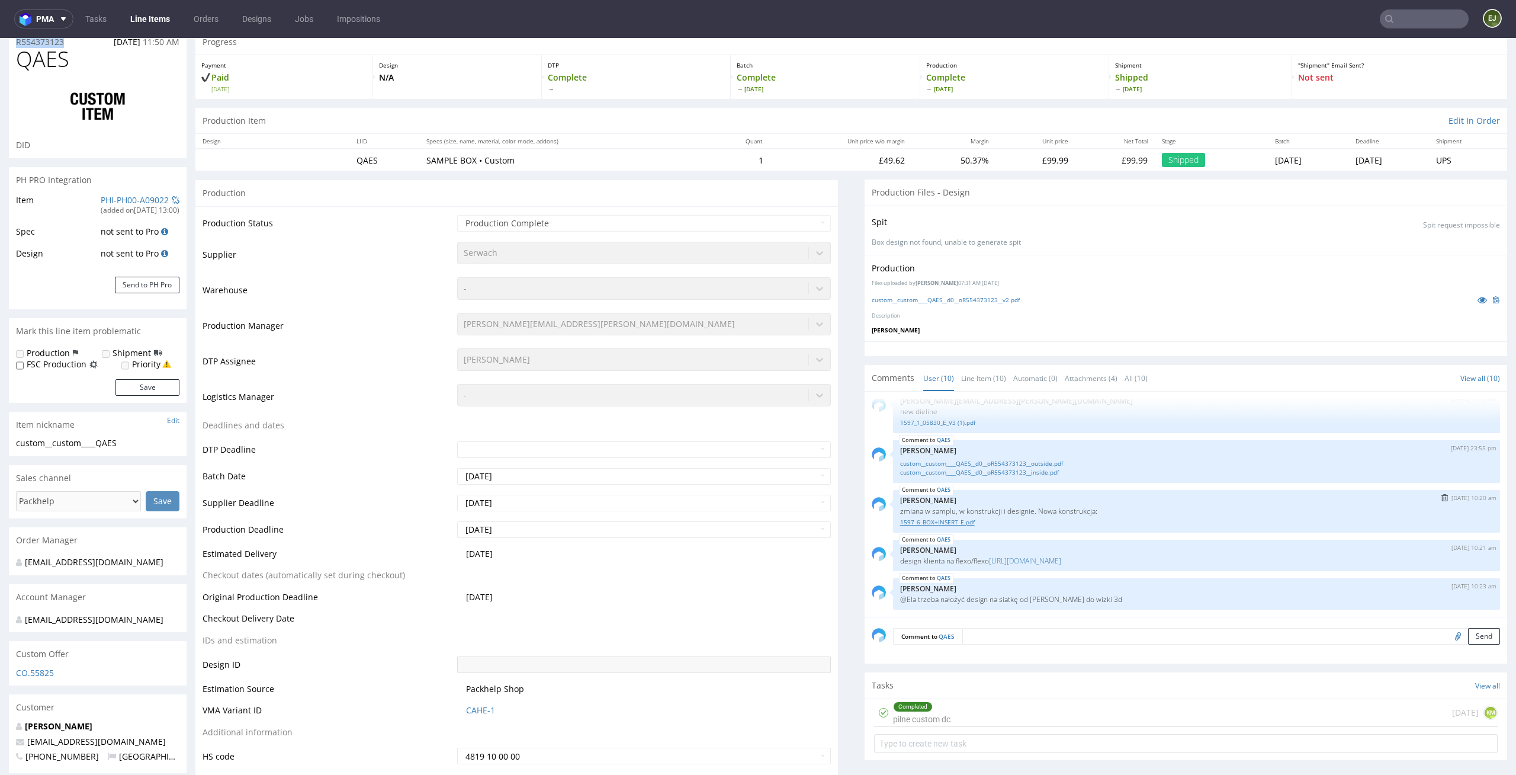
click at [972, 521] on link "1597_6_BOX+INSERT_E.pdf" at bounding box center [1196, 522] width 593 height 9
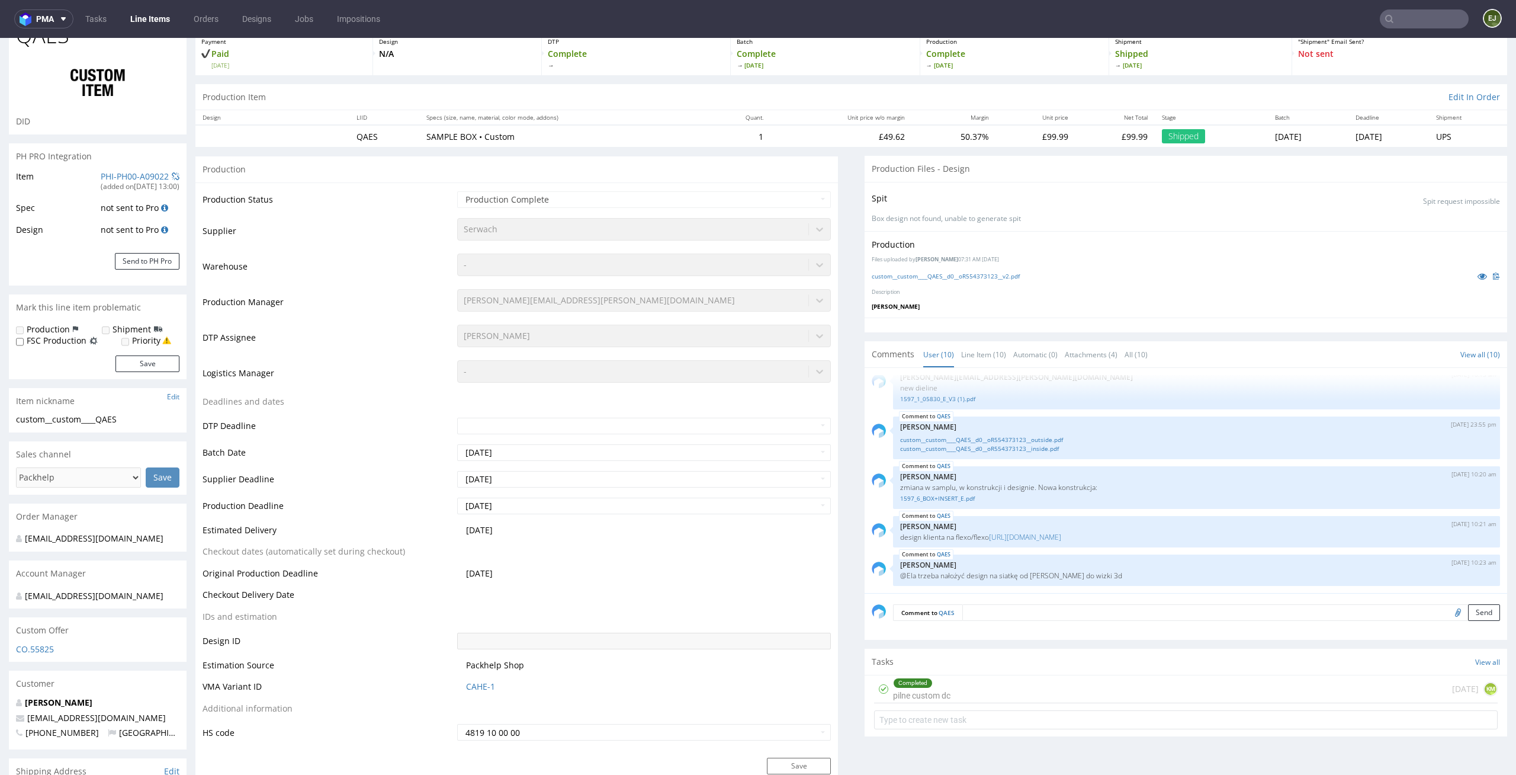
scroll to position [73, 0]
click at [1023, 212] on p "Box design not found, unable to generate spit" at bounding box center [1186, 216] width 628 height 10
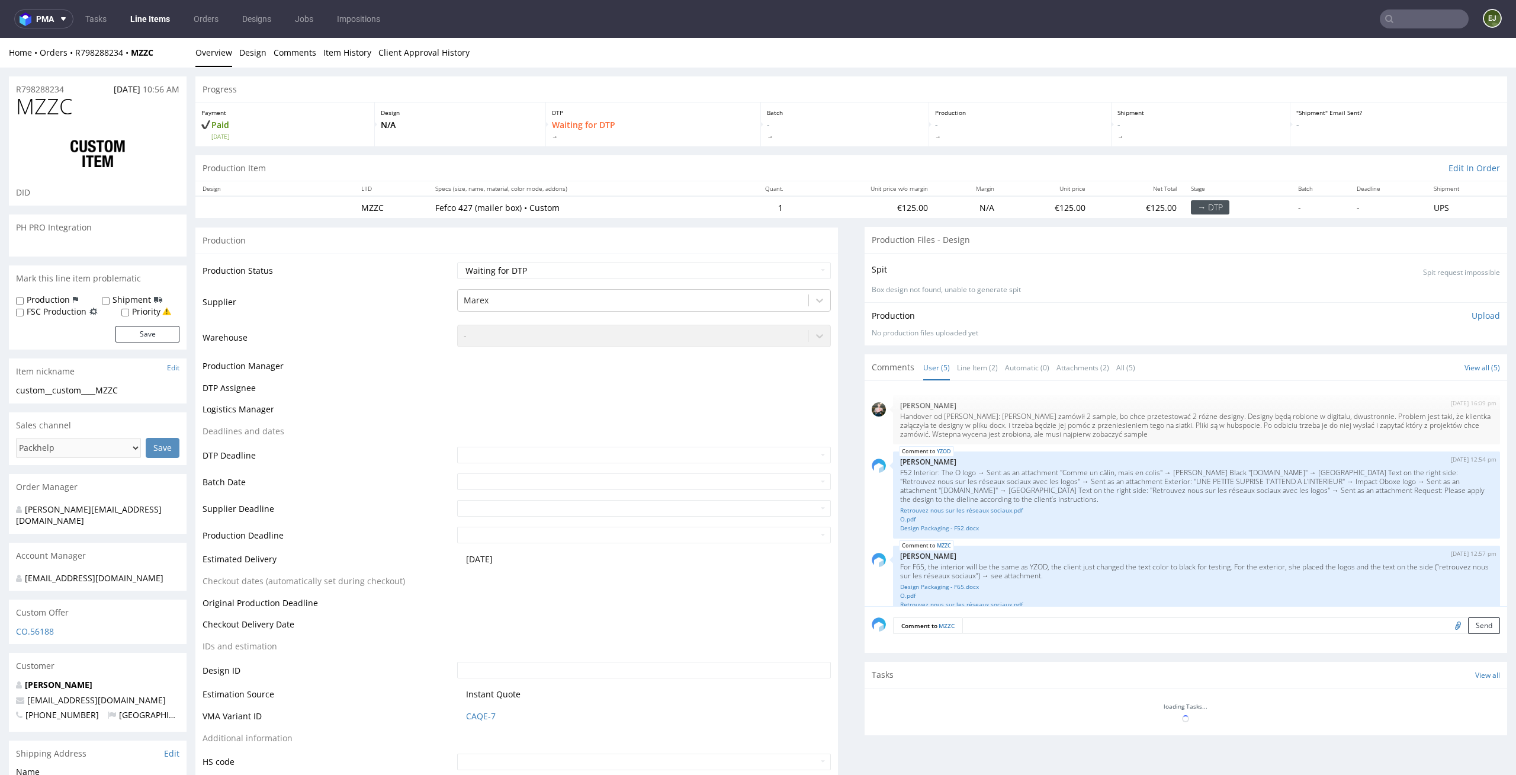
scroll to position [93, 0]
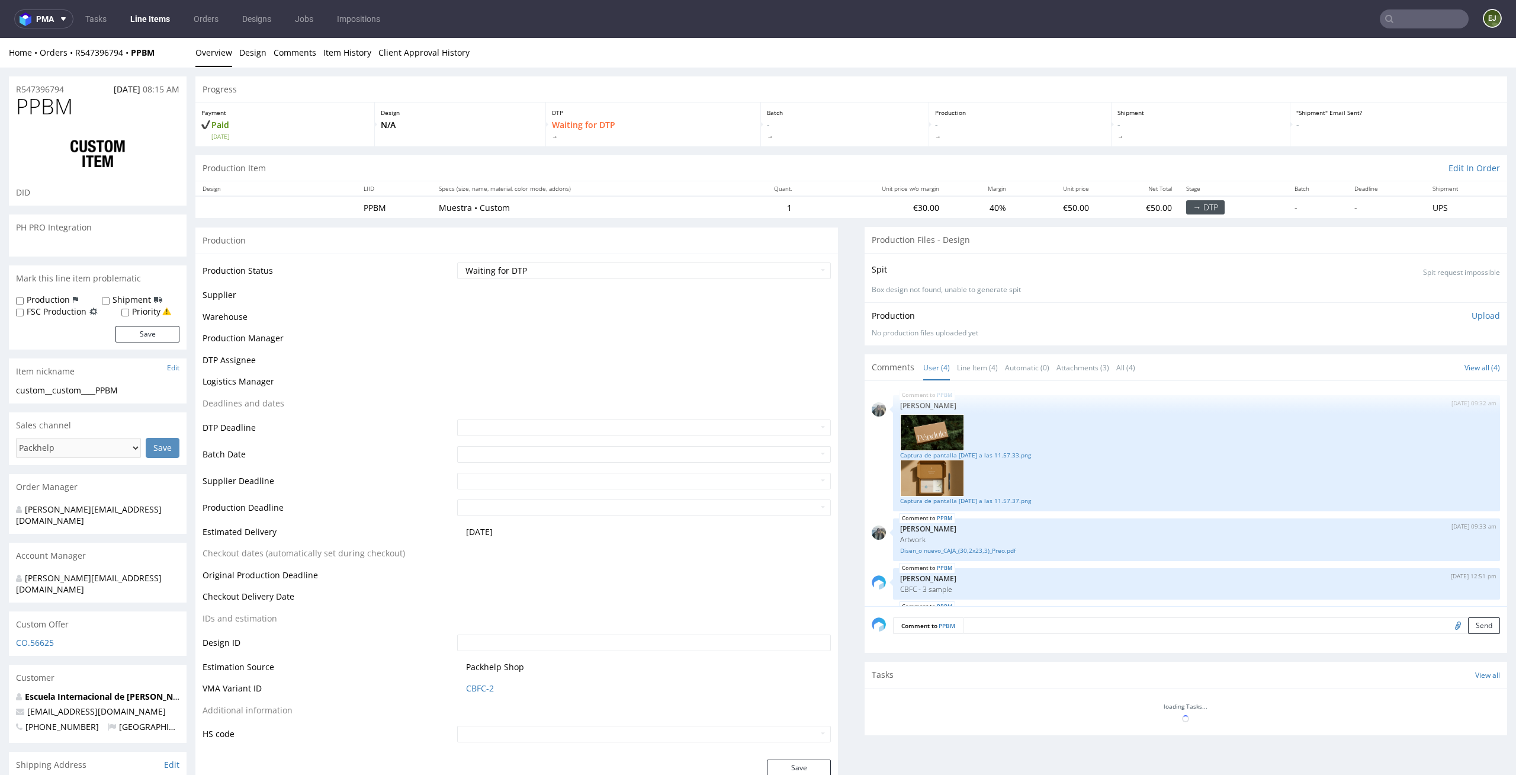
scroll to position [50, 0]
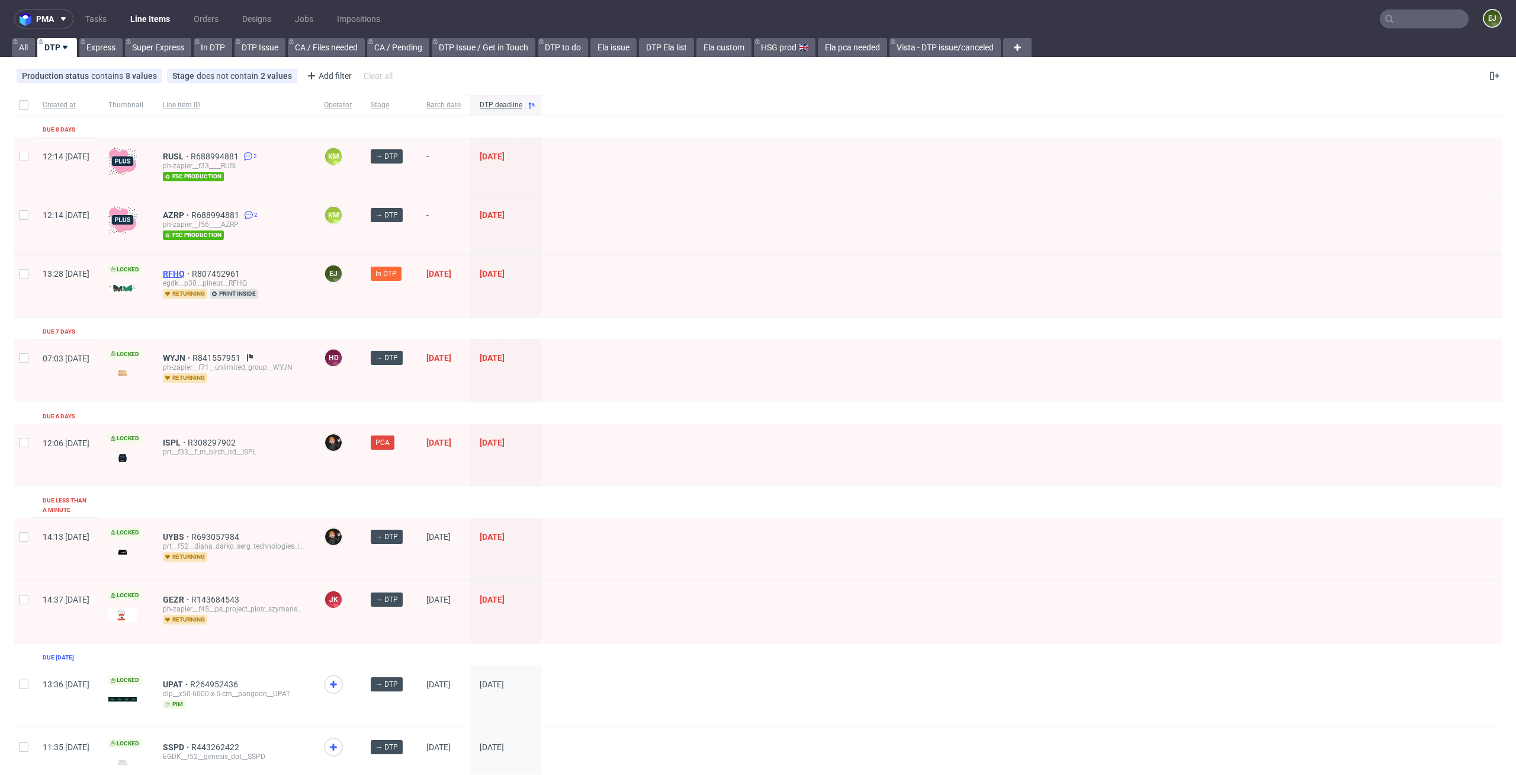
click at [192, 269] on span "RFHQ" at bounding box center [177, 273] width 29 height 9
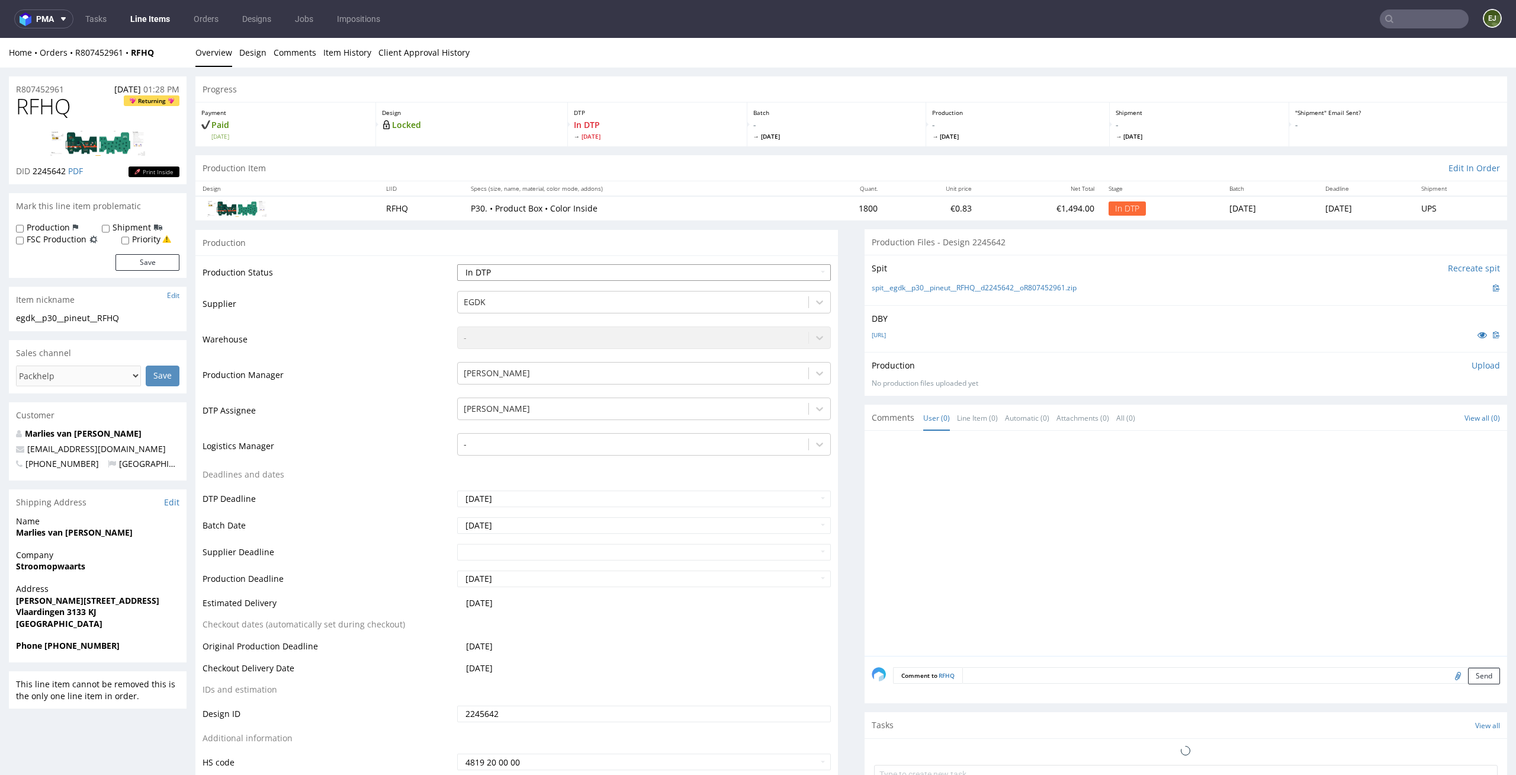
click at [690, 268] on select "Waiting for Artwork Waiting for Diecut Waiting for Mockup Waiting for DTP Waiti…" at bounding box center [644, 272] width 374 height 17
select select "dtp_waiting_for_check"
click at [457, 264] on select "Waiting for Artwork Waiting for Diecut Waiting for Mockup Waiting for DTP Waiti…" at bounding box center [644, 272] width 374 height 17
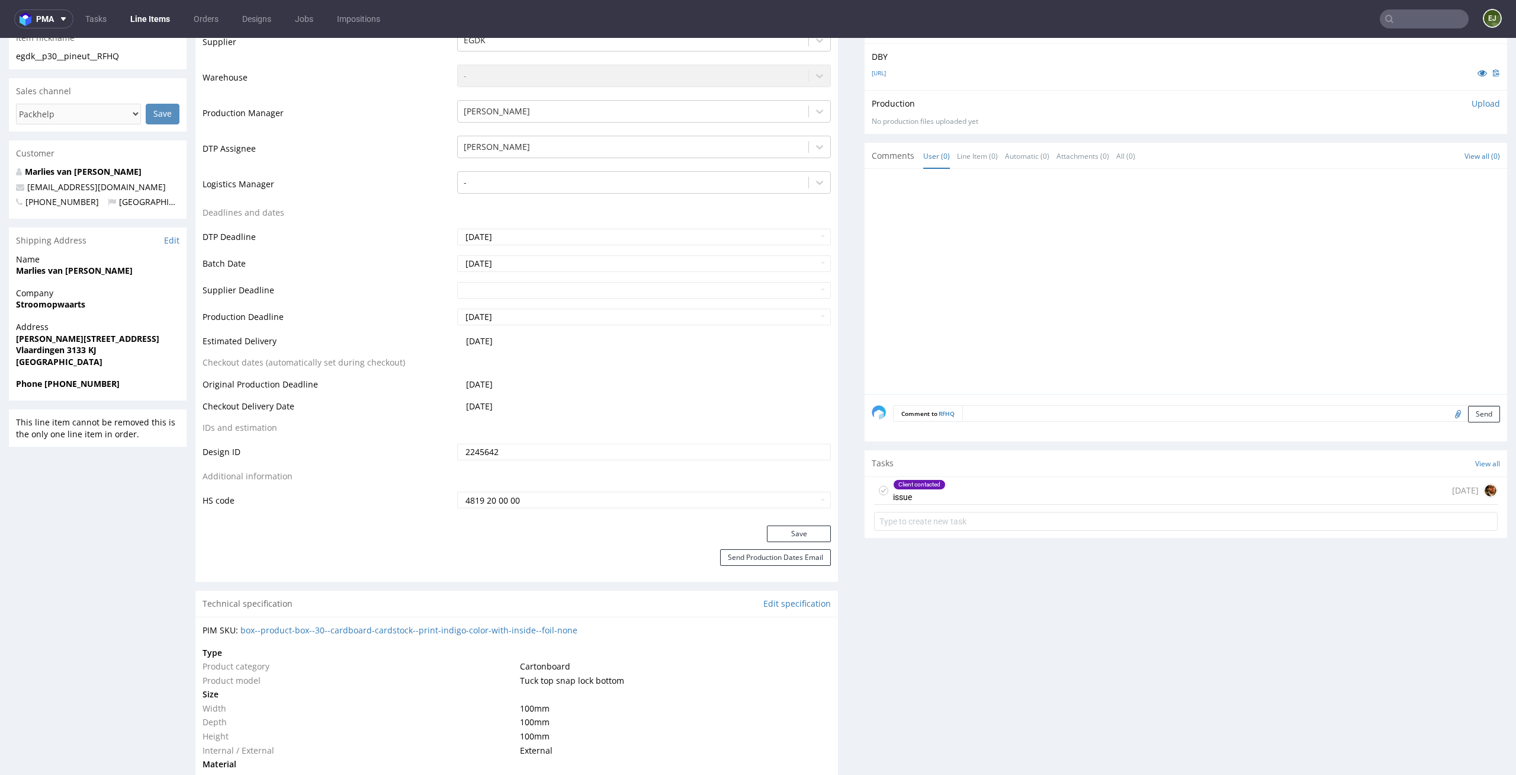
scroll to position [280, 0]
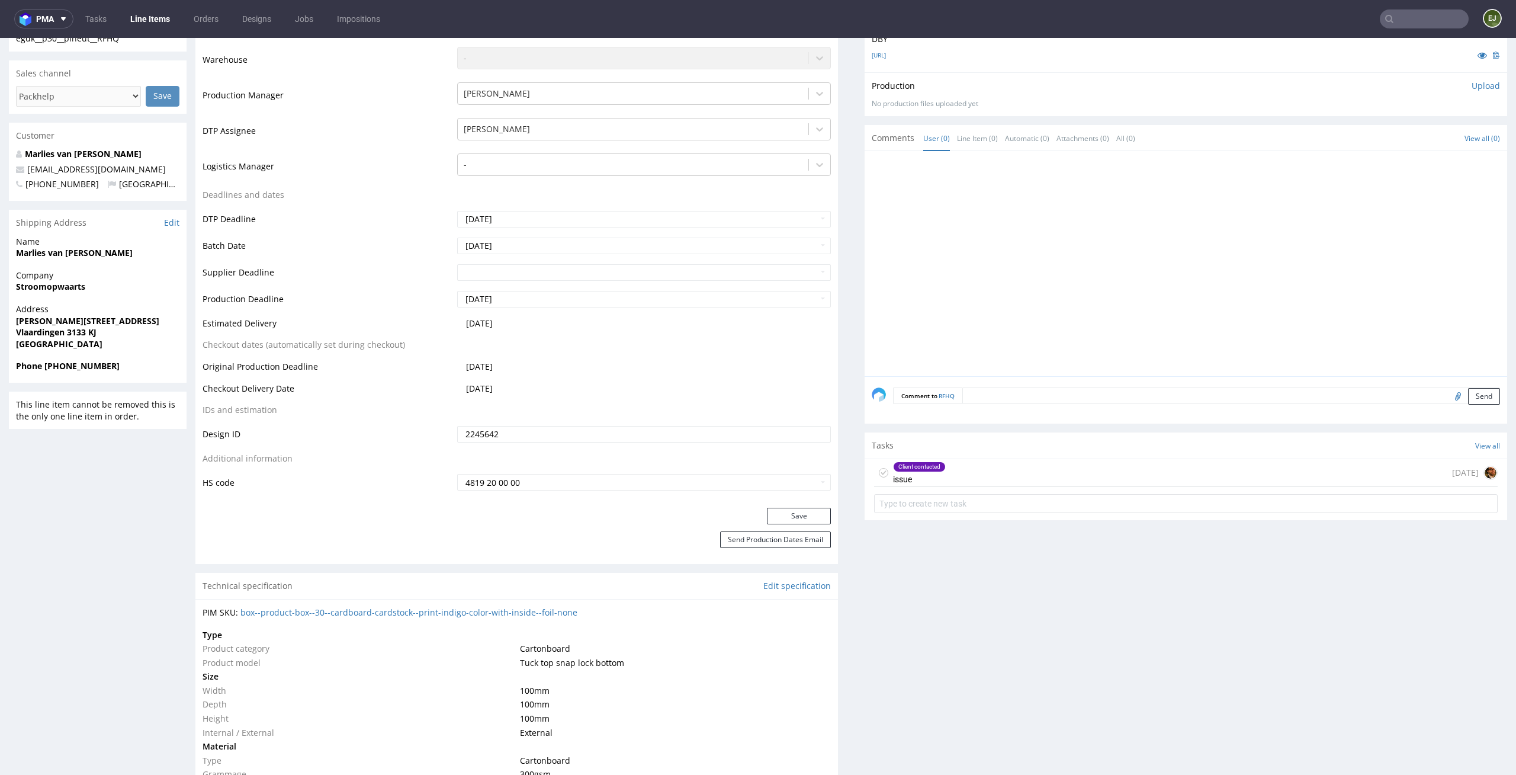
click at [811, 524] on div "Save" at bounding box center [516, 519] width 643 height 24
click at [814, 510] on button "Save" at bounding box center [799, 515] width 64 height 17
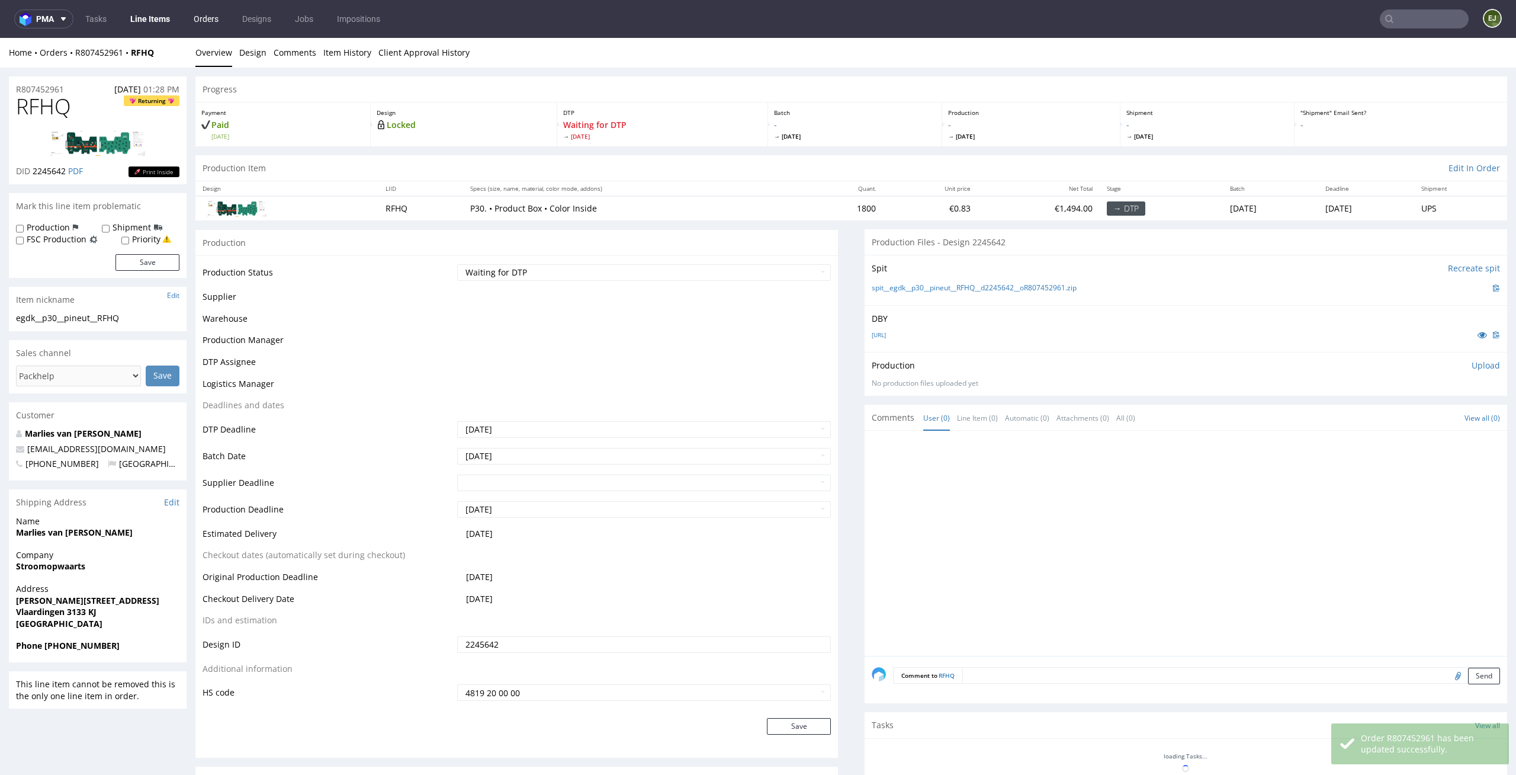
scroll to position [279, 0]
